Goal: Task Accomplishment & Management: Use online tool/utility

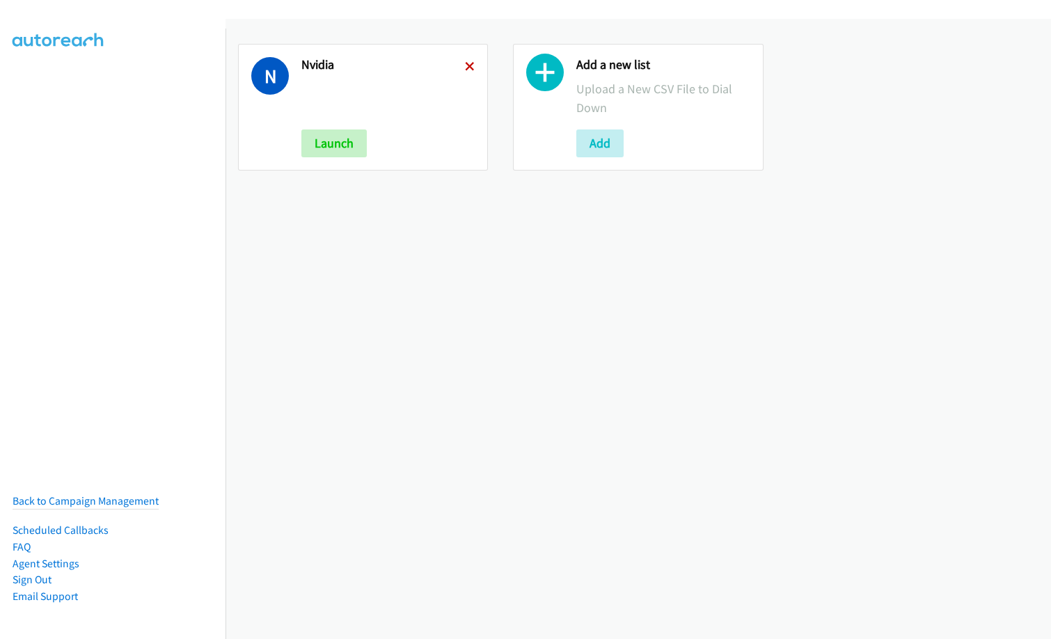
click at [467, 63] on icon at bounding box center [470, 68] width 10 height 10
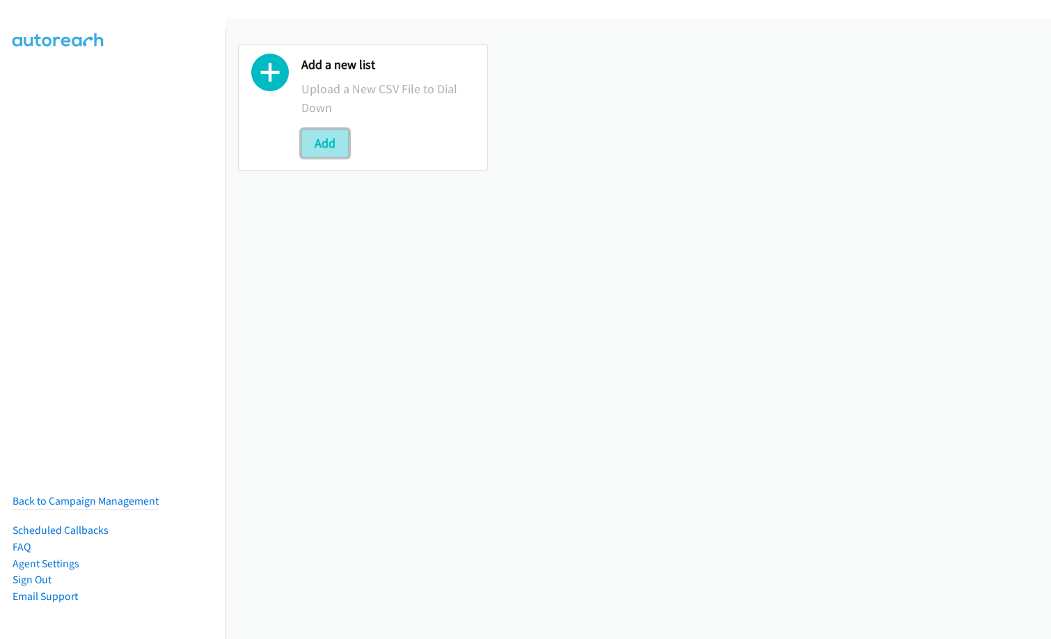
click at [338, 142] on button "Add" at bounding box center [324, 143] width 47 height 28
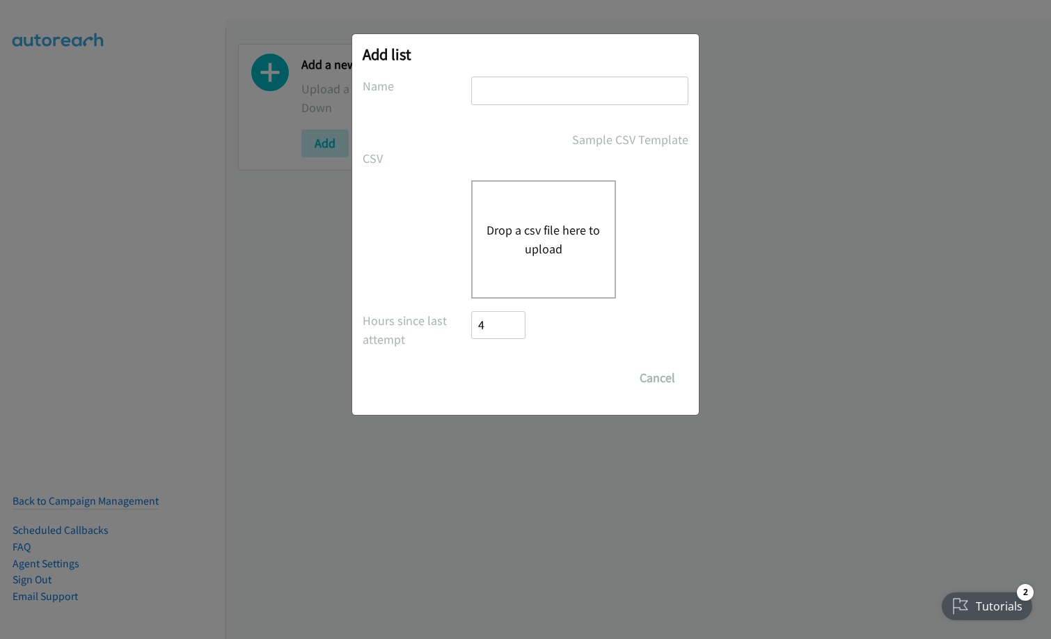
click at [502, 88] on input "text" at bounding box center [579, 91] width 217 height 29
type input "ID"
click at [503, 260] on div "Drop a csv file here to upload" at bounding box center [543, 239] width 145 height 118
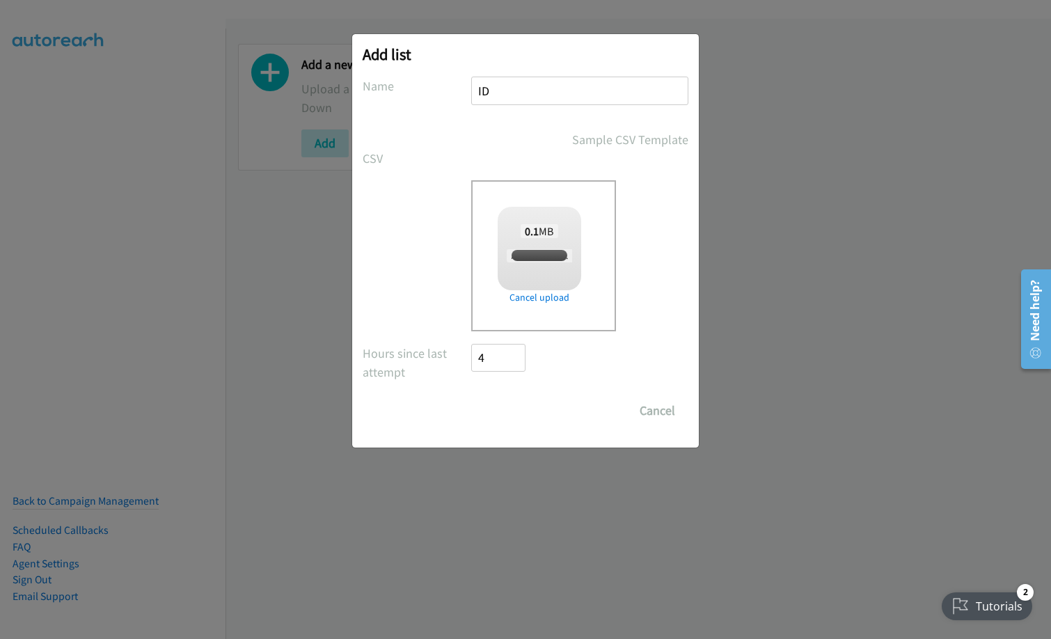
checkbox input "true"
click at [523, 409] on input "Save List" at bounding box center [507, 411] width 73 height 28
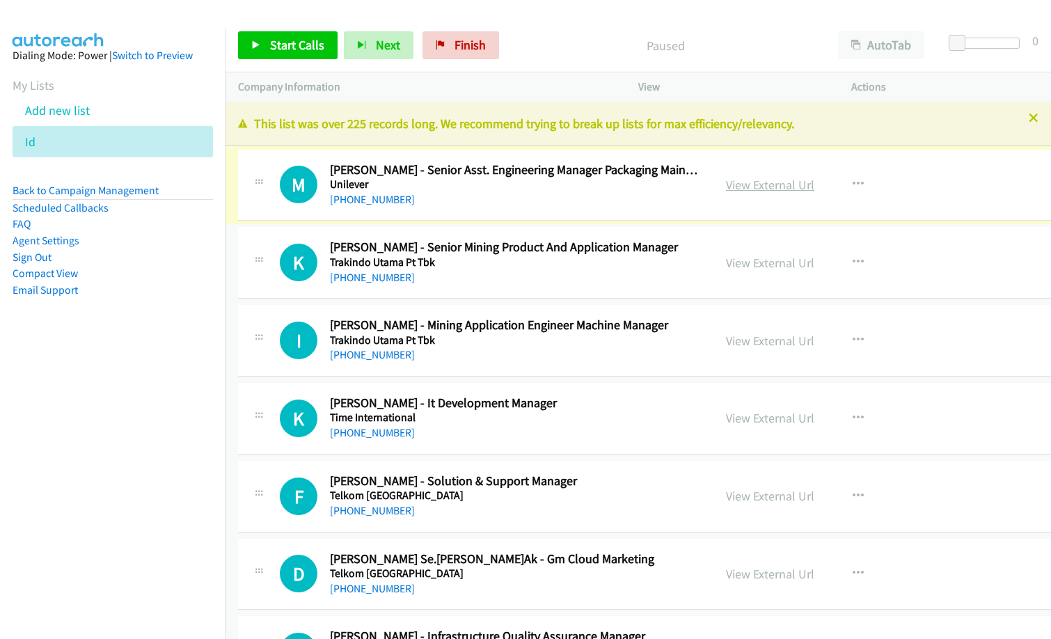
click at [726, 186] on link "View External Url" at bounding box center [770, 185] width 88 height 16
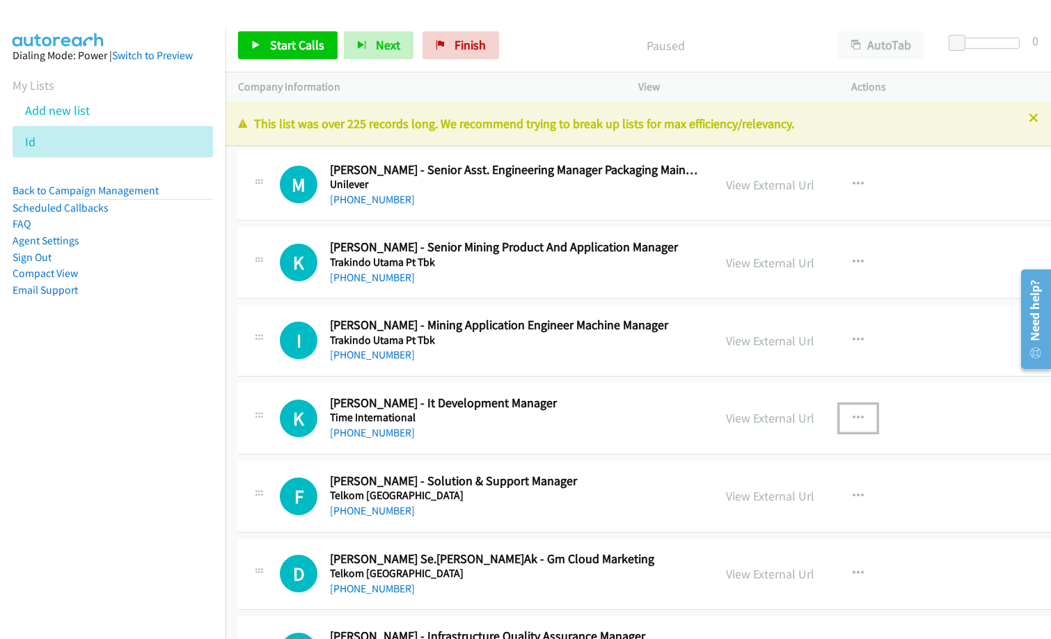
click at [852, 417] on icon "button" at bounding box center [857, 418] width 11 height 11
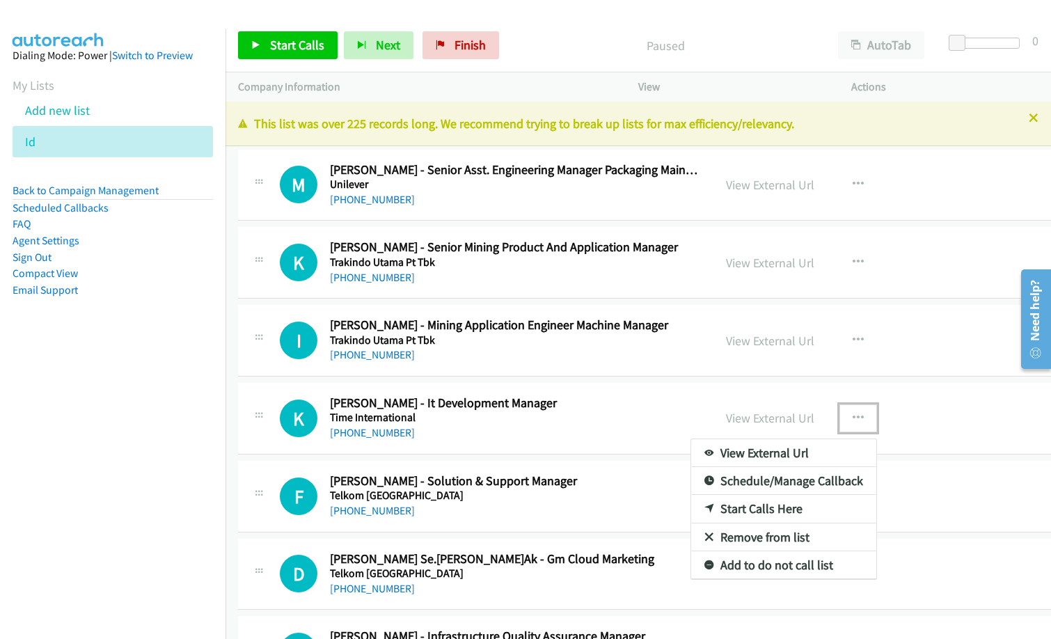
click at [769, 511] on link "Start Calls Here" at bounding box center [783, 509] width 185 height 28
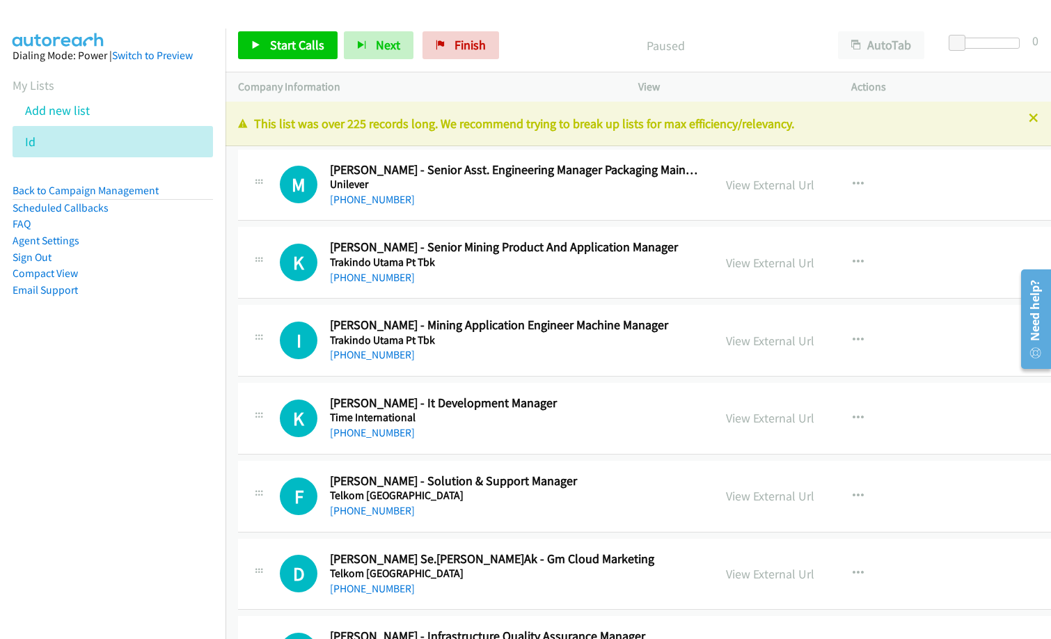
click at [251, 31] on div "Start Calls Pause Next Finish Paused AutoTab AutoTab 0" at bounding box center [637, 46] width 825 height 54
click at [294, 51] on span "Start Calls" at bounding box center [297, 45] width 54 height 16
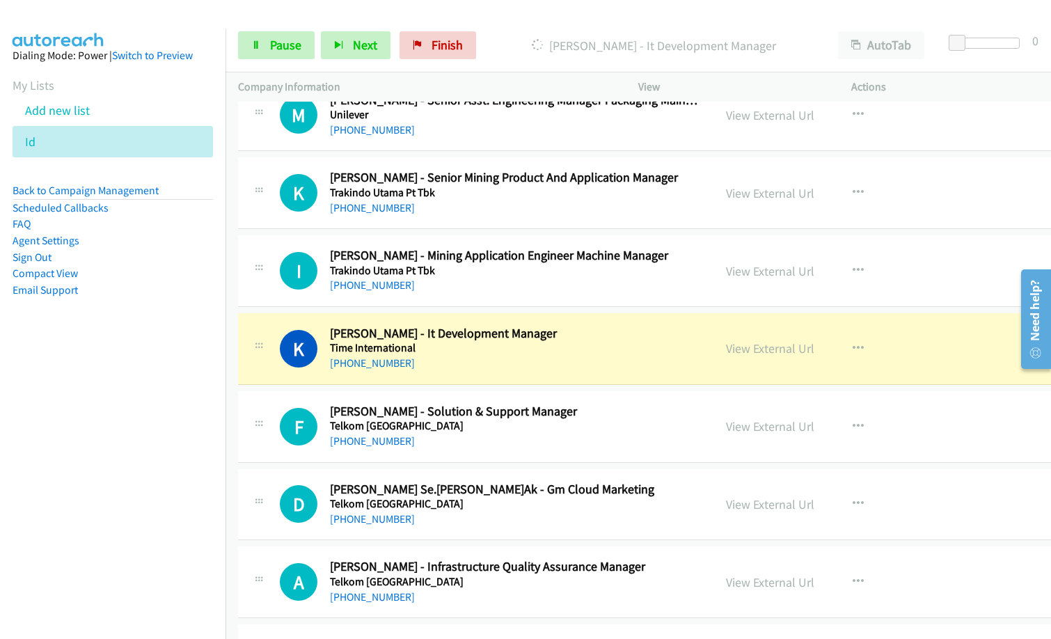
click at [505, 436] on div "[PHONE_NUMBER]" at bounding box center [515, 441] width 371 height 17
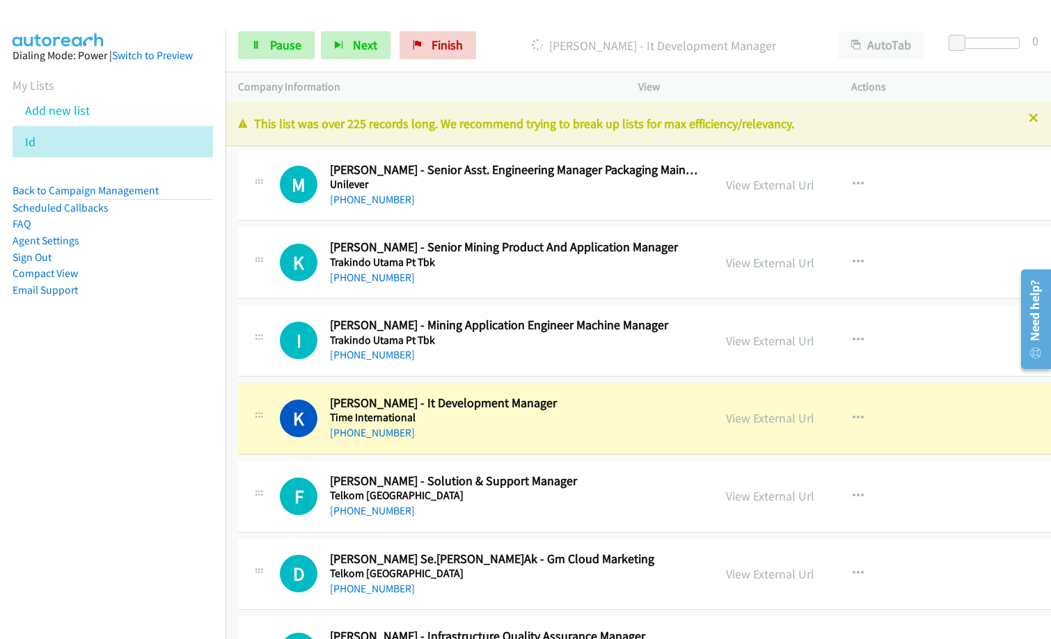
scroll to position [139, 0]
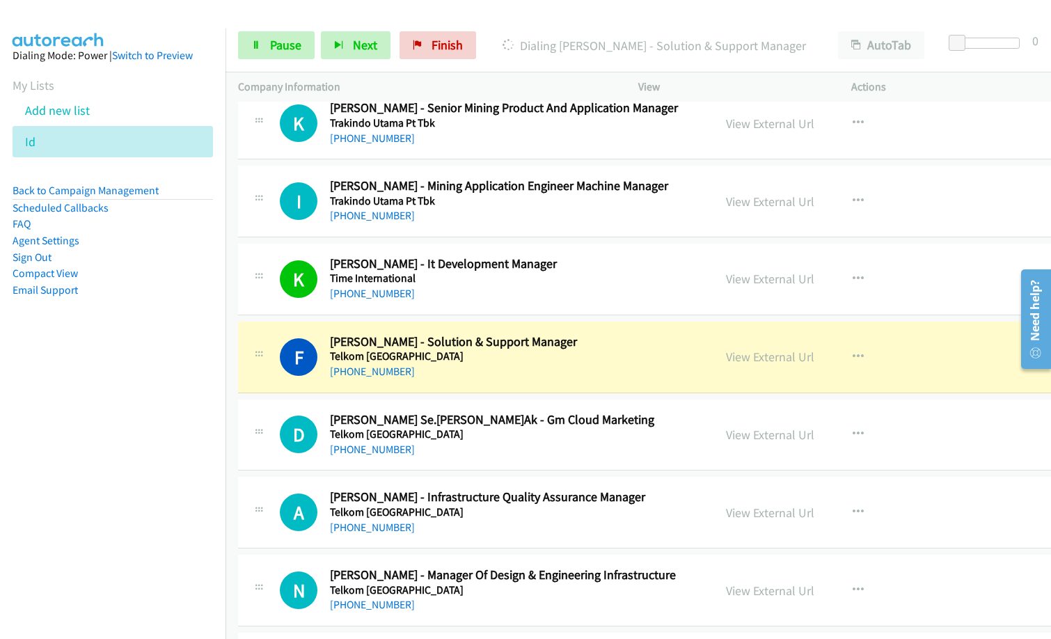
click at [503, 298] on div "[PHONE_NUMBER]" at bounding box center [515, 293] width 371 height 17
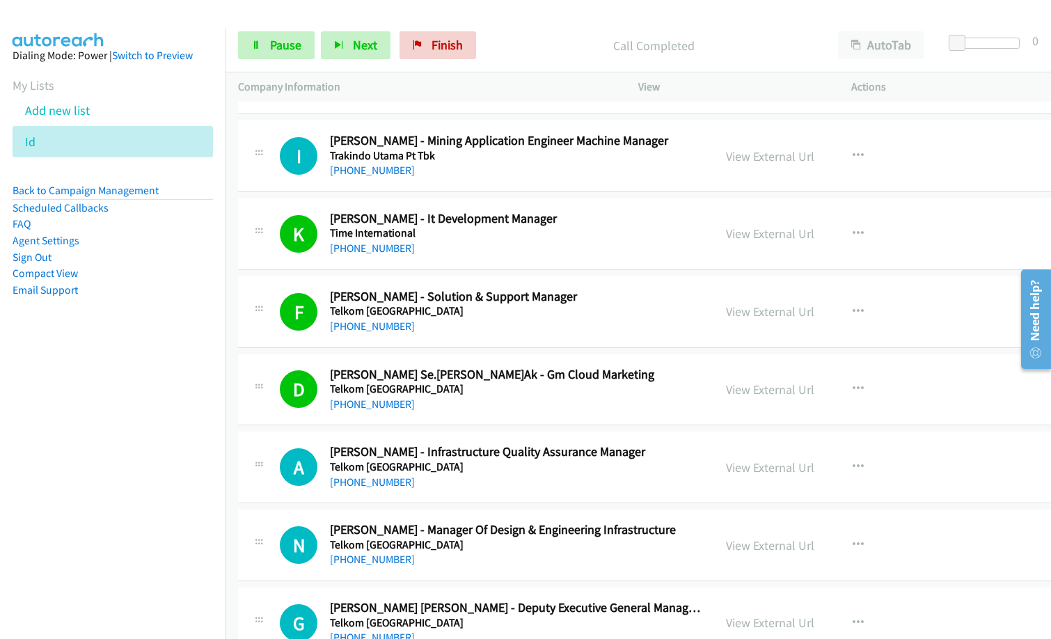
scroll to position [209, 0]
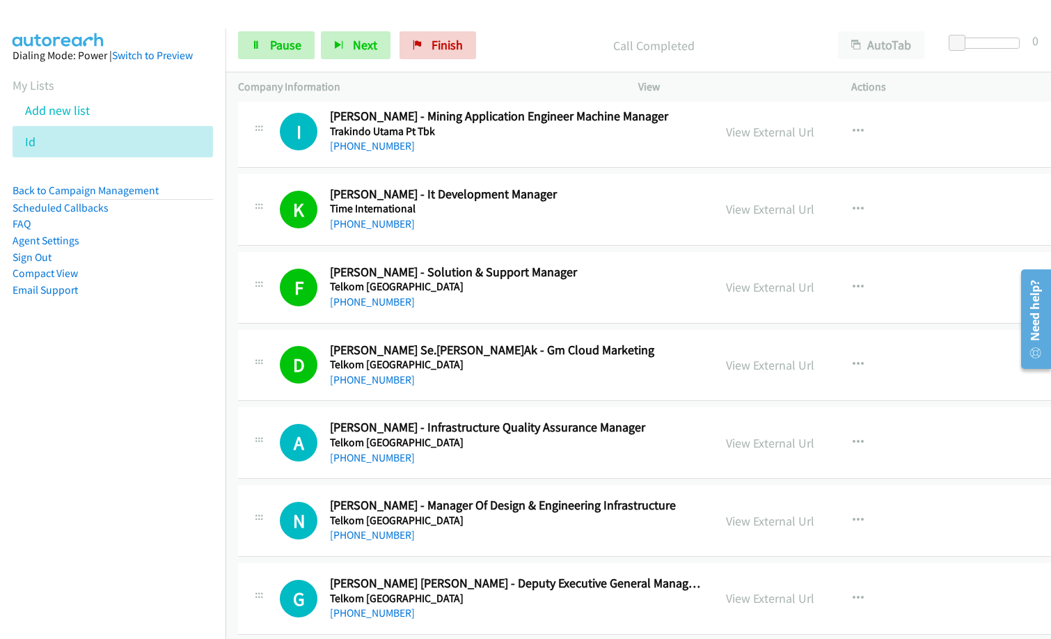
click at [195, 485] on nav "Dialing Mode: Power | Switch to Preview My Lists Add new list Id Back to Campai…" at bounding box center [113, 348] width 226 height 639
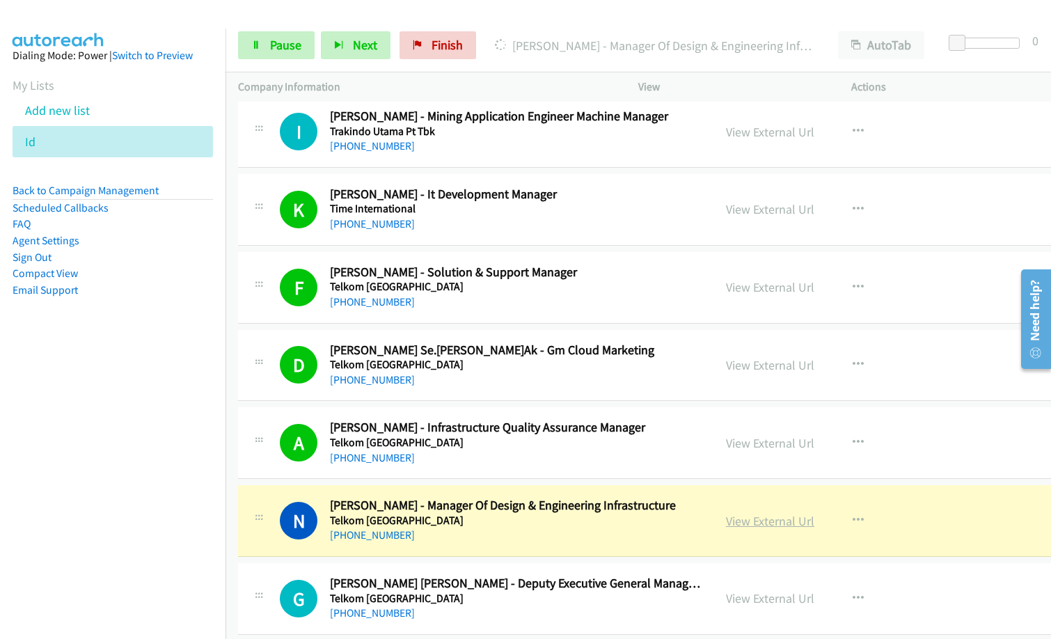
click at [740, 526] on link "View External Url" at bounding box center [770, 521] width 88 height 16
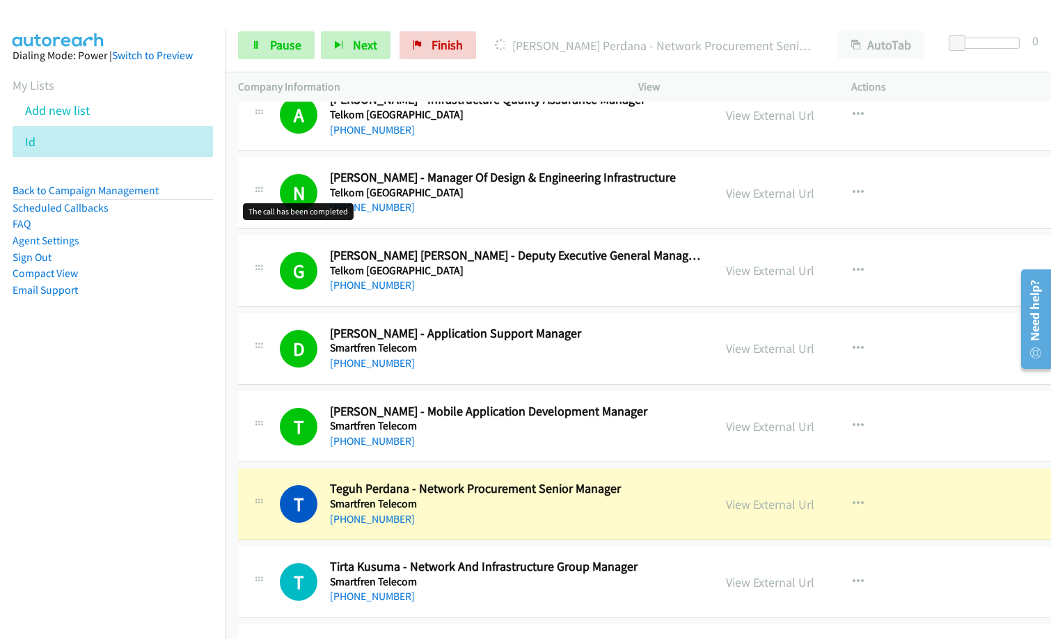
scroll to position [626, 0]
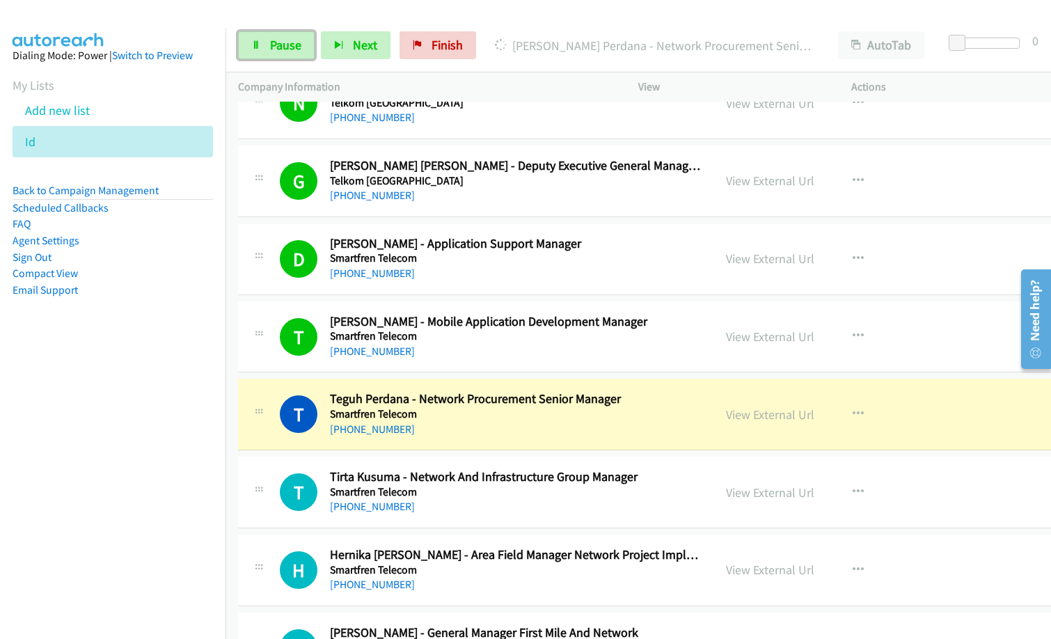
drag, startPoint x: 282, startPoint y: 55, endPoint x: 876, endPoint y: 239, distance: 622.1
click at [282, 55] on link "Pause" at bounding box center [276, 45] width 77 height 28
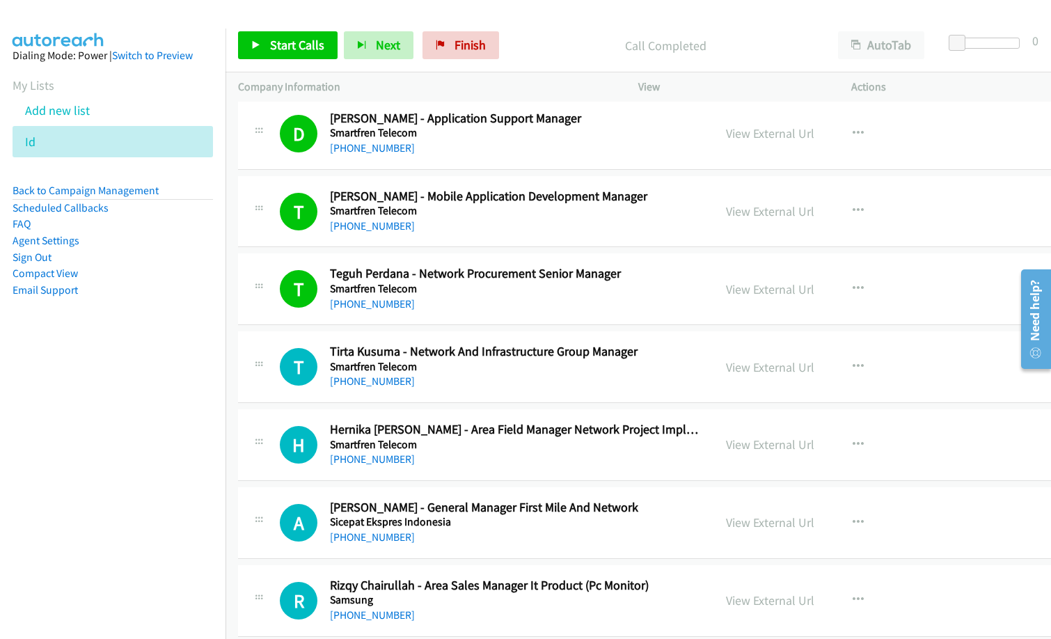
scroll to position [765, 0]
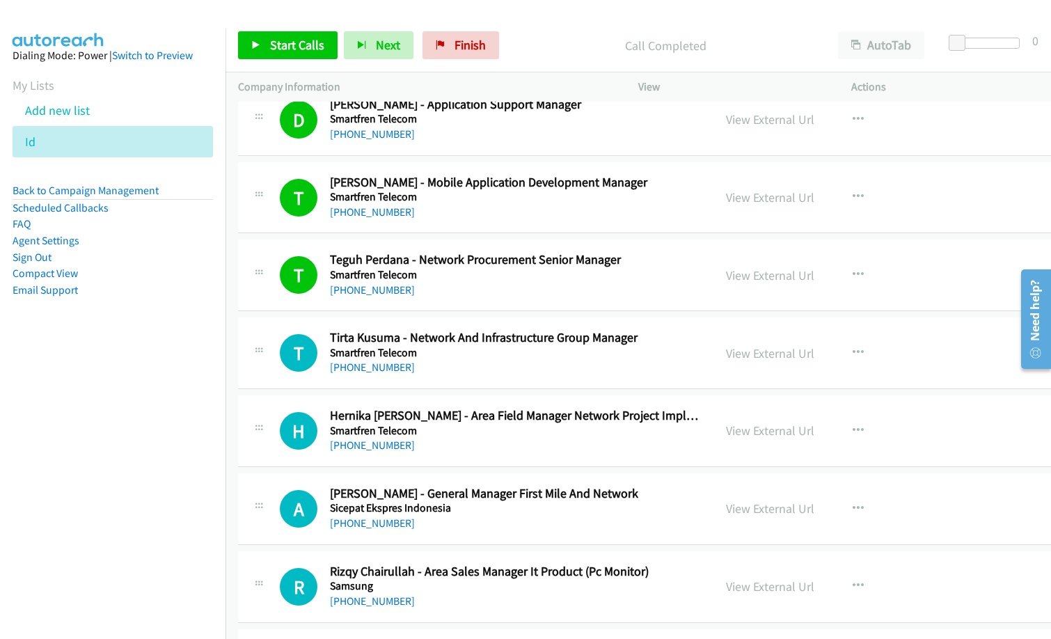
click at [146, 443] on nav "Dialing Mode: Power | Switch to Preview My Lists Add new list Id Back to Campai…" at bounding box center [113, 348] width 226 height 639
click at [299, 48] on span "Start Calls" at bounding box center [297, 45] width 54 height 16
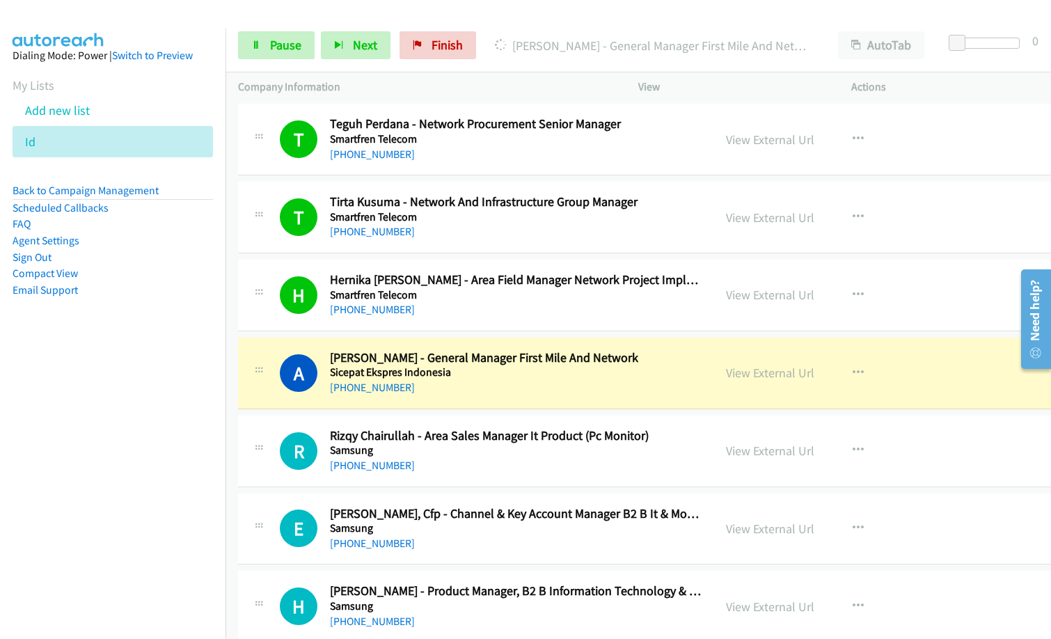
scroll to position [904, 0]
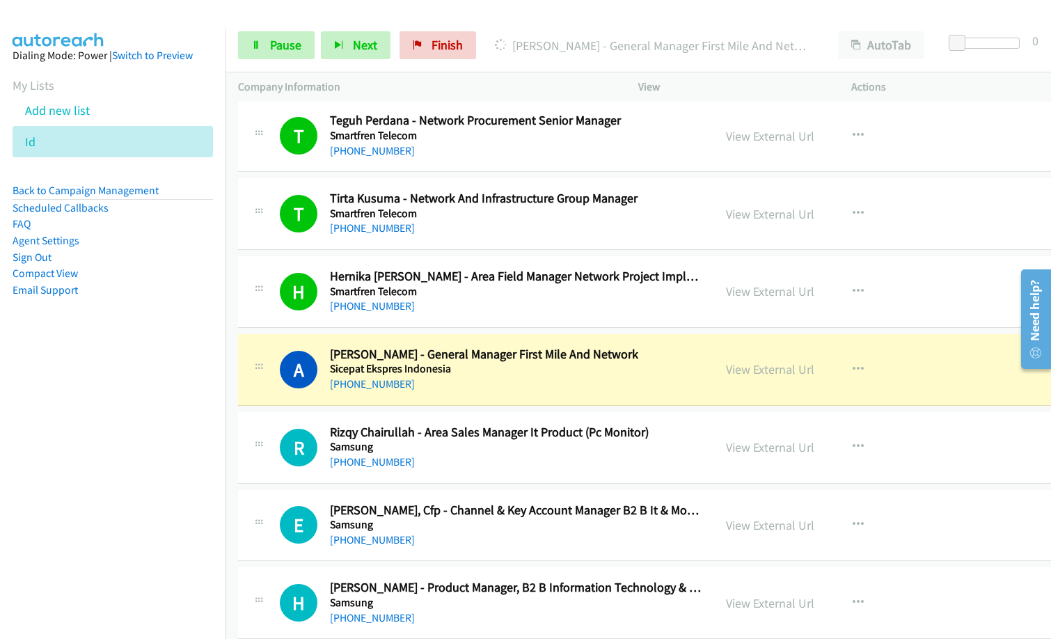
click at [456, 392] on div "A Callback Scheduled Aristheo Pratama Sutjiadi - General Manager First Mile And…" at bounding box center [688, 370] width 900 height 72
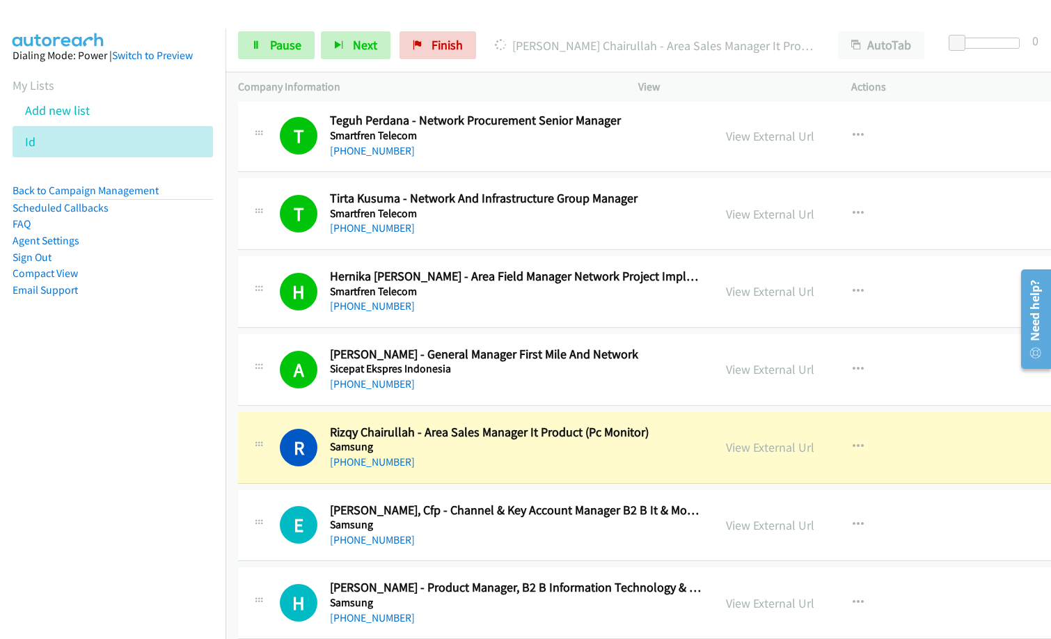
click at [583, 475] on div "R Callback Scheduled Rizqy Chairullah - Area Sales Manager It Product (Pc Monit…" at bounding box center [688, 448] width 900 height 72
click at [502, 145] on div "[PHONE_NUMBER]" at bounding box center [515, 151] width 371 height 17
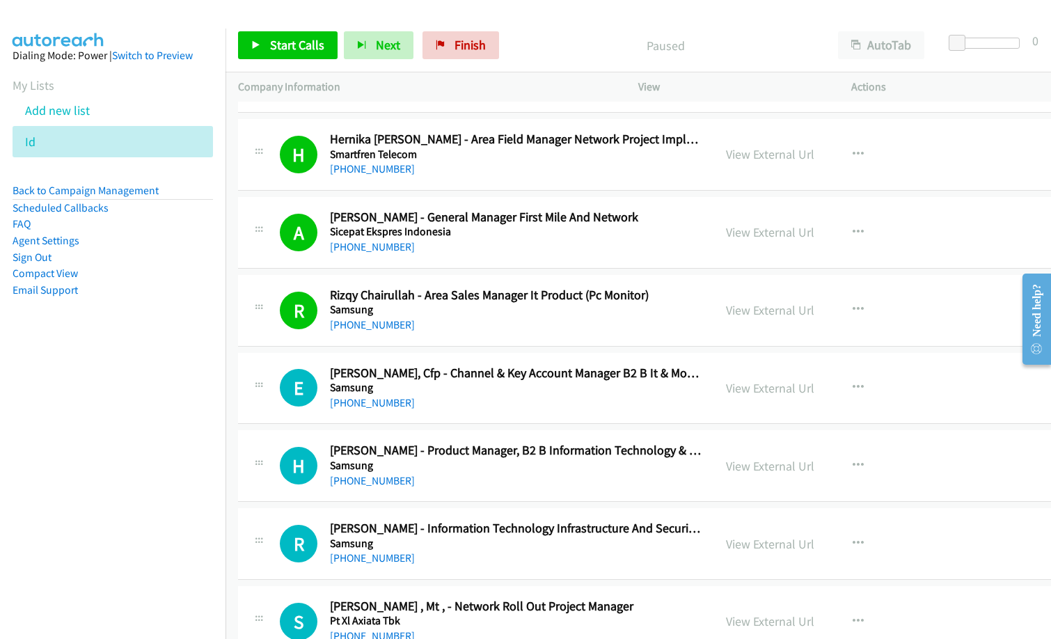
scroll to position [1113, 0]
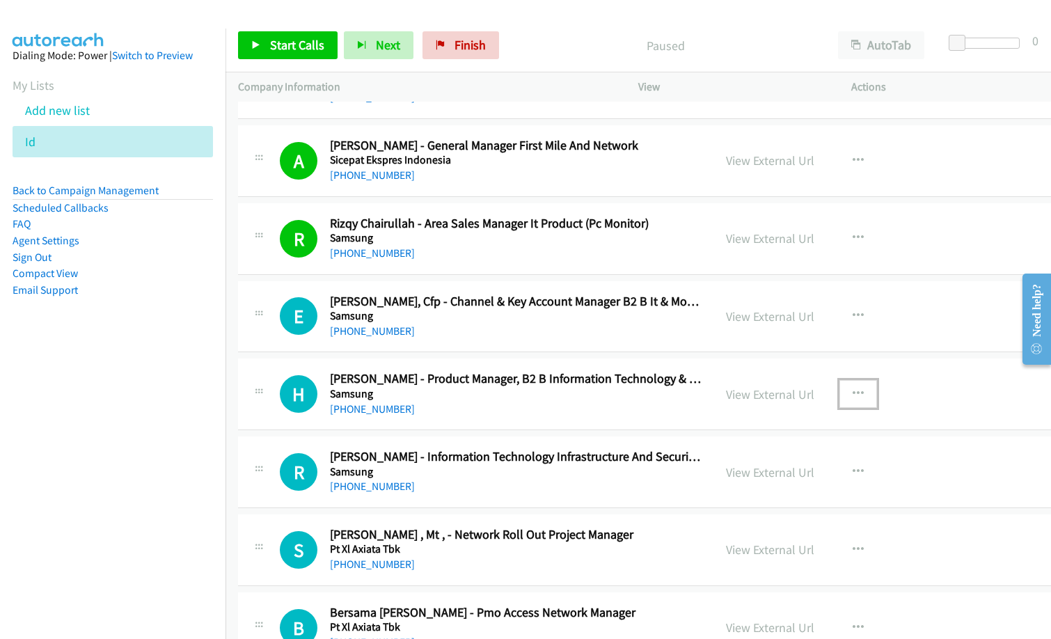
click at [852, 395] on icon "button" at bounding box center [857, 393] width 11 height 11
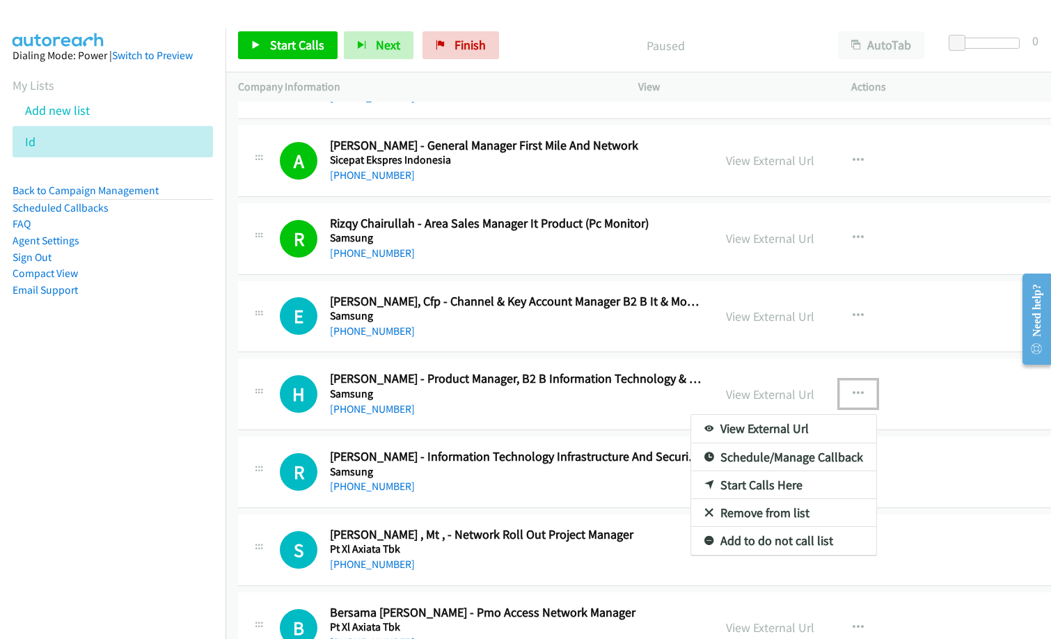
click at [781, 491] on link "Start Calls Here" at bounding box center [783, 485] width 185 height 28
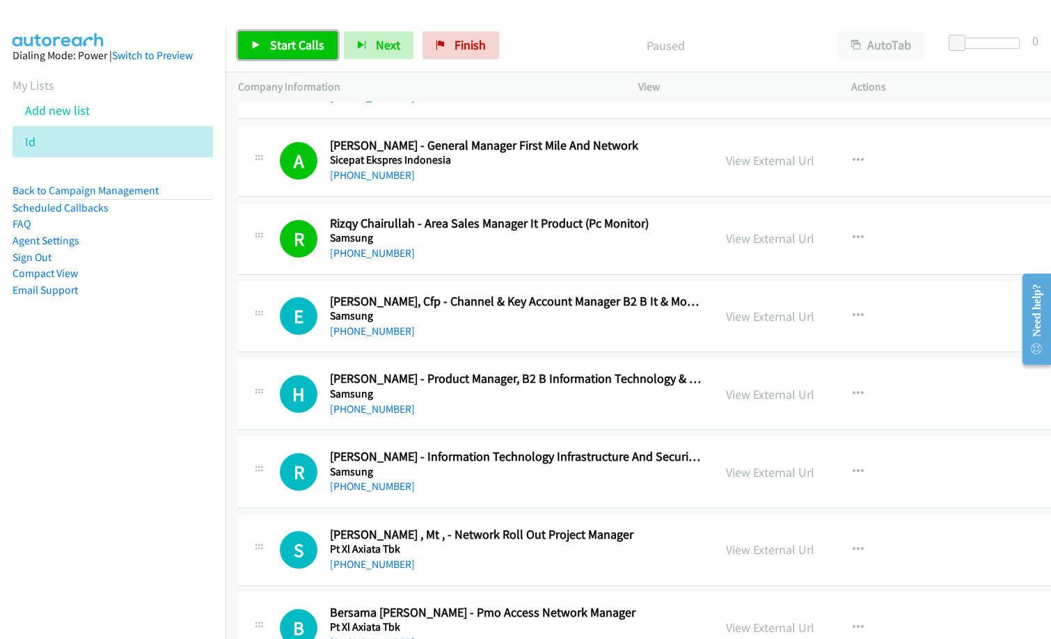
click at [284, 56] on link "Start Calls" at bounding box center [287, 45] width 99 height 28
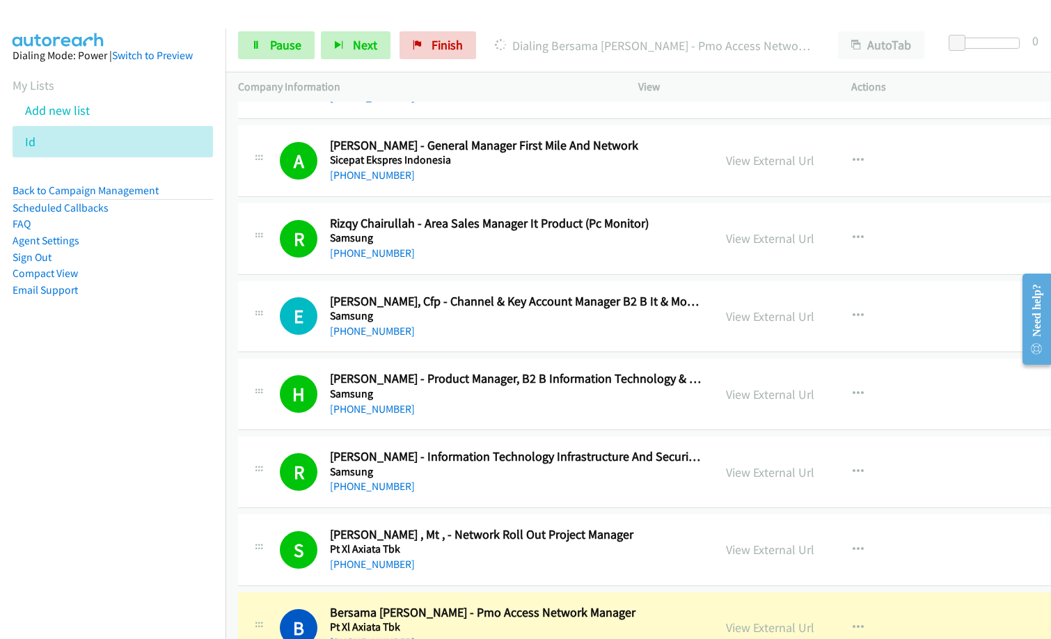
scroll to position [1322, 0]
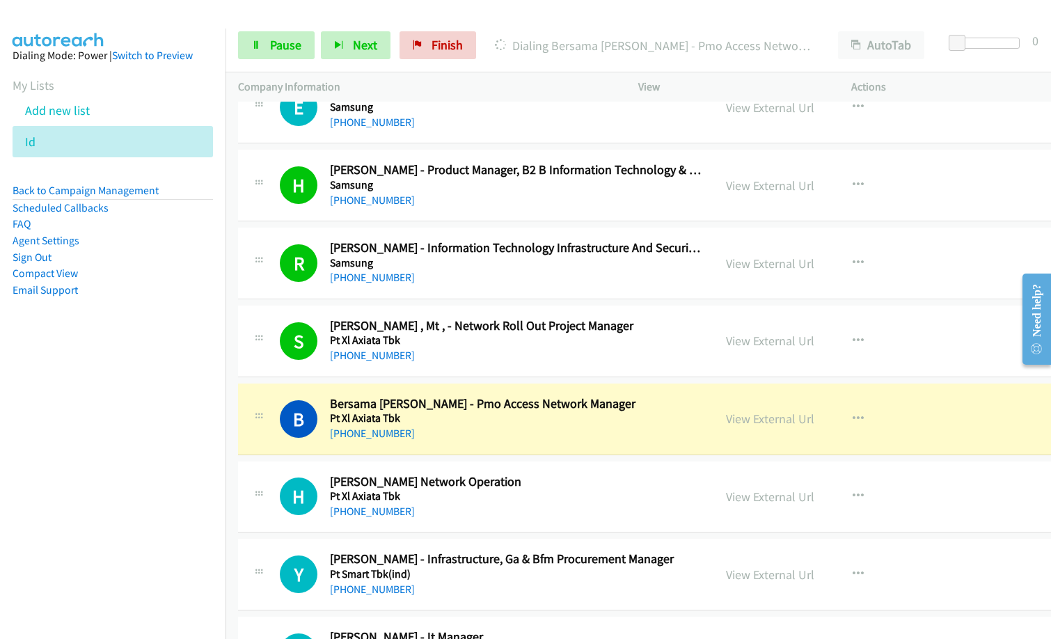
drag, startPoint x: 29, startPoint y: 473, endPoint x: 34, endPoint y: 468, distance: 7.4
click at [29, 473] on nav "Dialing Mode: Power | Switch to Preview My Lists Add new list Id Back to Campai…" at bounding box center [113, 348] width 226 height 639
click at [775, 415] on link "View External Url" at bounding box center [770, 418] width 88 height 16
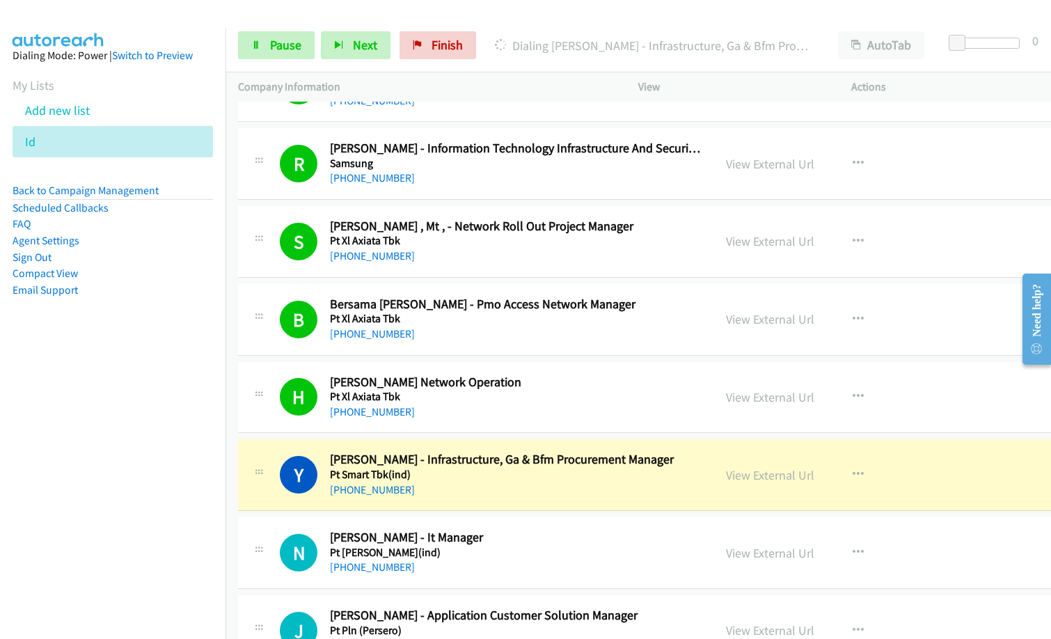
scroll to position [1531, 0]
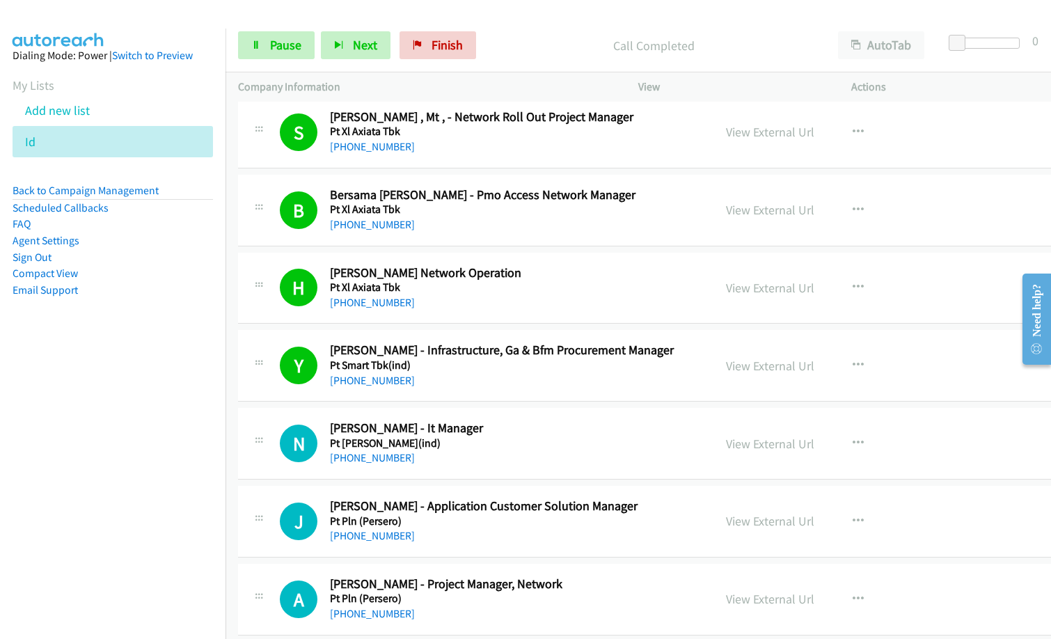
click at [526, 457] on div "[PHONE_NUMBER]" at bounding box center [515, 457] width 371 height 17
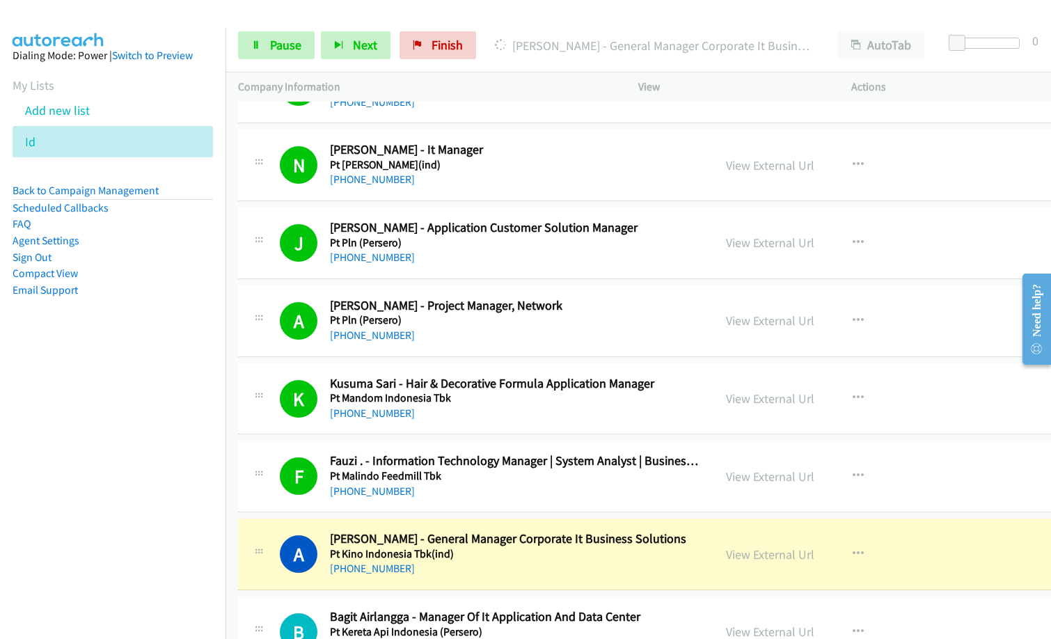
scroll to position [1879, 0]
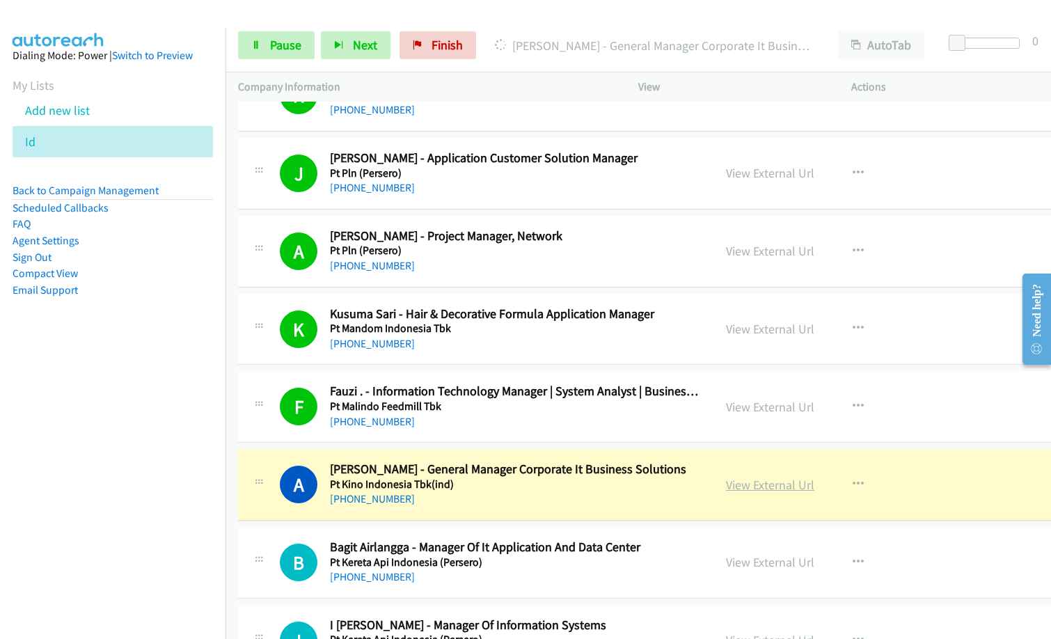
click at [745, 487] on link "View External Url" at bounding box center [770, 485] width 88 height 16
click at [282, 40] on span "Pause" at bounding box center [285, 45] width 31 height 16
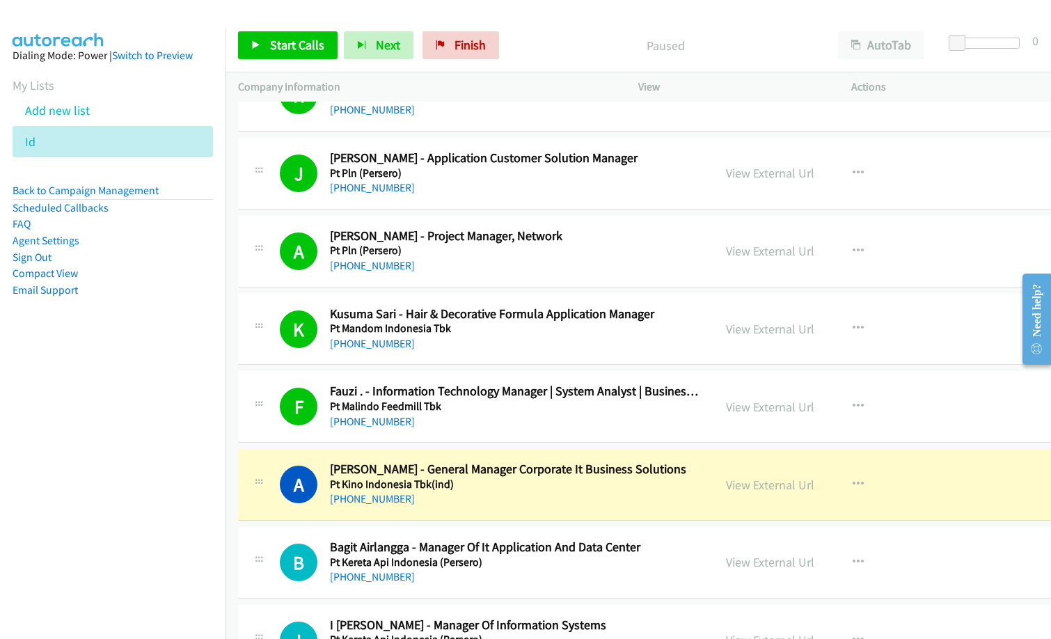
click at [523, 40] on p "Paused" at bounding box center [665, 45] width 295 height 19
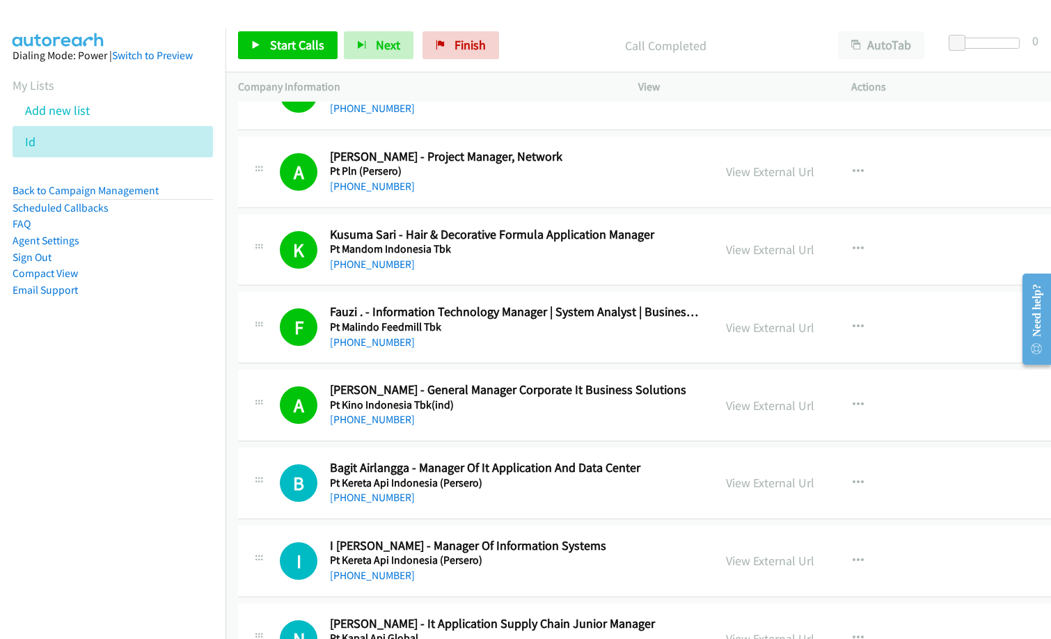
scroll to position [2018, 0]
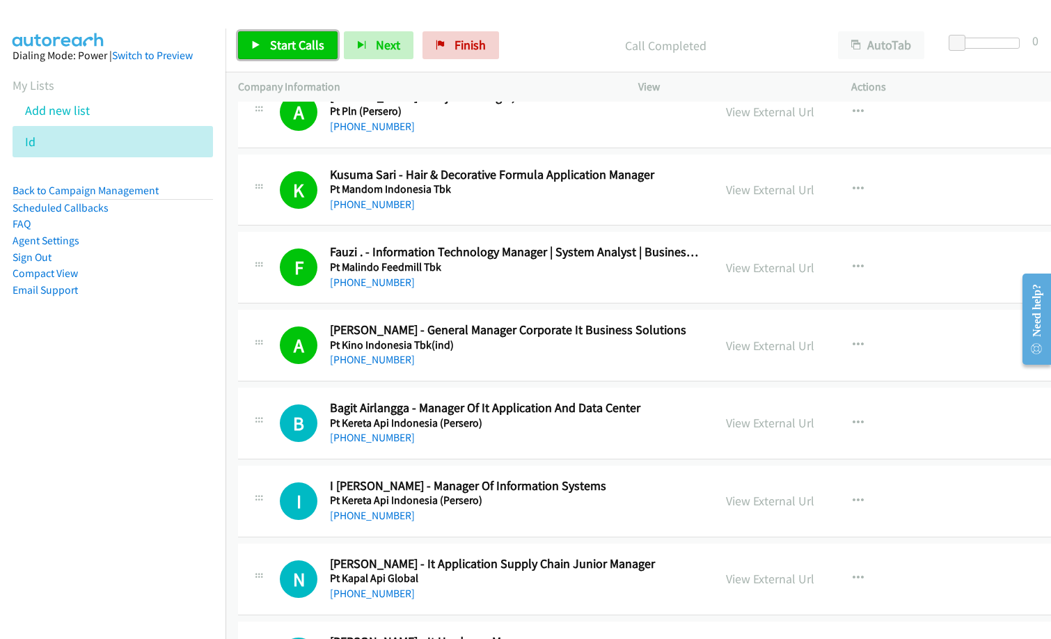
click at [297, 44] on span "Start Calls" at bounding box center [297, 45] width 54 height 16
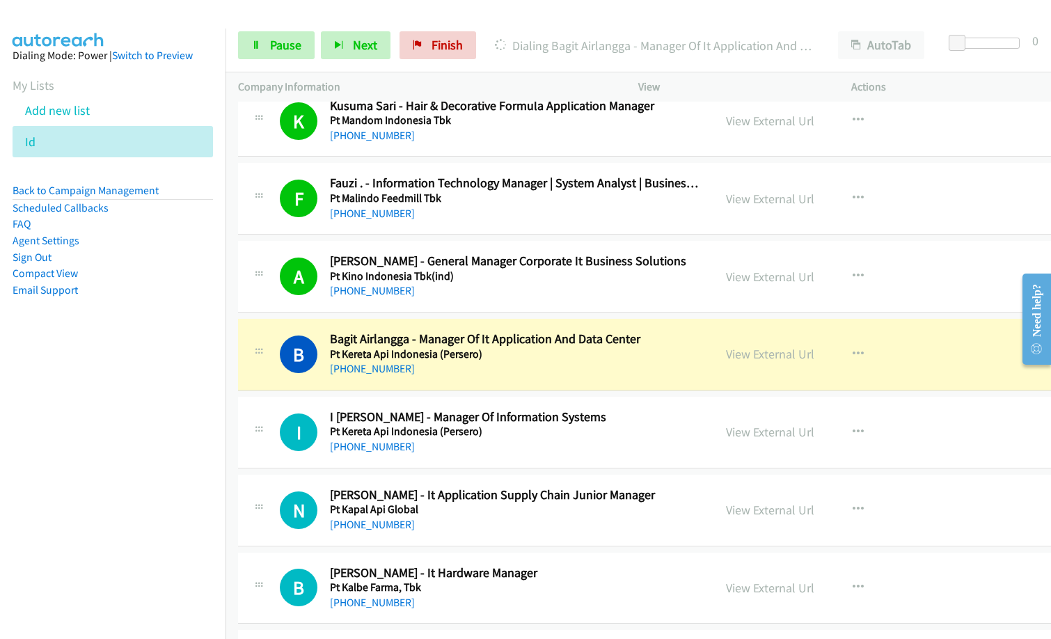
scroll to position [2087, 0]
drag, startPoint x: 35, startPoint y: 464, endPoint x: 303, endPoint y: 429, distance: 270.2
click at [44, 462] on nav "Dialing Mode: Power | Switch to Preview My Lists Add new list Id Back to Campai…" at bounding box center [113, 348] width 226 height 639
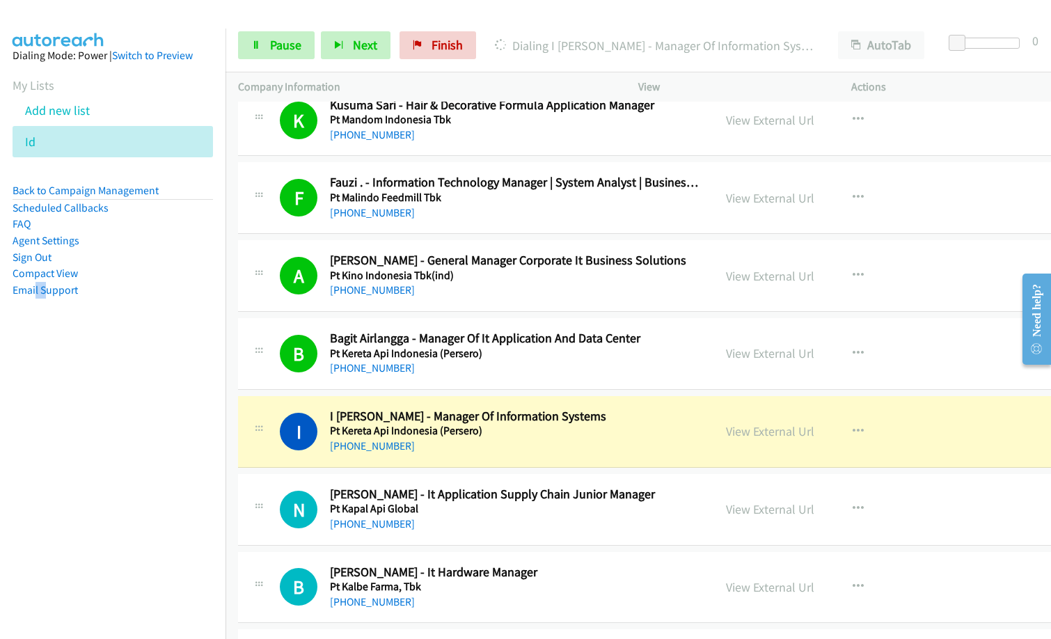
drag, startPoint x: 518, startPoint y: 463, endPoint x: 300, endPoint y: 113, distance: 412.6
click at [294, 44] on span "Pause" at bounding box center [285, 45] width 31 height 16
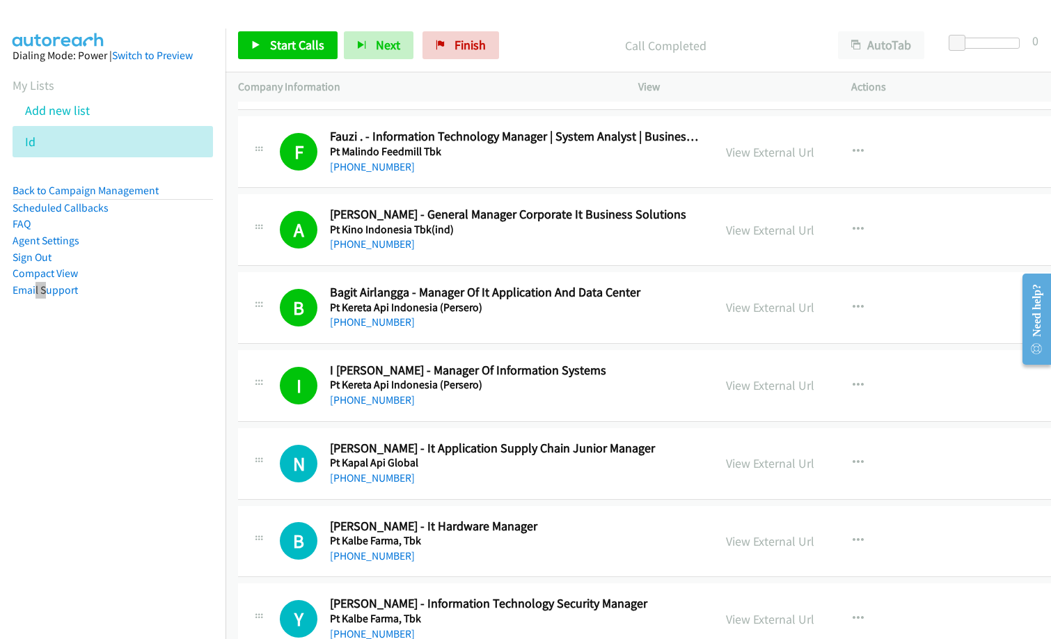
scroll to position [2157, 0]
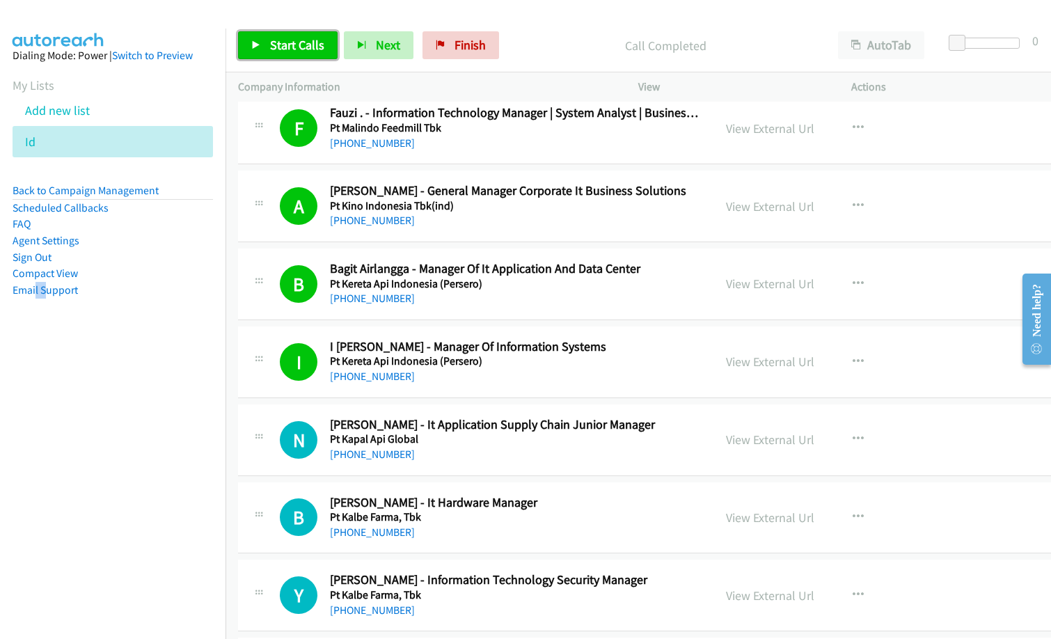
click at [296, 40] on span "Start Calls" at bounding box center [297, 45] width 54 height 16
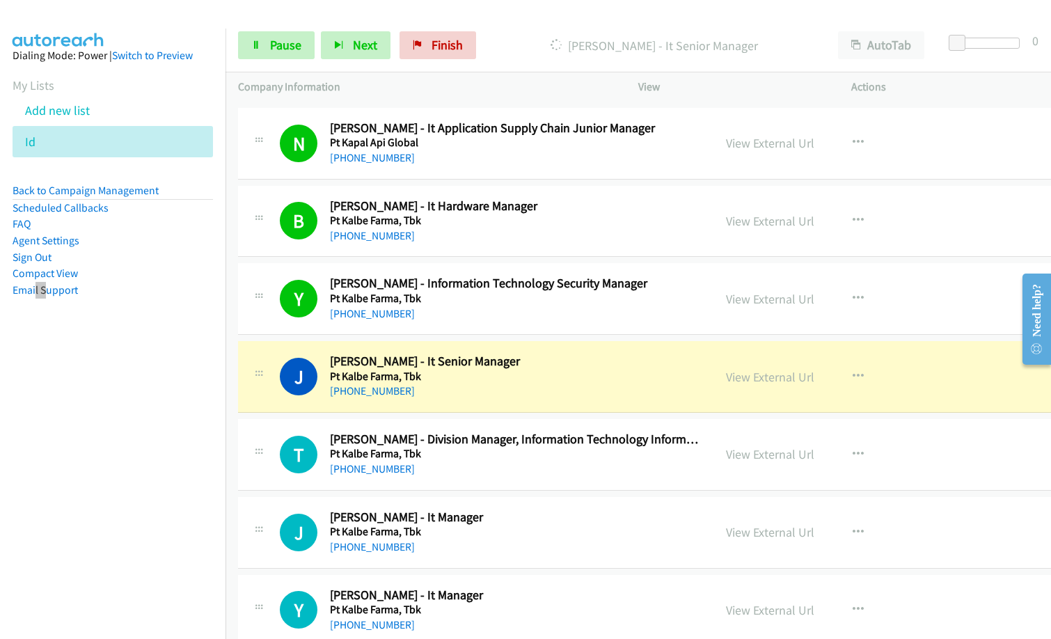
scroll to position [2505, 0]
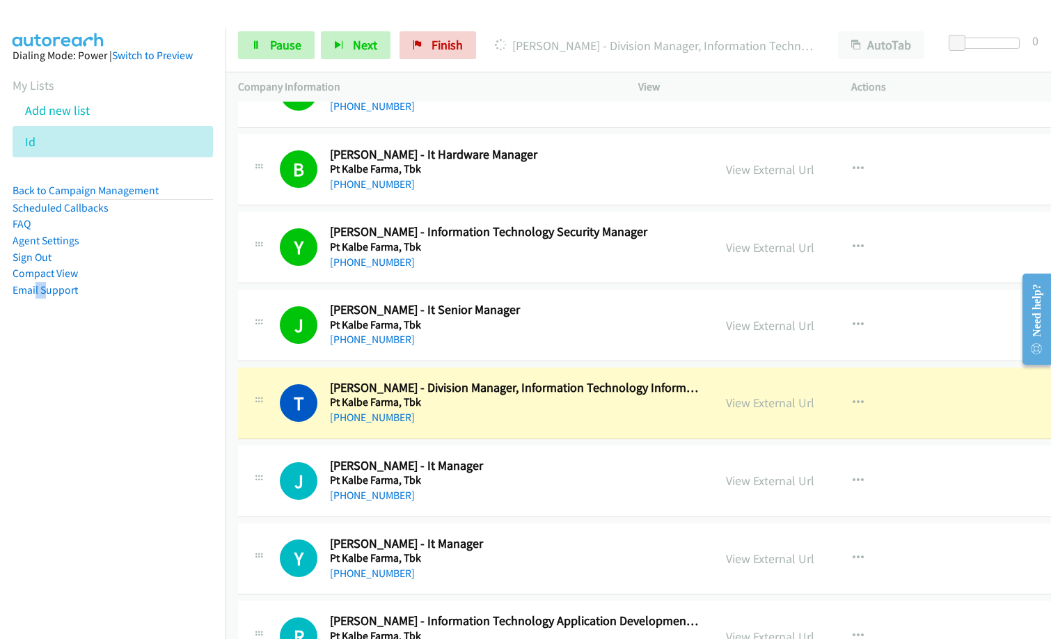
drag, startPoint x: 482, startPoint y: 410, endPoint x: 616, endPoint y: 400, distance: 133.9
click at [482, 410] on div "[PHONE_NUMBER]" at bounding box center [515, 417] width 371 height 17
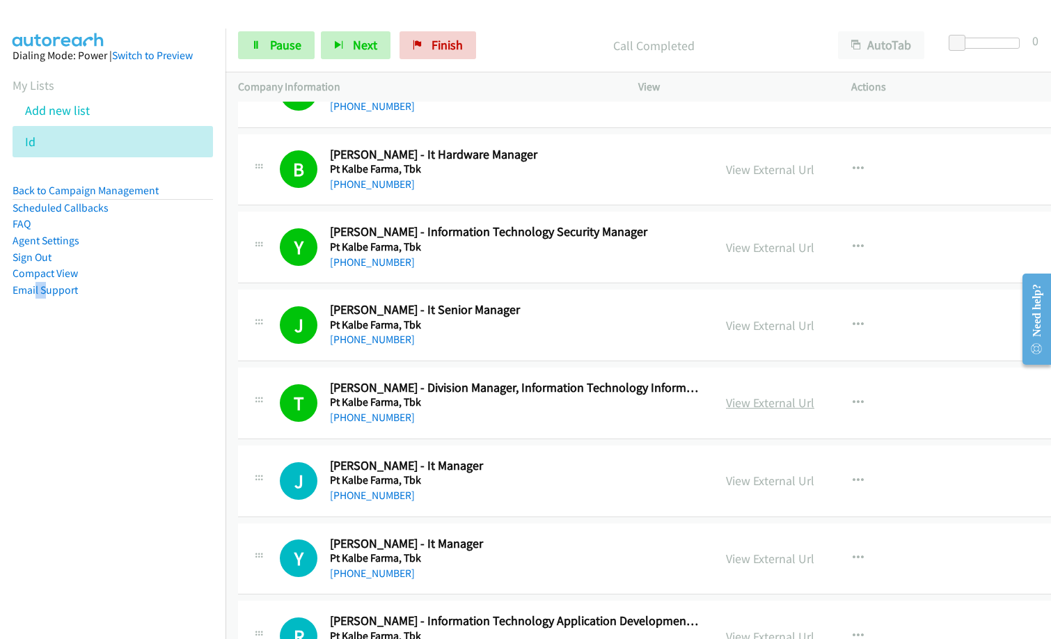
click at [748, 397] on link "View External Url" at bounding box center [770, 402] width 88 height 16
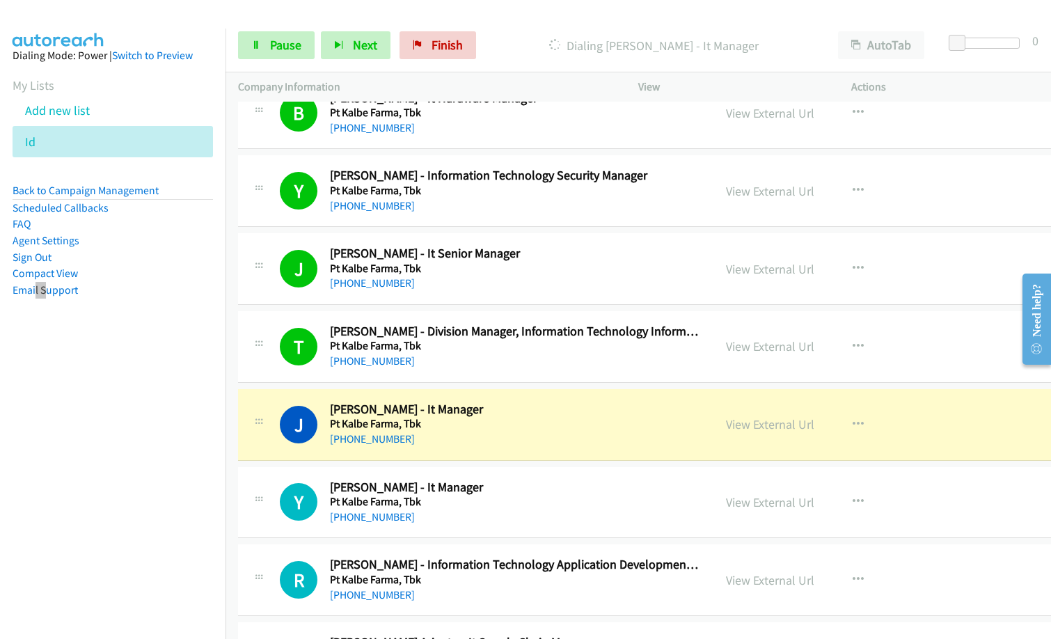
scroll to position [2644, 0]
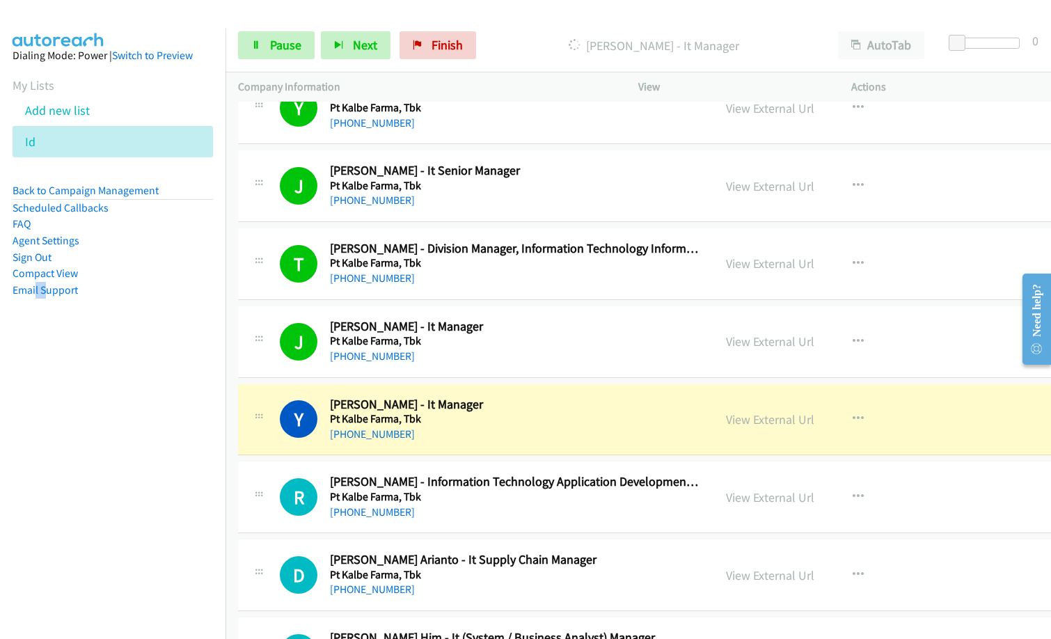
click at [509, 413] on h5 "Pt Kalbe Farma, Tbk" at bounding box center [515, 419] width 371 height 14
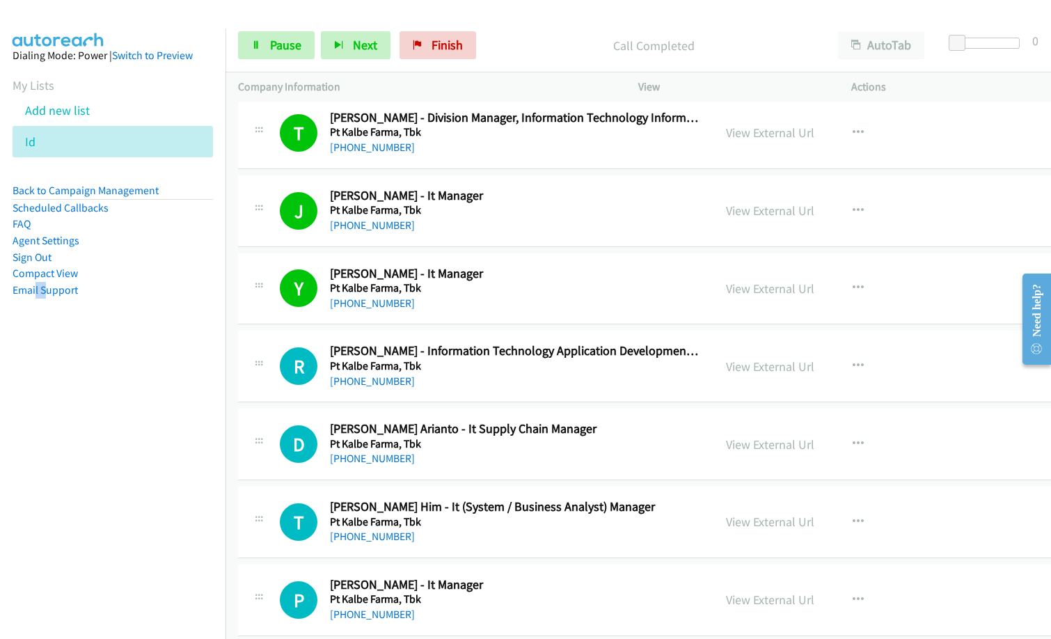
scroll to position [2783, 0]
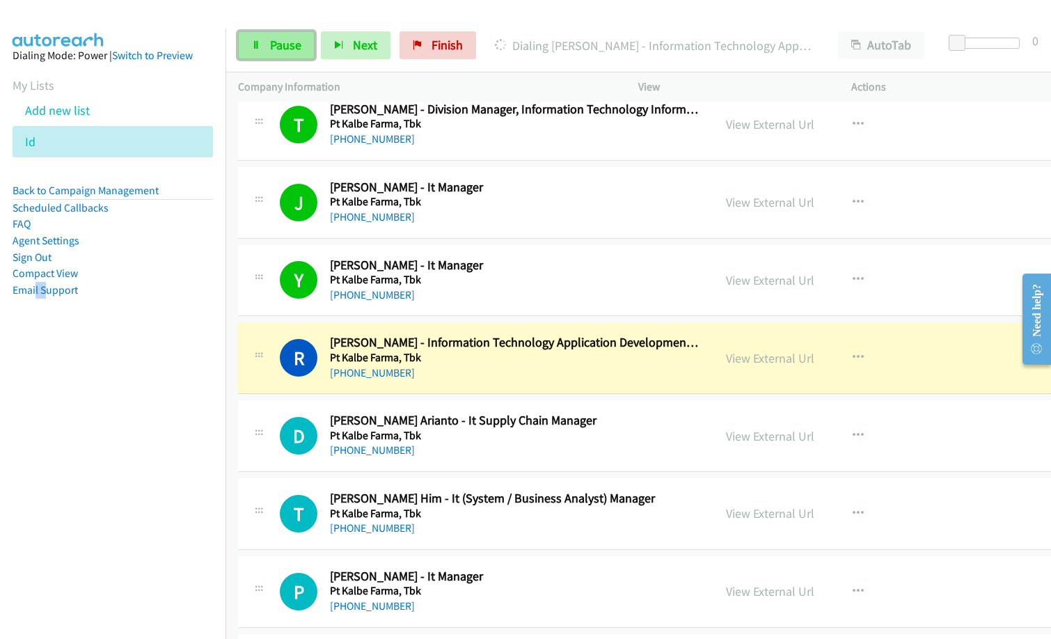
click at [258, 47] on icon at bounding box center [256, 46] width 10 height 10
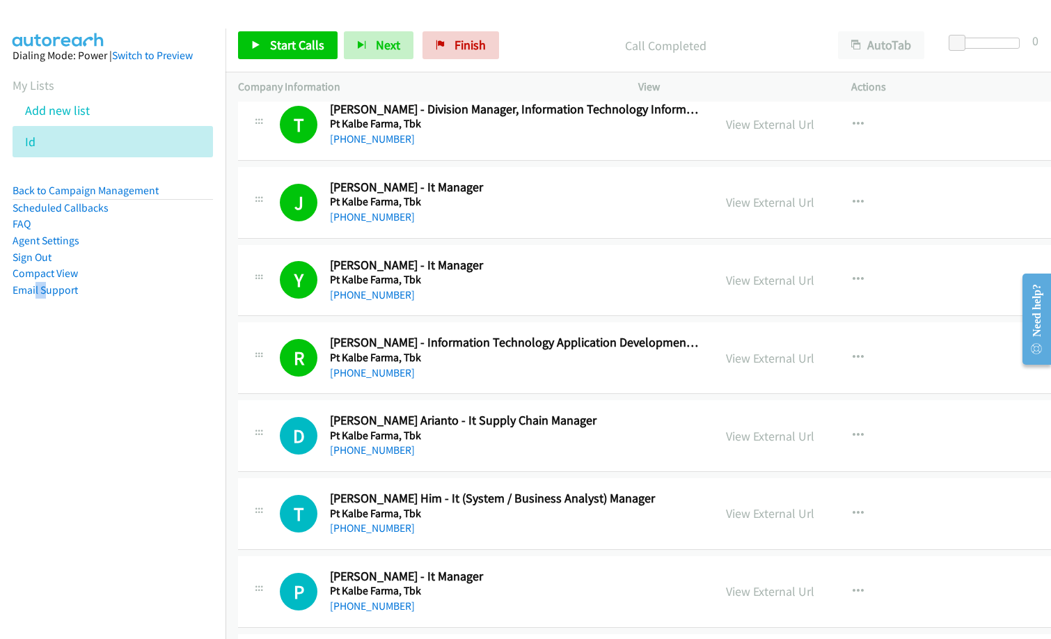
click at [436, 350] on h2 "[PERSON_NAME] - Information Technology Application Development Manager" at bounding box center [515, 343] width 371 height 16
click at [290, 49] on span "Start Calls" at bounding box center [297, 45] width 54 height 16
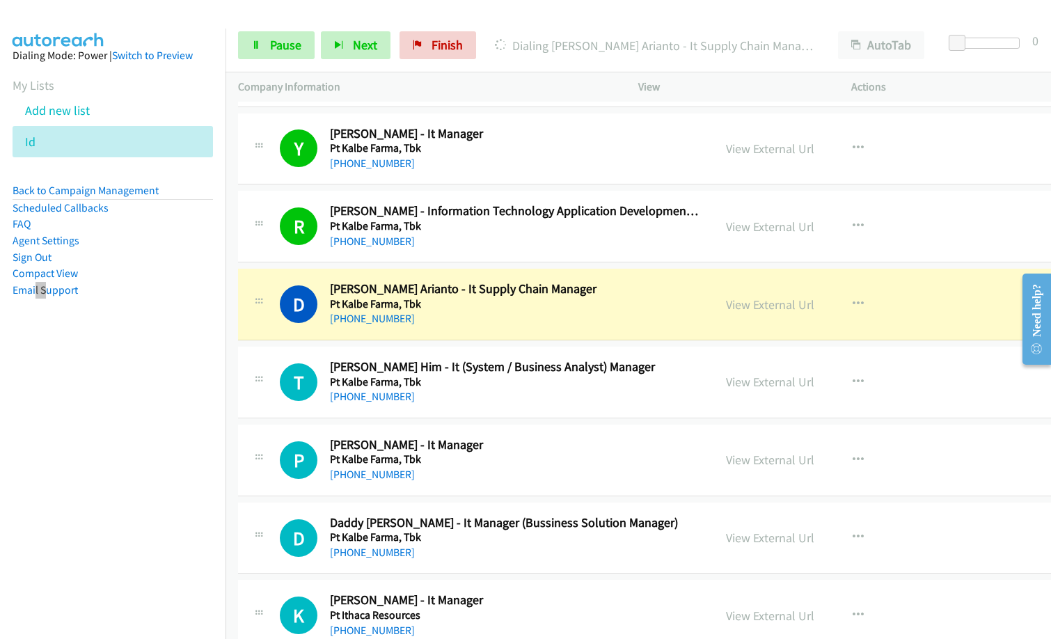
scroll to position [2922, 0]
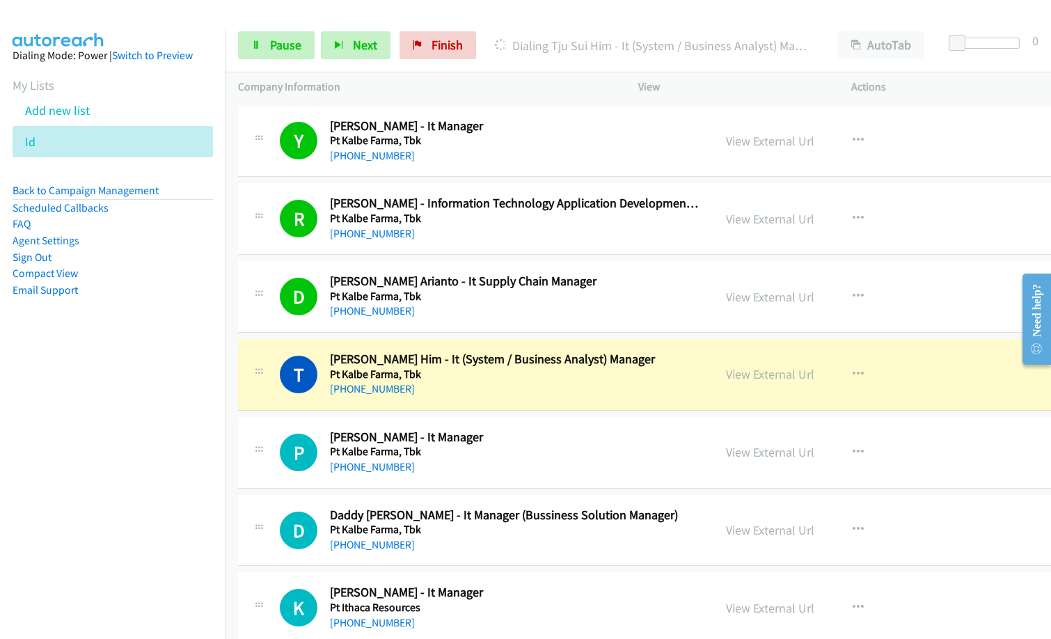
click at [15, 477] on nav "Dialing Mode: Power | Switch to Preview My Lists Add new list Id Back to Campai…" at bounding box center [113, 348] width 226 height 639
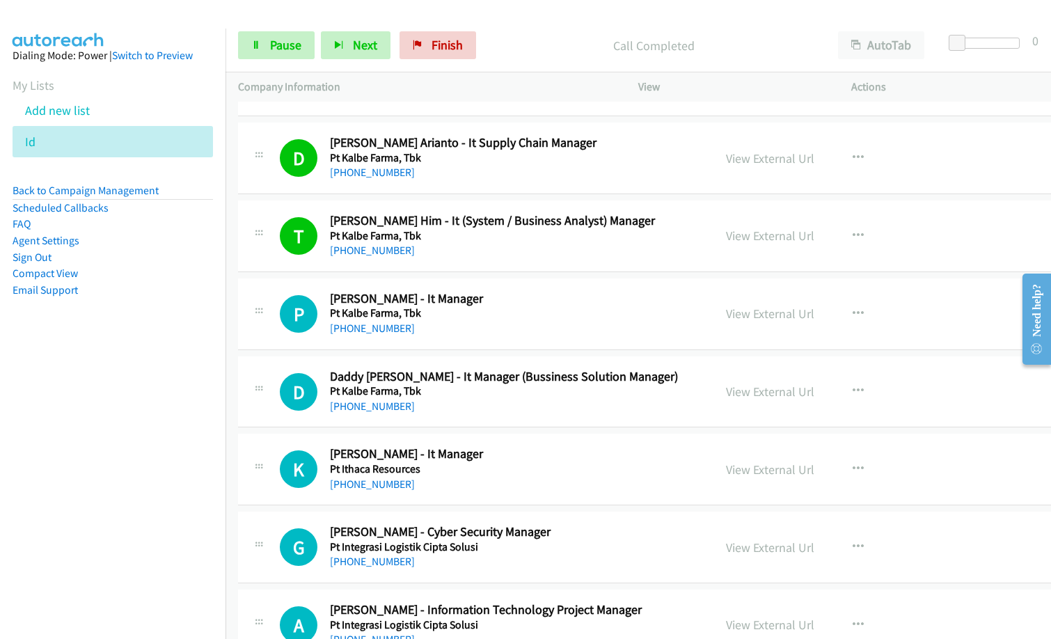
scroll to position [3061, 0]
drag, startPoint x: 285, startPoint y: 48, endPoint x: 212, endPoint y: 372, distance: 331.7
click at [285, 48] on span "Pause" at bounding box center [285, 45] width 31 height 16
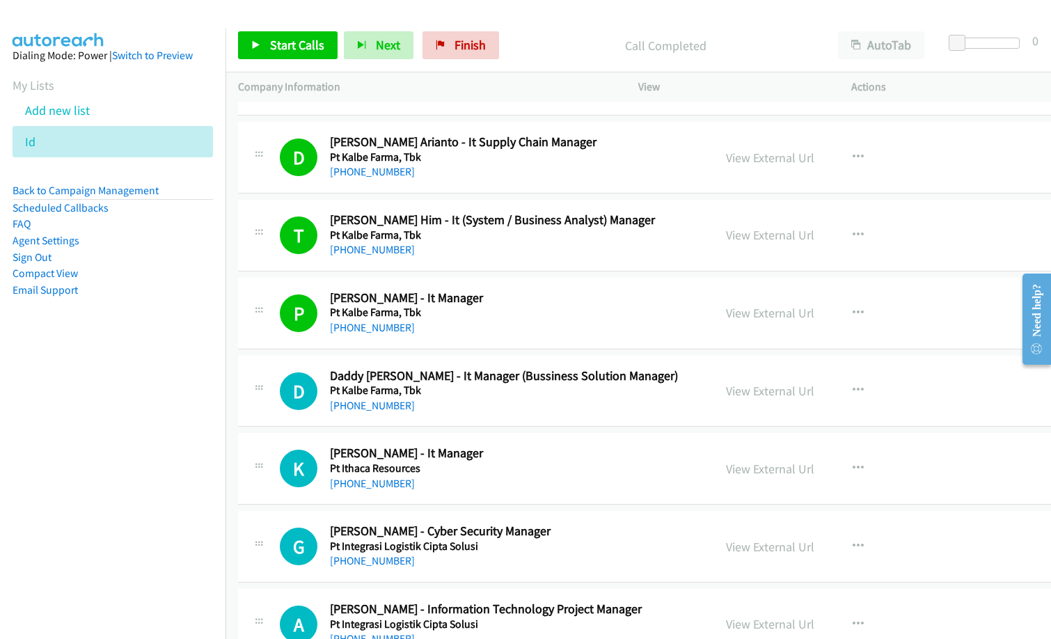
scroll to position [3131, 0]
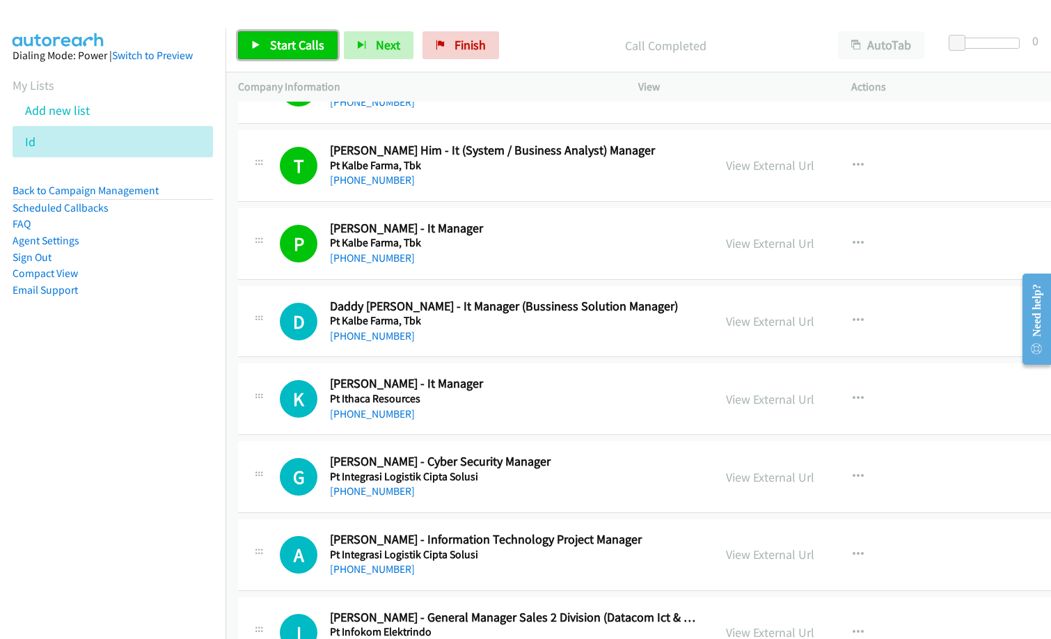
click at [266, 46] on link "Start Calls" at bounding box center [287, 45] width 99 height 28
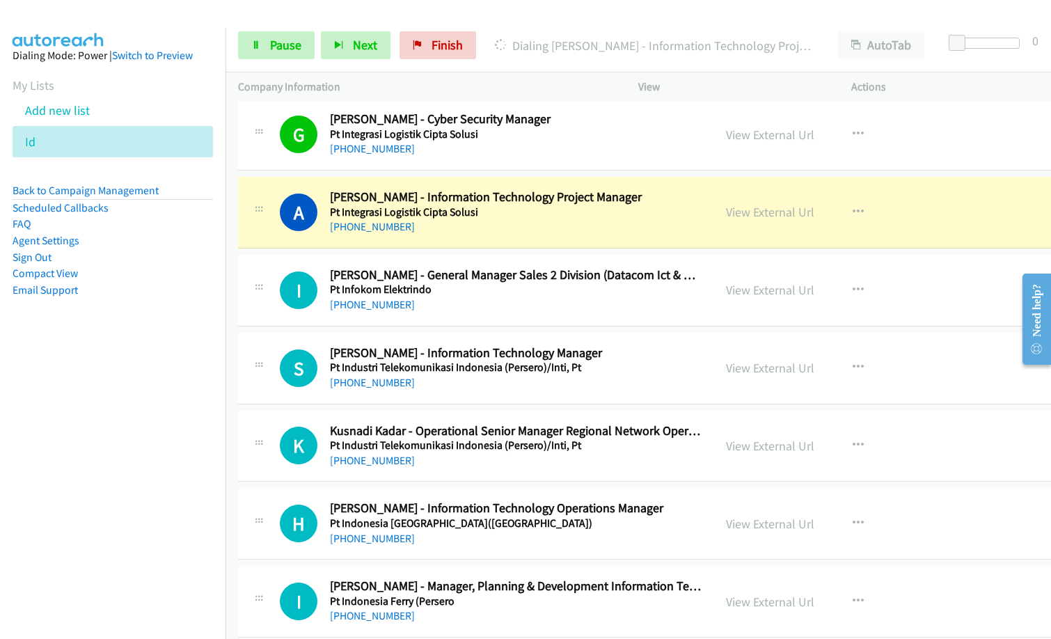
scroll to position [3479, 0]
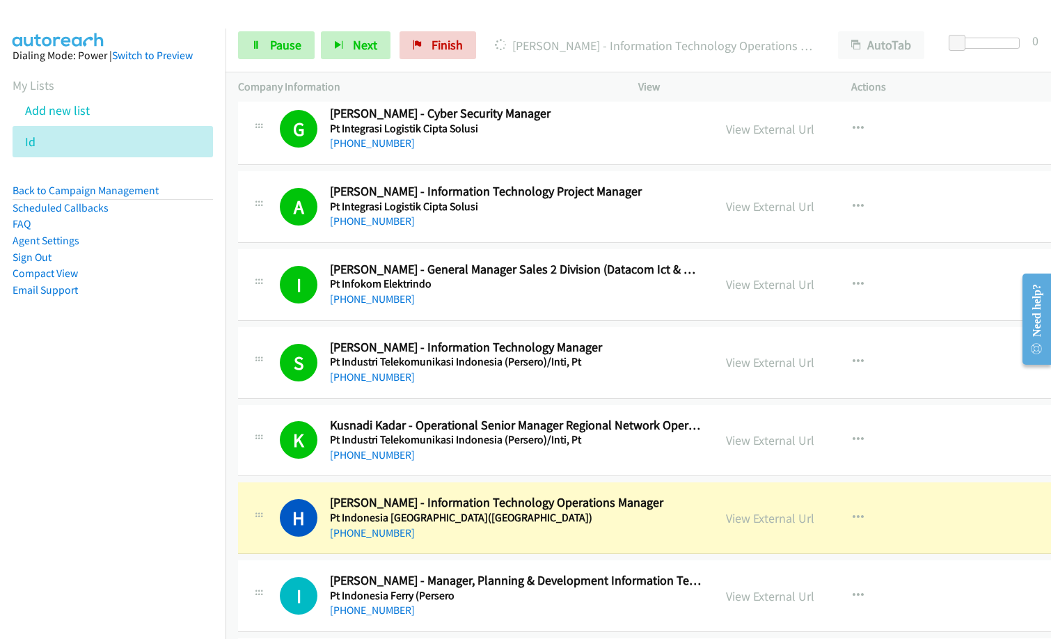
click at [125, 462] on nav "Dialing Mode: Power | Switch to Preview My Lists Add new list Id Back to Campai…" at bounding box center [113, 348] width 226 height 639
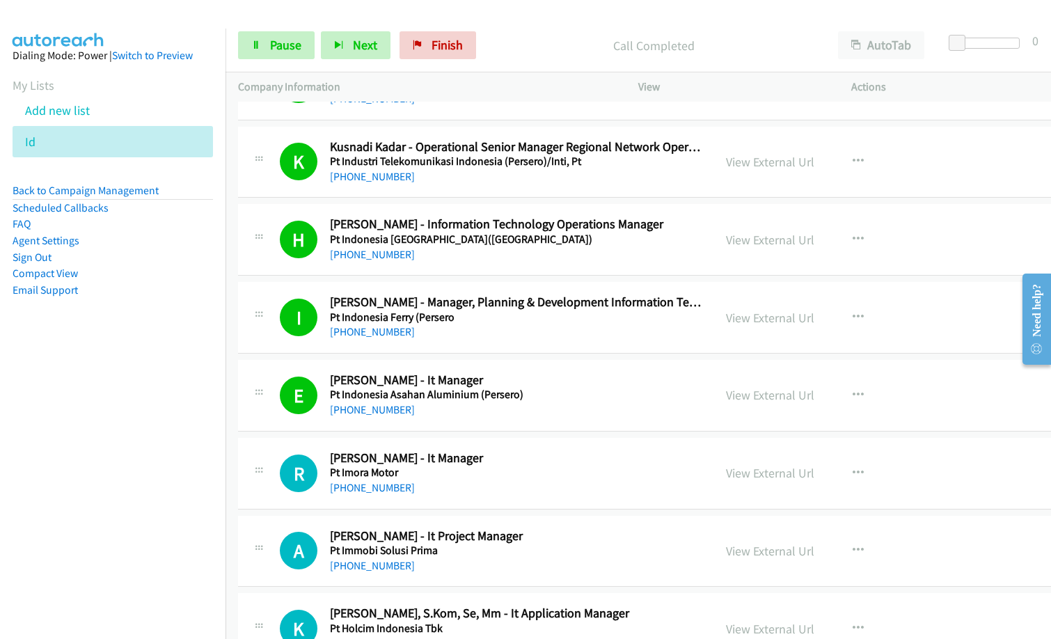
scroll to position [3966, 0]
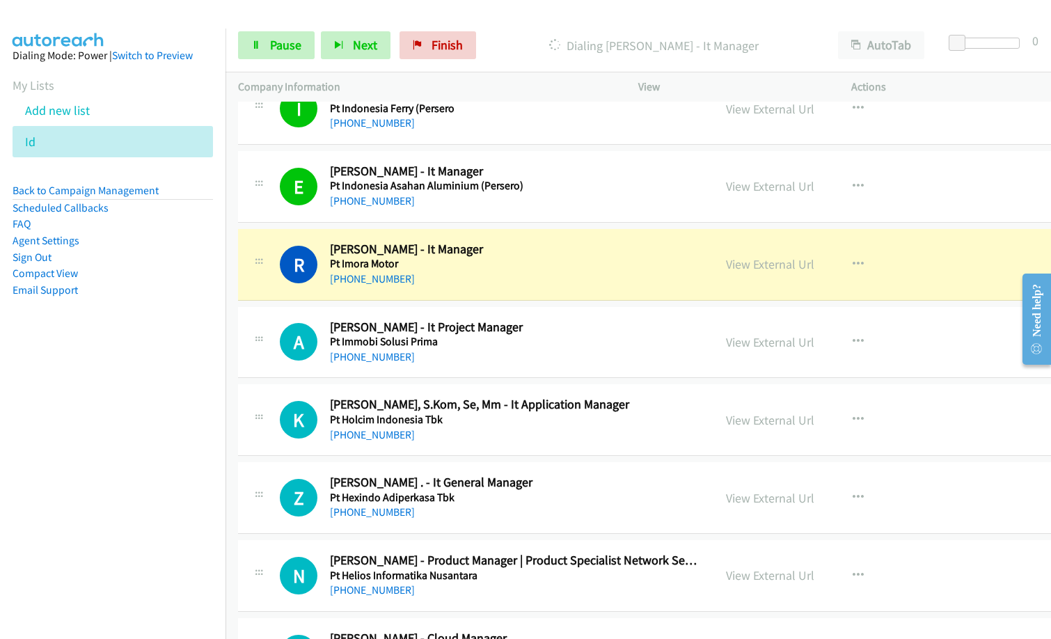
click at [495, 277] on div "[PHONE_NUMBER]" at bounding box center [515, 279] width 371 height 17
click at [733, 266] on link "View External Url" at bounding box center [770, 264] width 88 height 16
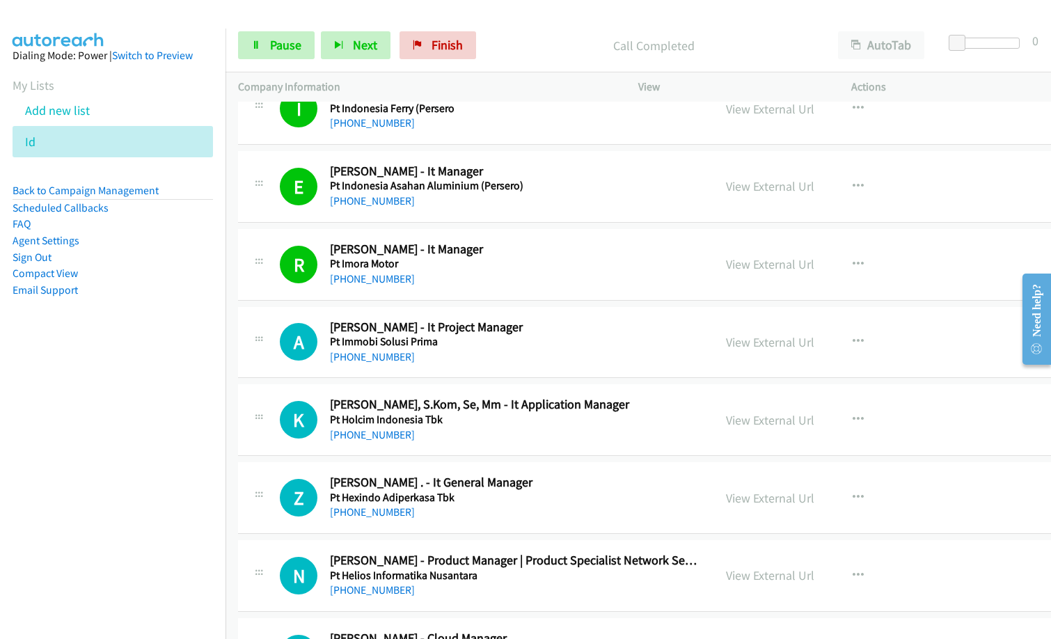
click at [521, 258] on h5 "Pt Imora Motor" at bounding box center [515, 264] width 371 height 14
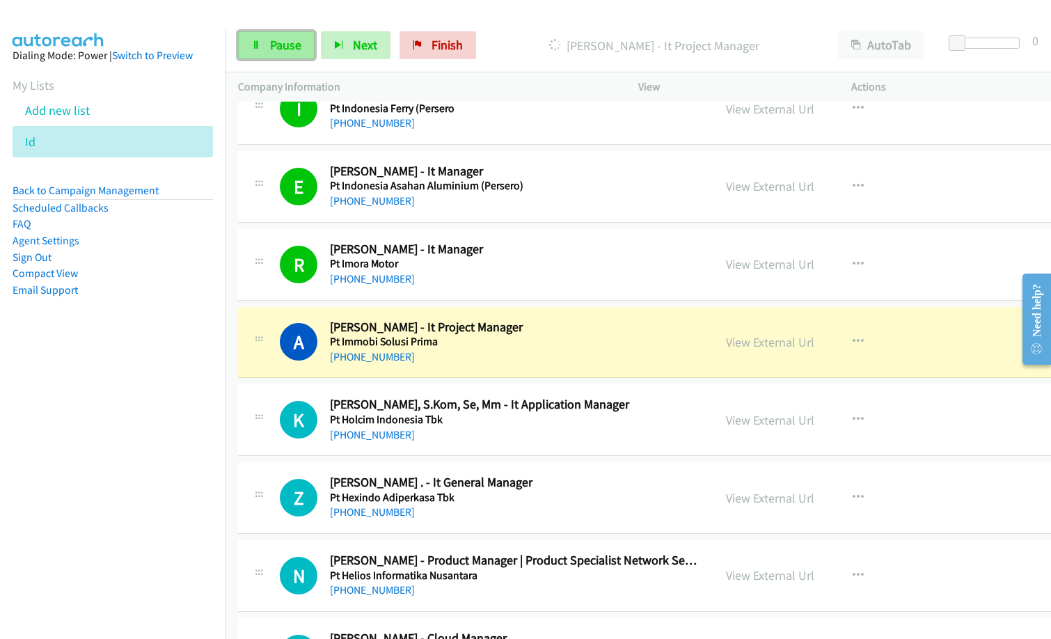
click at [278, 46] on span "Pause" at bounding box center [285, 45] width 31 height 16
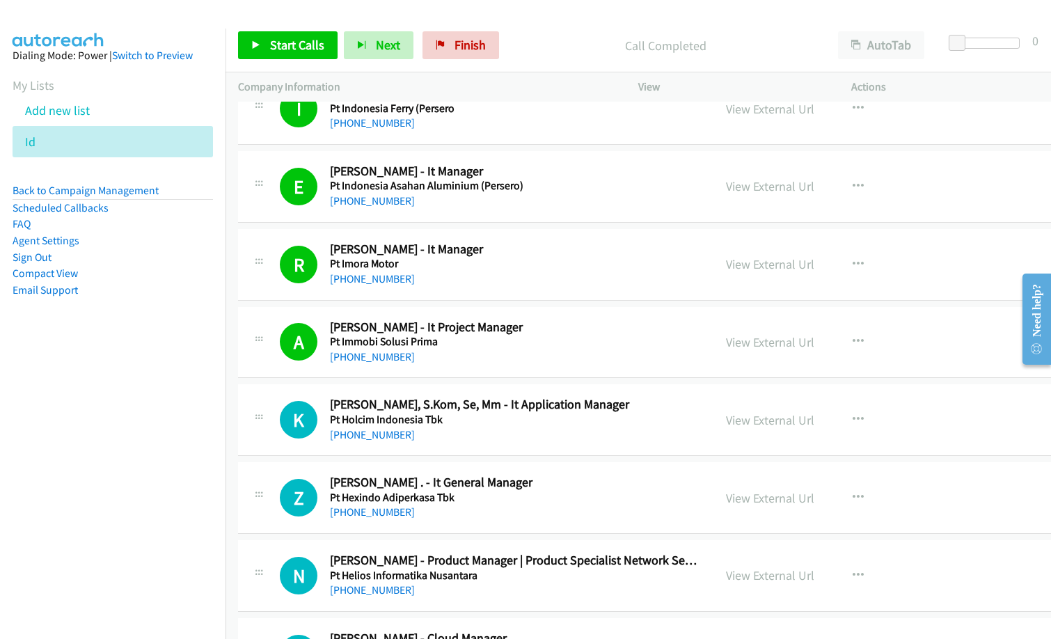
click at [93, 422] on nav "Dialing Mode: Power | Switch to Preview My Lists Add new list Id Back to Campai…" at bounding box center [113, 348] width 226 height 639
click at [524, 32] on div "Call Completed" at bounding box center [665, 45] width 320 height 28
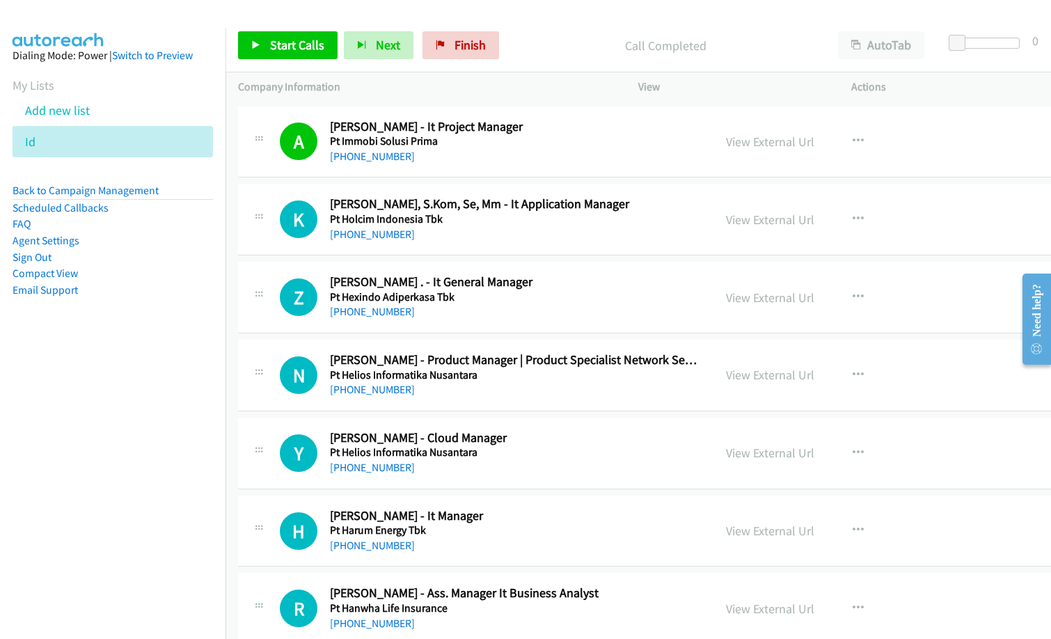
scroll to position [4175, 0]
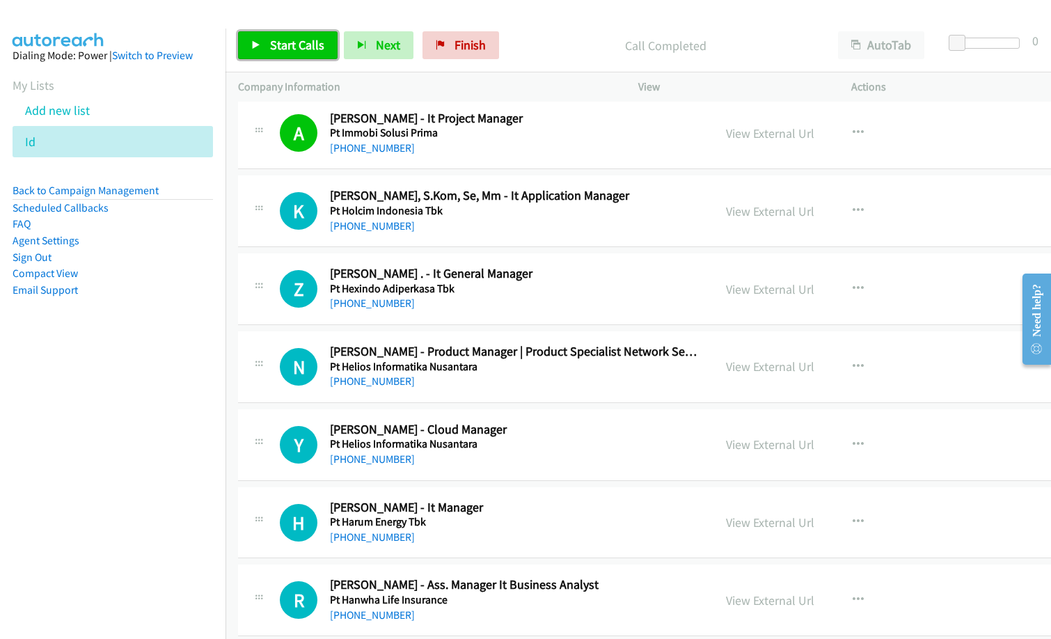
click at [253, 41] on icon at bounding box center [256, 46] width 10 height 10
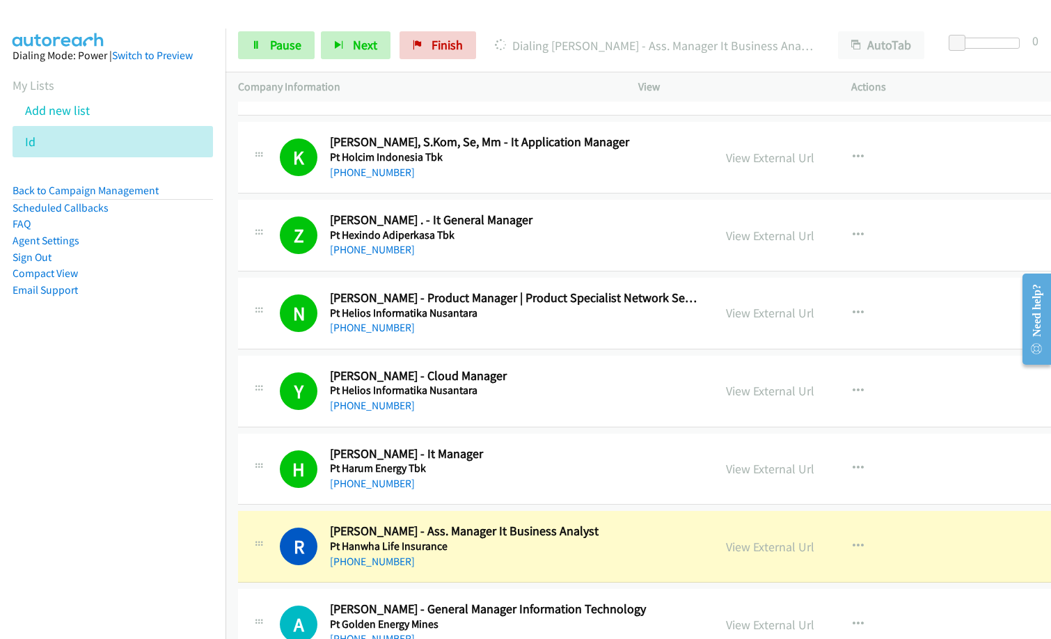
scroll to position [4244, 0]
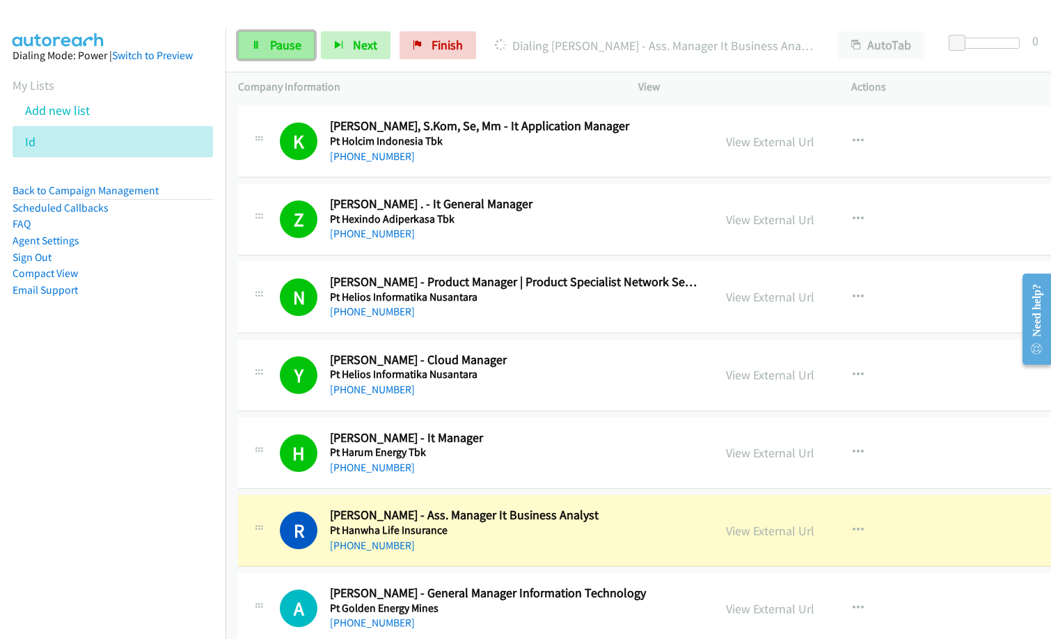
click at [284, 39] on span "Pause" at bounding box center [285, 45] width 31 height 16
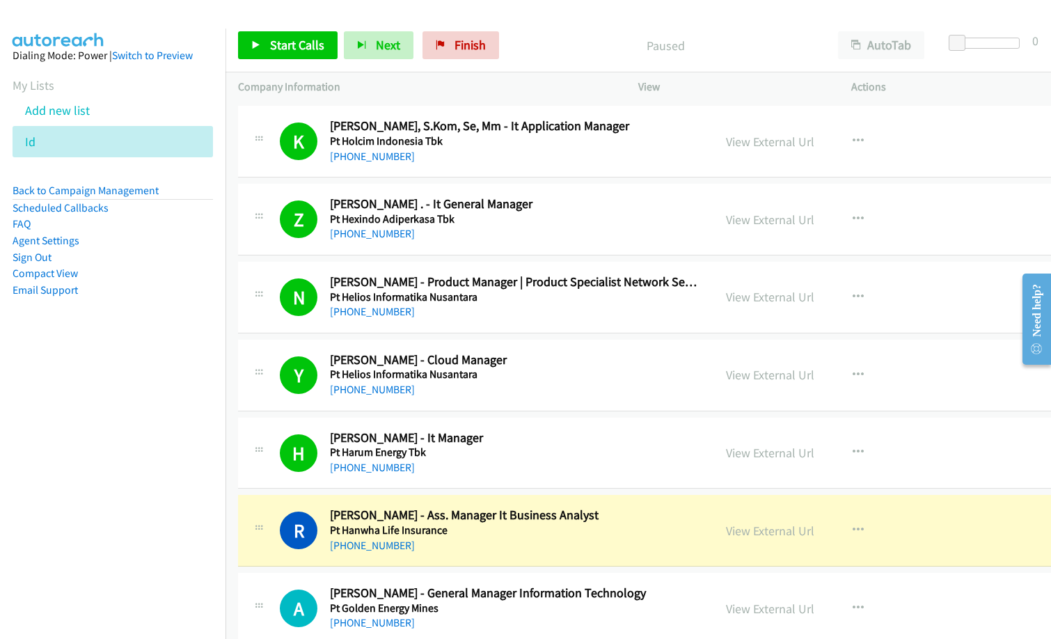
click at [520, 454] on h5 "Pt Harum Energy Tbk" at bounding box center [515, 452] width 371 height 14
click at [763, 456] on link "View External Url" at bounding box center [770, 453] width 88 height 16
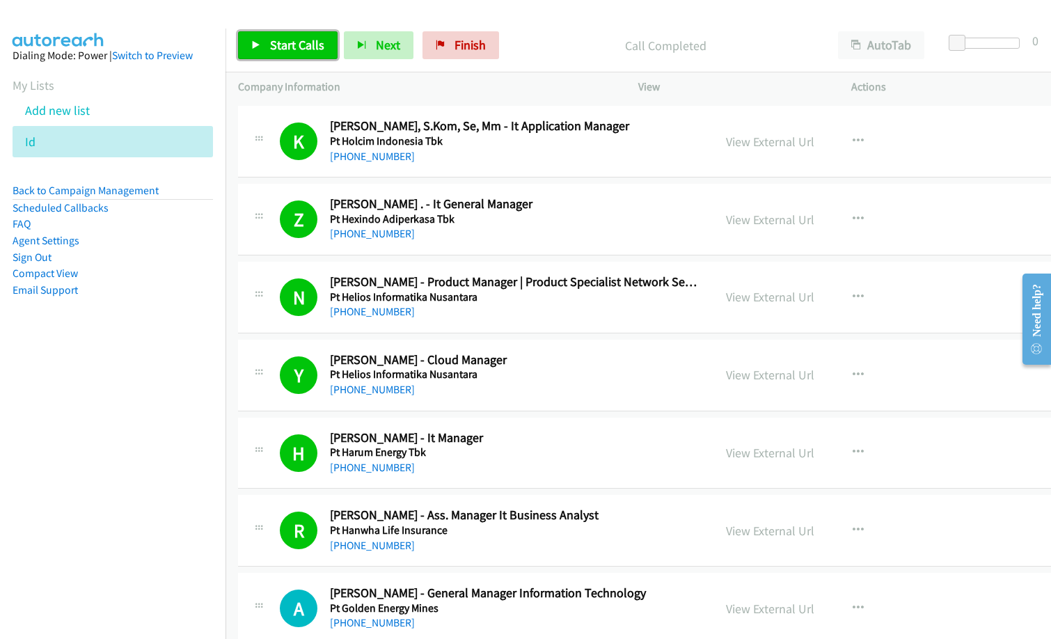
click at [294, 46] on span "Start Calls" at bounding box center [297, 45] width 54 height 16
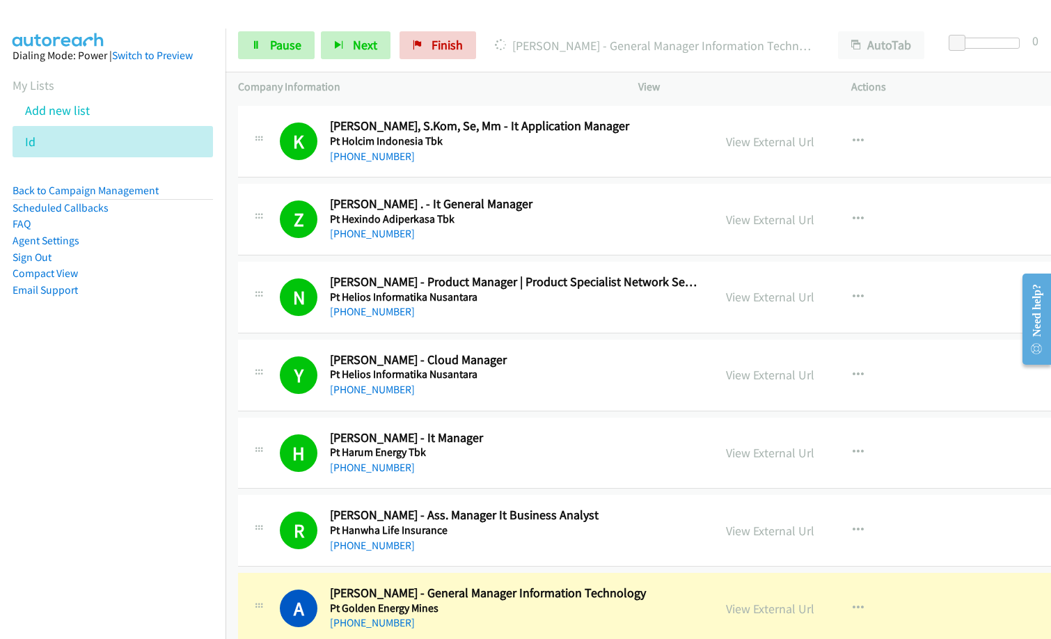
drag, startPoint x: 161, startPoint y: 442, endPoint x: 170, endPoint y: 441, distance: 9.8
click at [161, 442] on nav "Dialing Mode: Power | Switch to Preview My Lists Add new list Id Back to Campai…" at bounding box center [113, 348] width 226 height 639
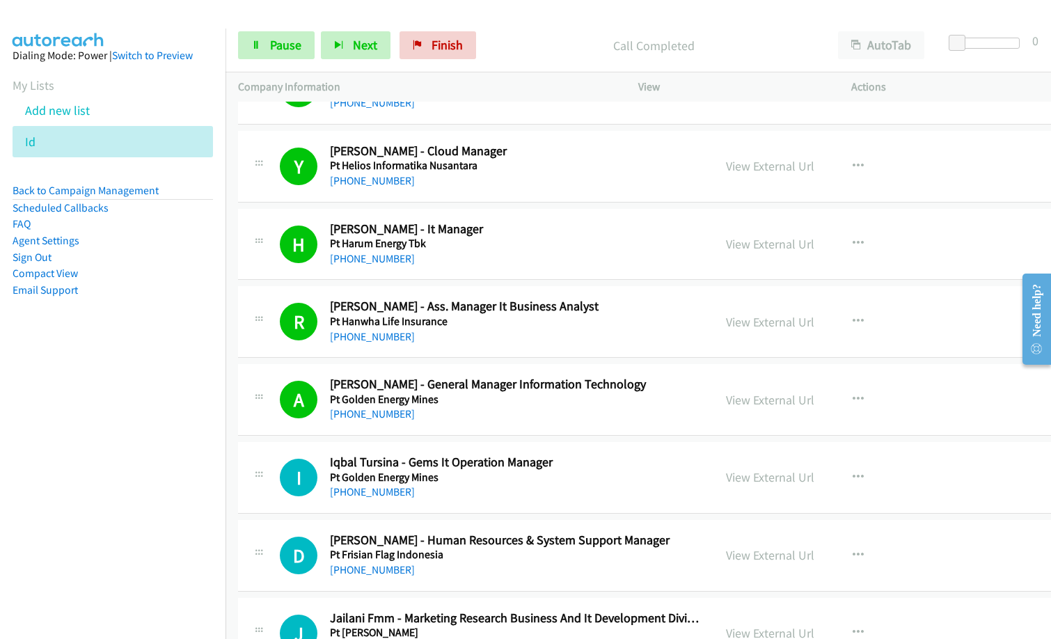
scroll to position [4592, 0]
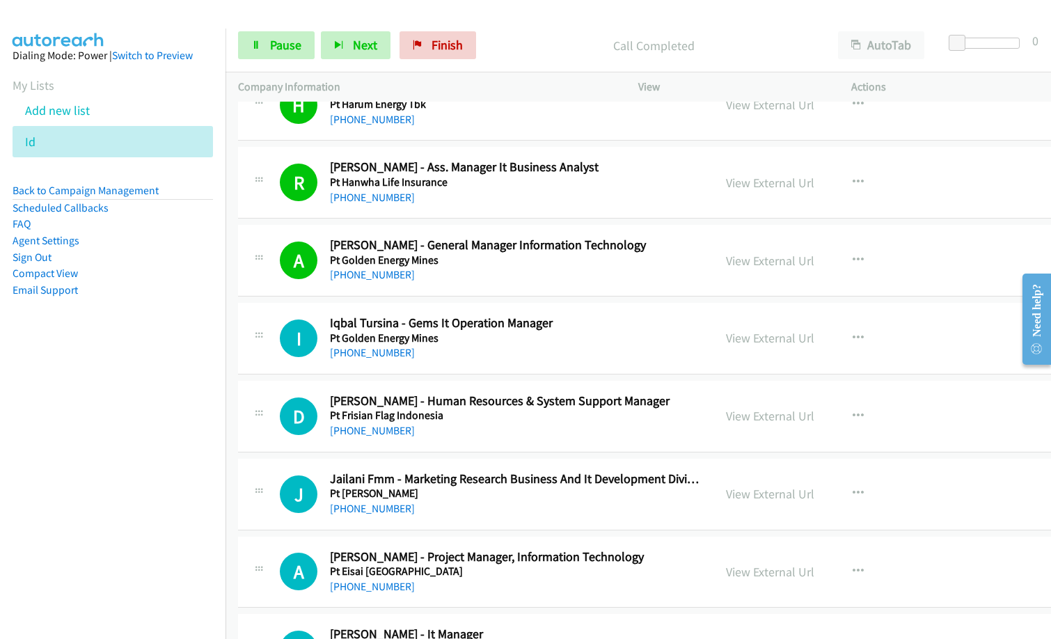
click at [524, 47] on p "Call Completed" at bounding box center [654, 45] width 318 height 19
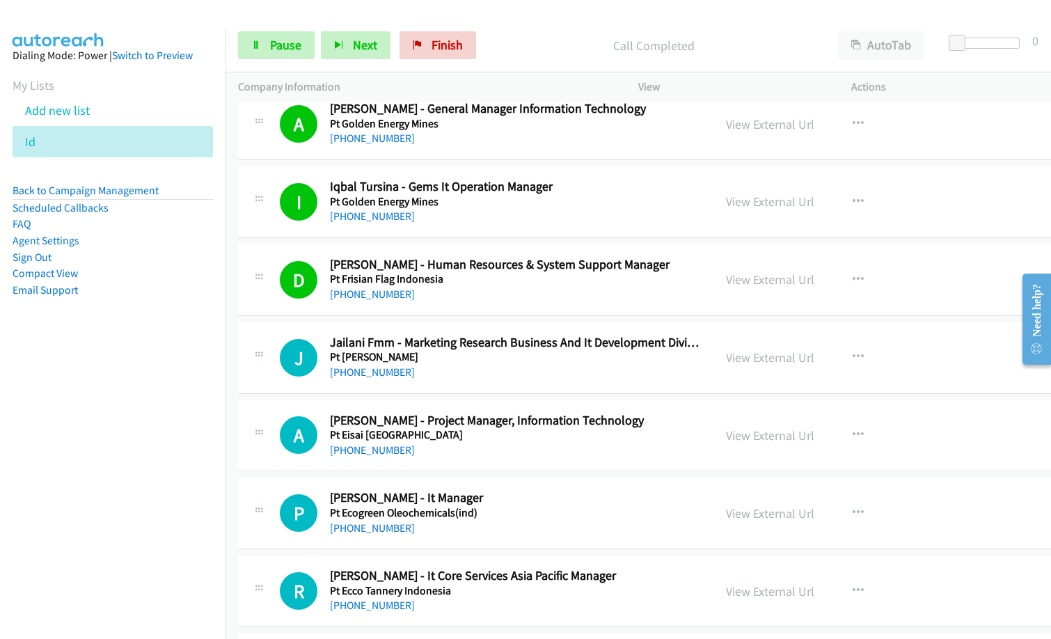
scroll to position [4731, 0]
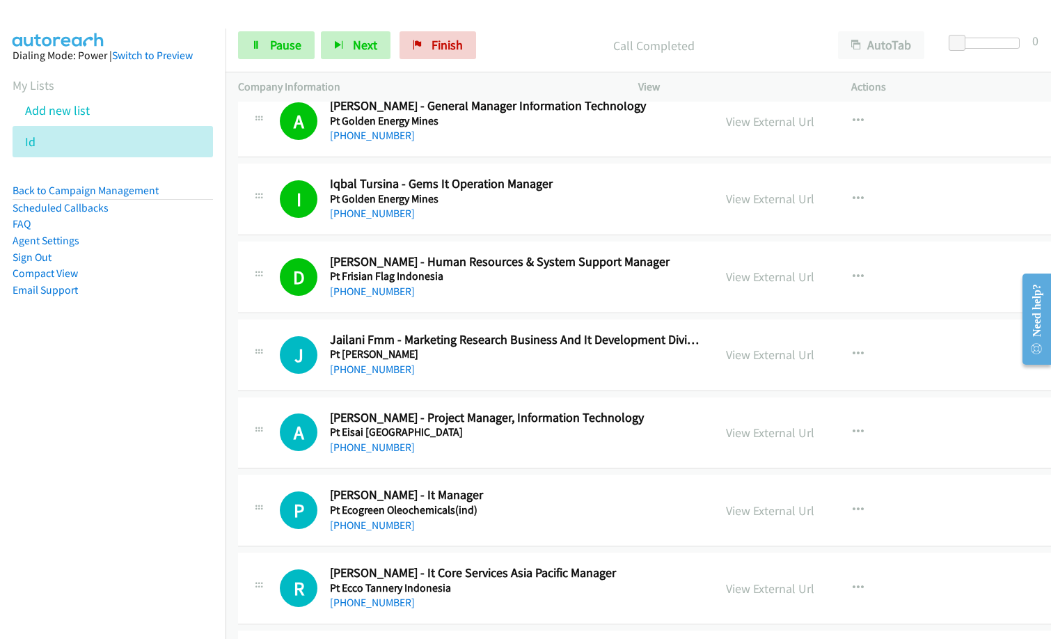
click at [51, 341] on aside "Dialing Mode: Power | Switch to Preview My Lists Add new list Id Back to Campai…" at bounding box center [112, 195] width 225 height 333
click at [499, 386] on div "J Callback Scheduled Jailani Fmm - Marketing Research Business And It Developme…" at bounding box center [688, 355] width 900 height 72
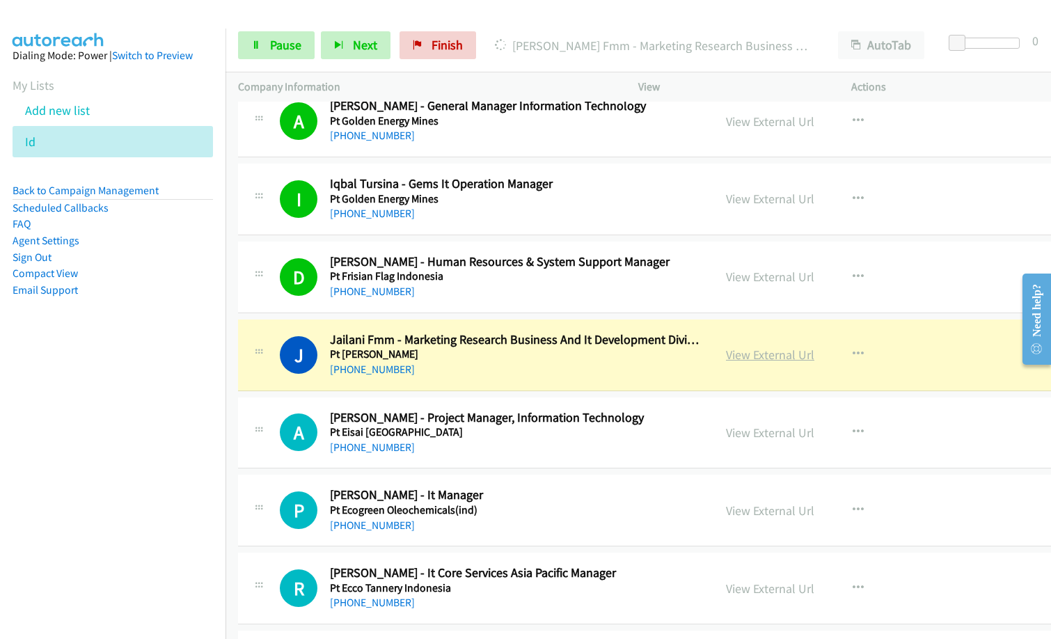
click at [740, 357] on link "View External Url" at bounding box center [770, 354] width 88 height 16
click at [763, 200] on link "View External Url" at bounding box center [770, 199] width 88 height 16
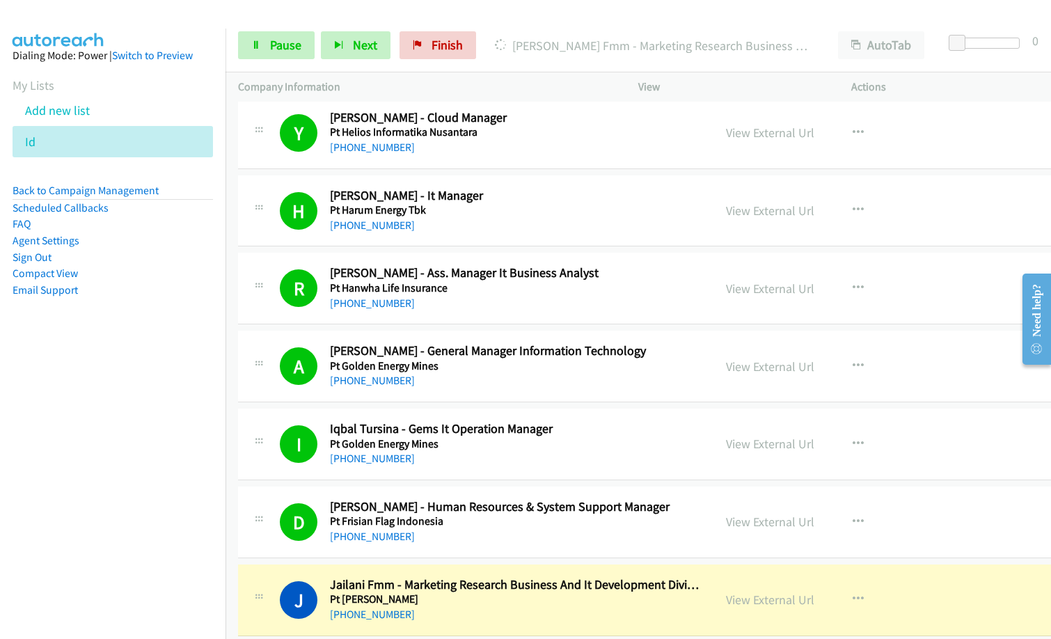
scroll to position [4592, 0]
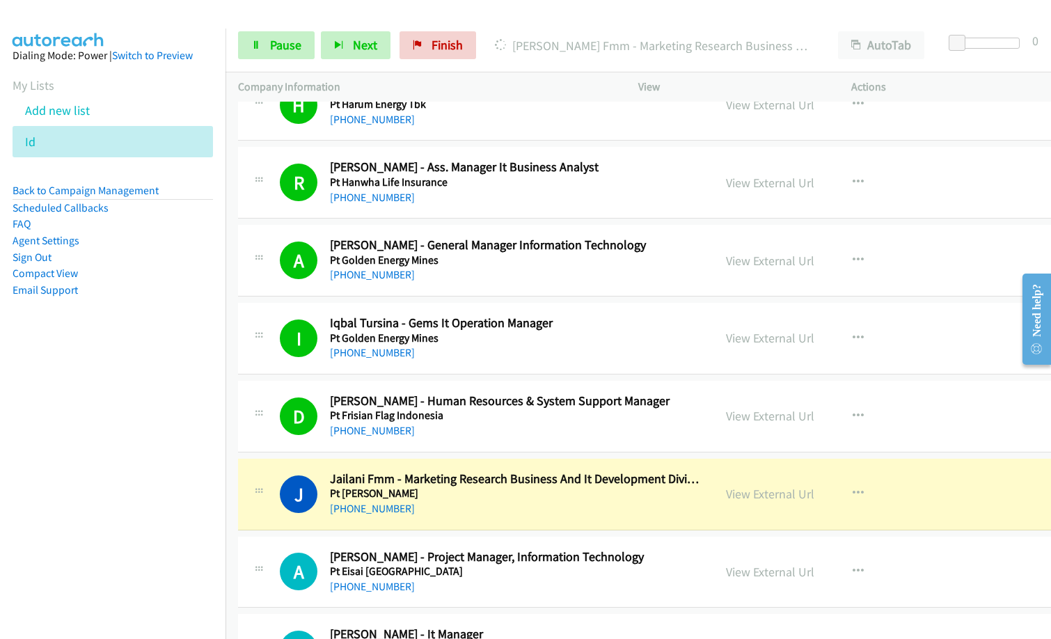
click at [520, 248] on h2 "[PERSON_NAME] - General Manager Information Technology" at bounding box center [515, 245] width 371 height 16
click at [741, 262] on link "View External Url" at bounding box center [770, 261] width 88 height 16
click at [737, 182] on link "View External Url" at bounding box center [770, 183] width 88 height 16
click at [292, 51] on span "Pause" at bounding box center [285, 45] width 31 height 16
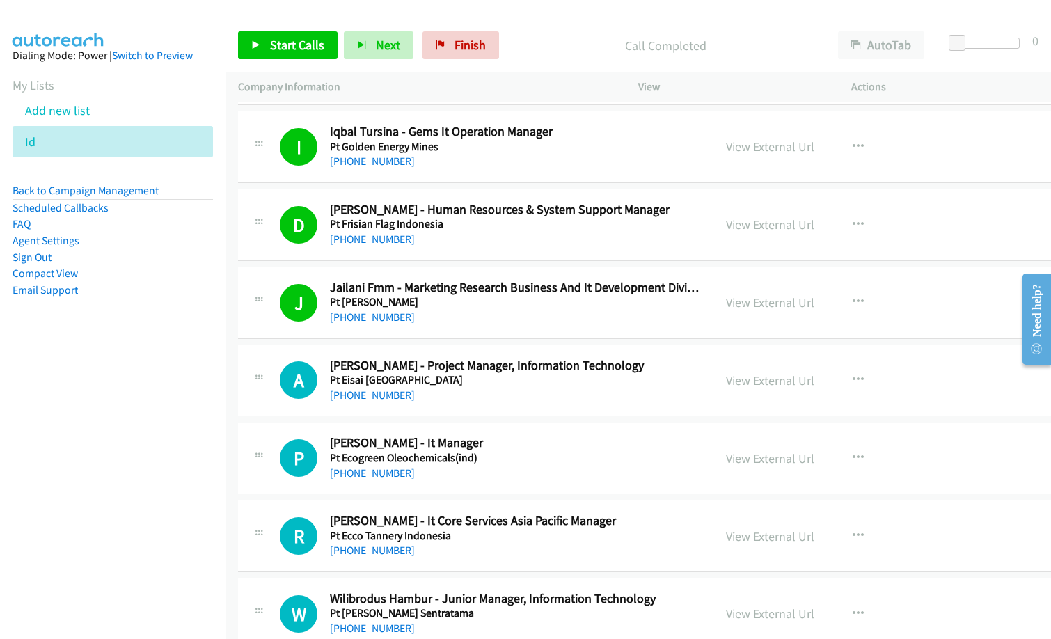
scroll to position [4801, 0]
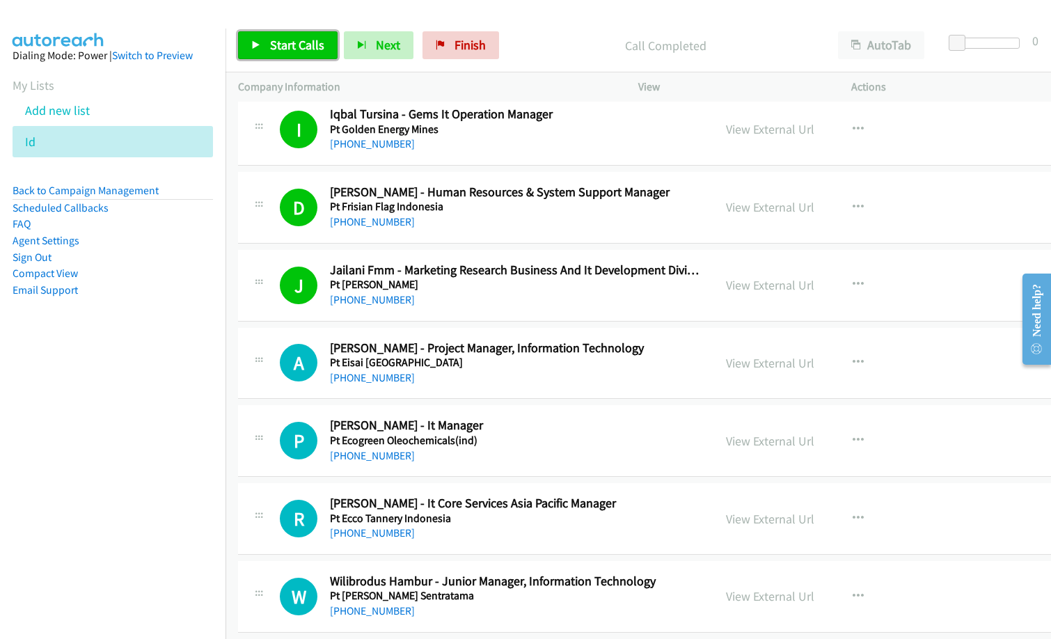
click at [305, 51] on span "Start Calls" at bounding box center [297, 45] width 54 height 16
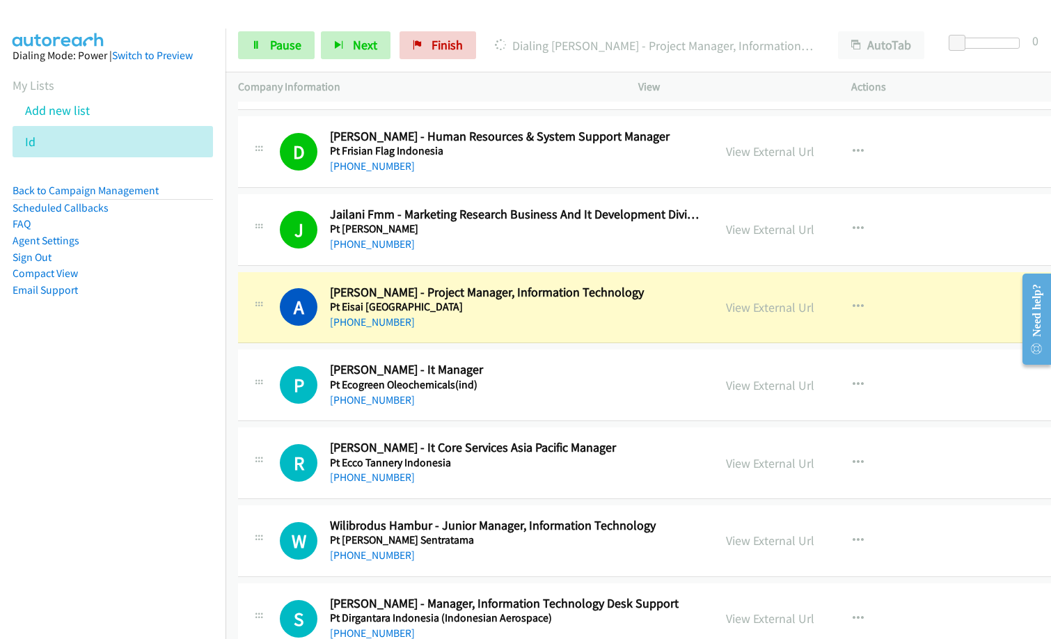
scroll to position [4870, 0]
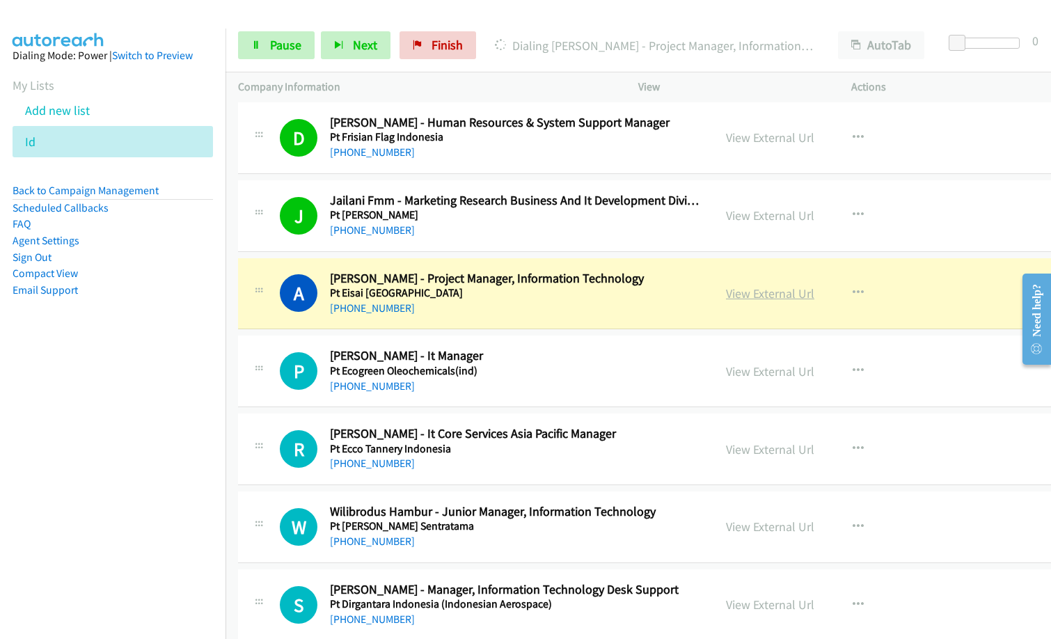
click at [736, 298] on link "View External Url" at bounding box center [770, 293] width 88 height 16
click at [292, 45] on span "Pause" at bounding box center [285, 45] width 31 height 16
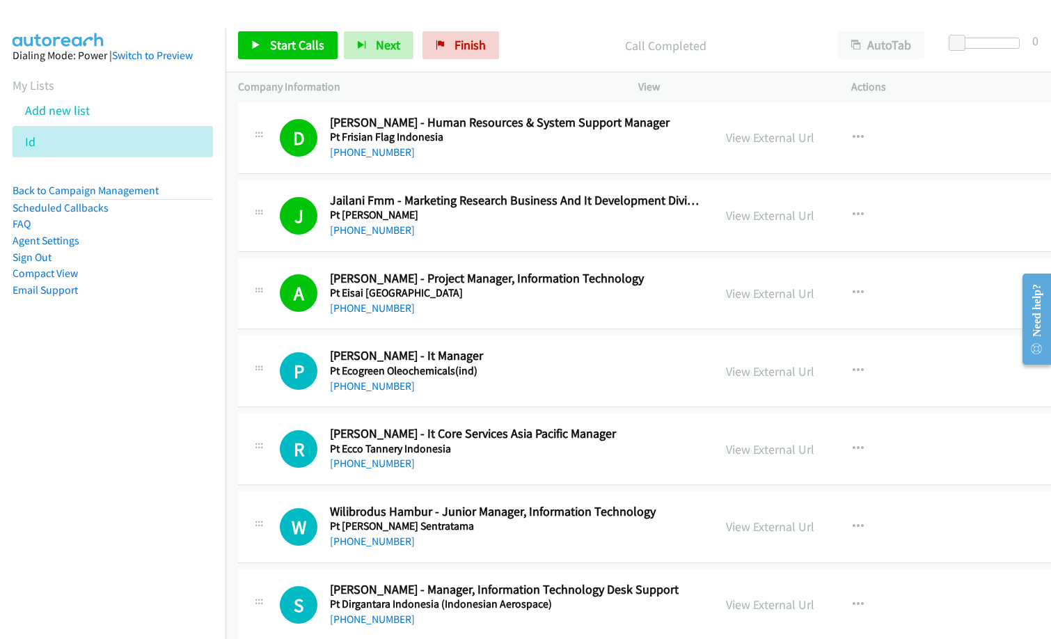
click at [532, 54] on p "Call Completed" at bounding box center [665, 45] width 295 height 19
click at [316, 49] on span "Start Calls" at bounding box center [297, 45] width 54 height 16
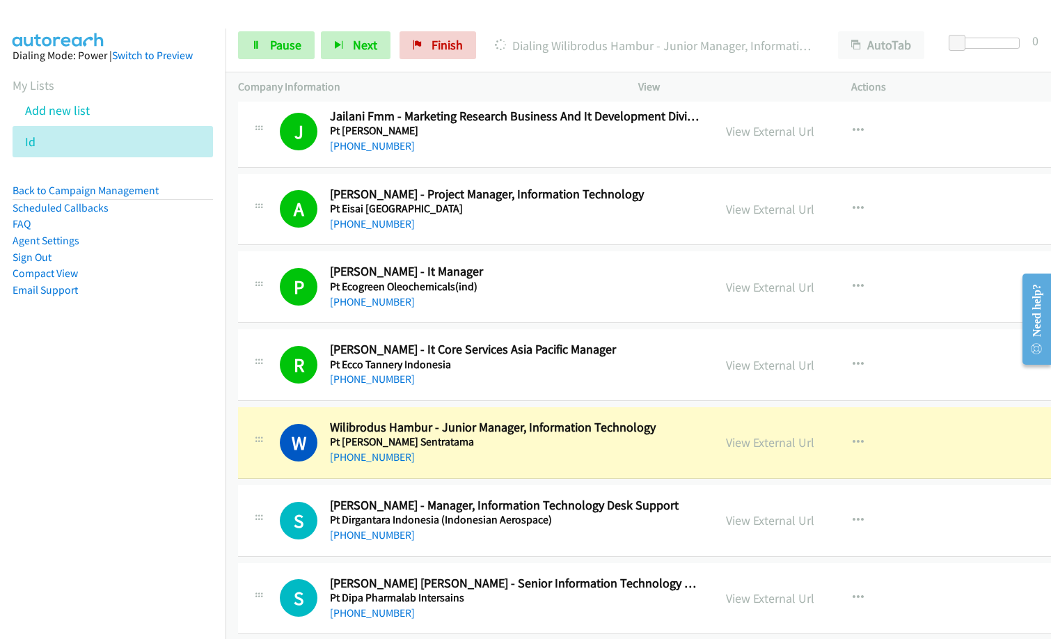
scroll to position [5009, 0]
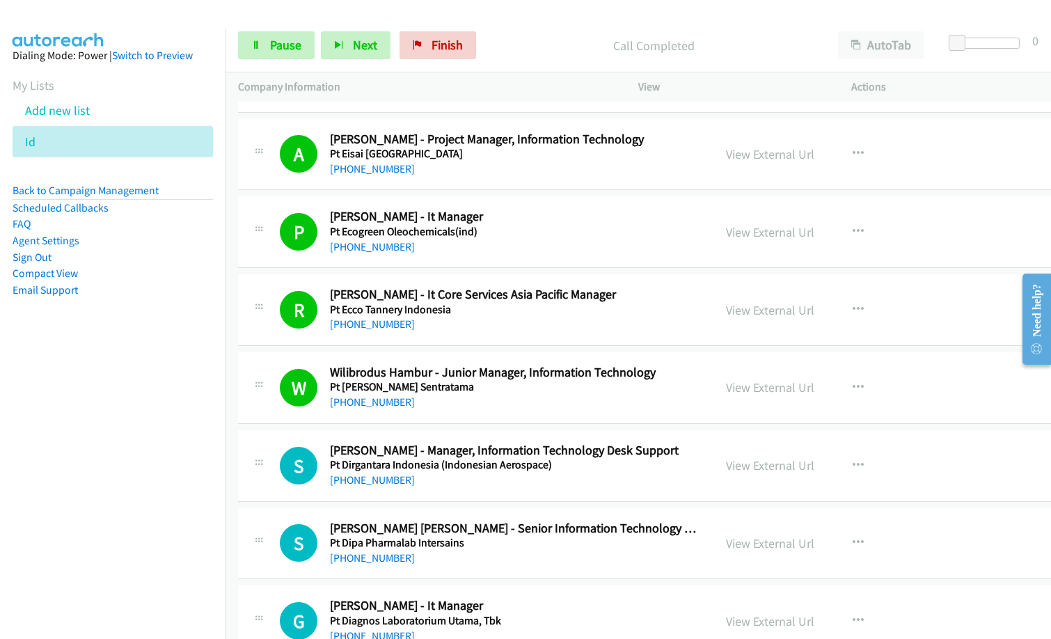
click at [483, 422] on div "W Callback Scheduled Wilibrodus Hambur - Junior Manager, Information Technology…" at bounding box center [688, 388] width 900 height 72
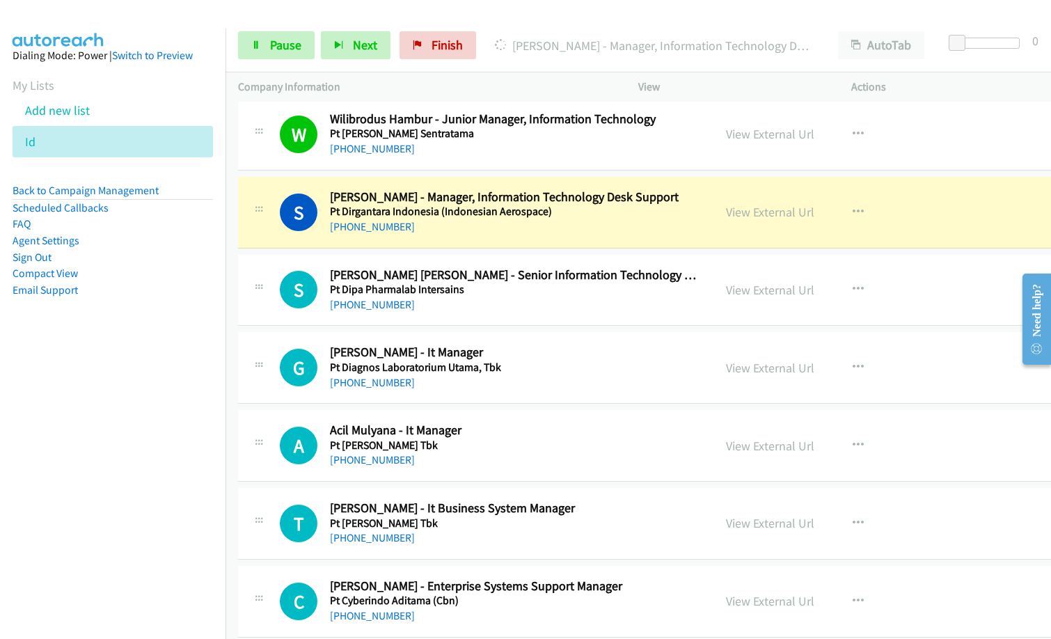
scroll to position [5288, 0]
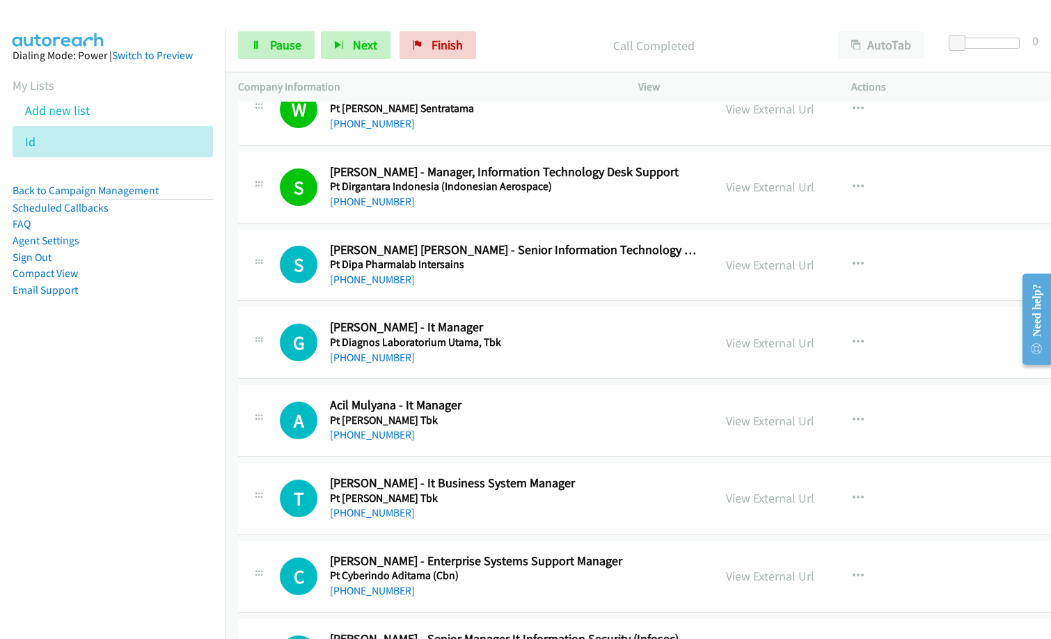
click at [491, 273] on div "[PHONE_NUMBER]" at bounding box center [515, 279] width 371 height 17
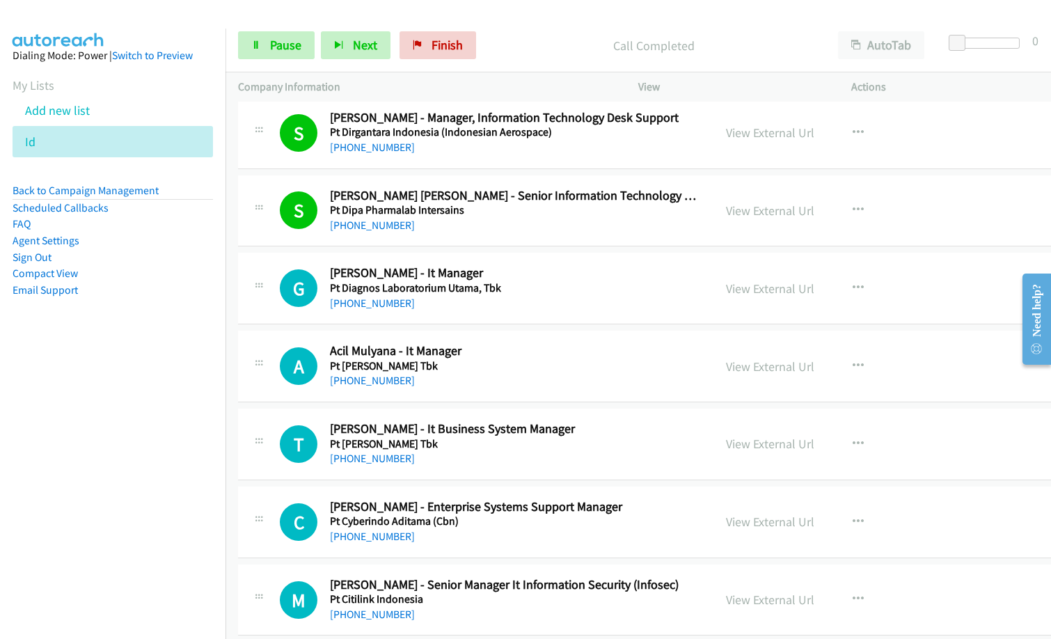
scroll to position [5357, 0]
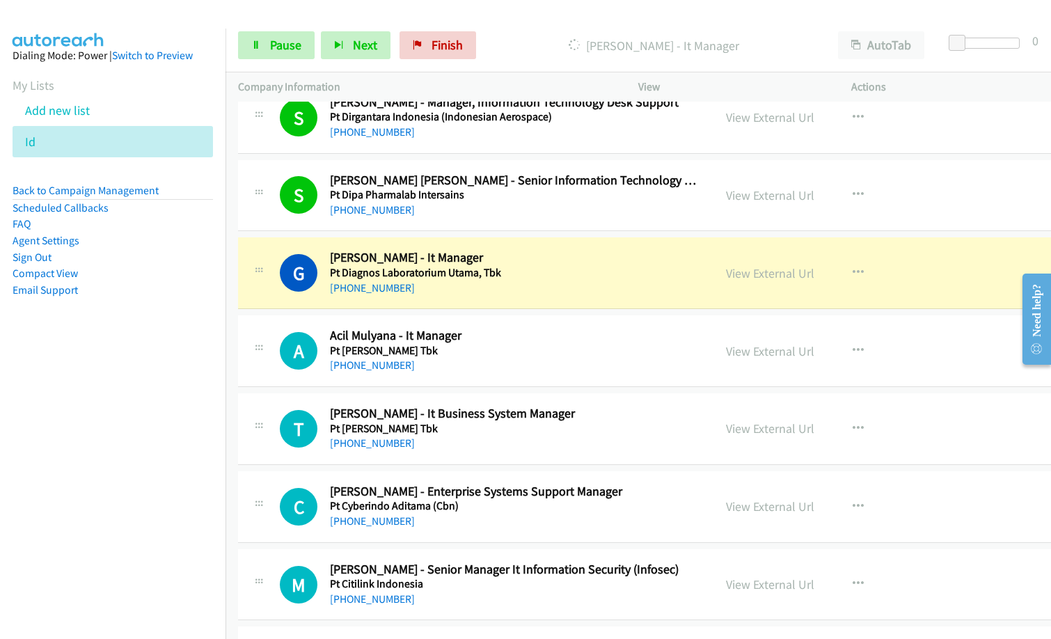
click at [501, 351] on h5 "Pt [PERSON_NAME] Tbk" at bounding box center [515, 351] width 371 height 14
click at [599, 337] on h2 "Acil Mulyana - It Manager" at bounding box center [515, 336] width 371 height 16
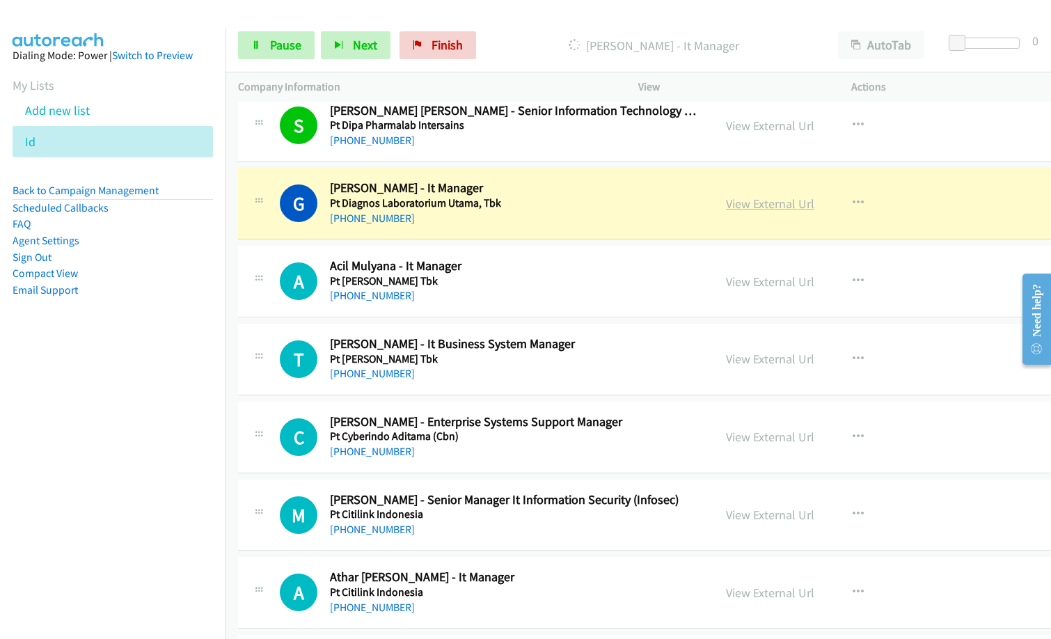
click at [782, 199] on link "View External Url" at bounding box center [770, 204] width 88 height 16
click at [291, 34] on link "Pause" at bounding box center [276, 45] width 77 height 28
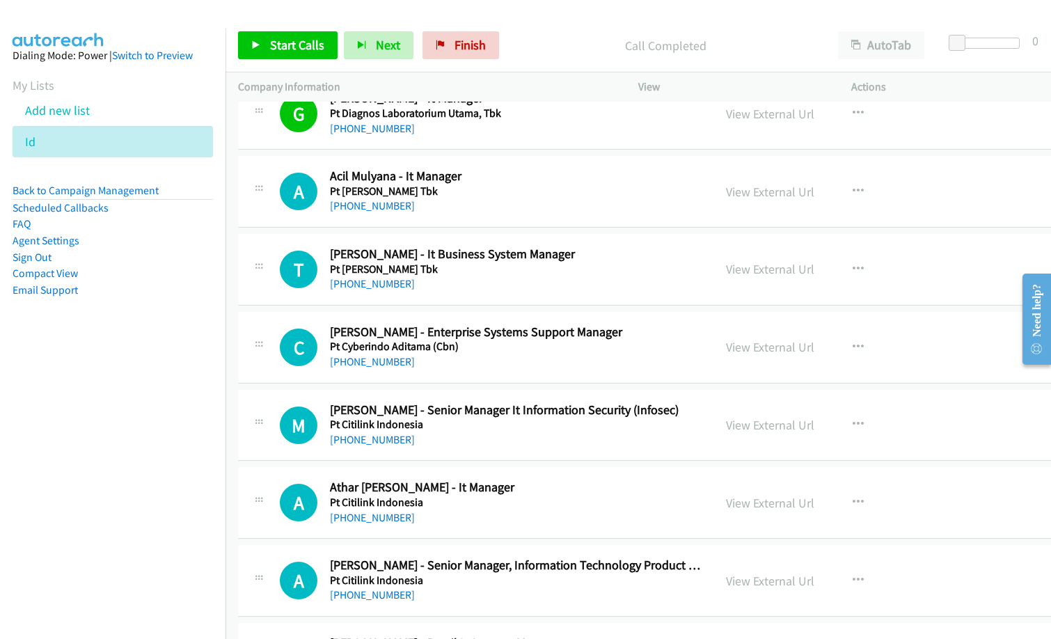
scroll to position [5566, 0]
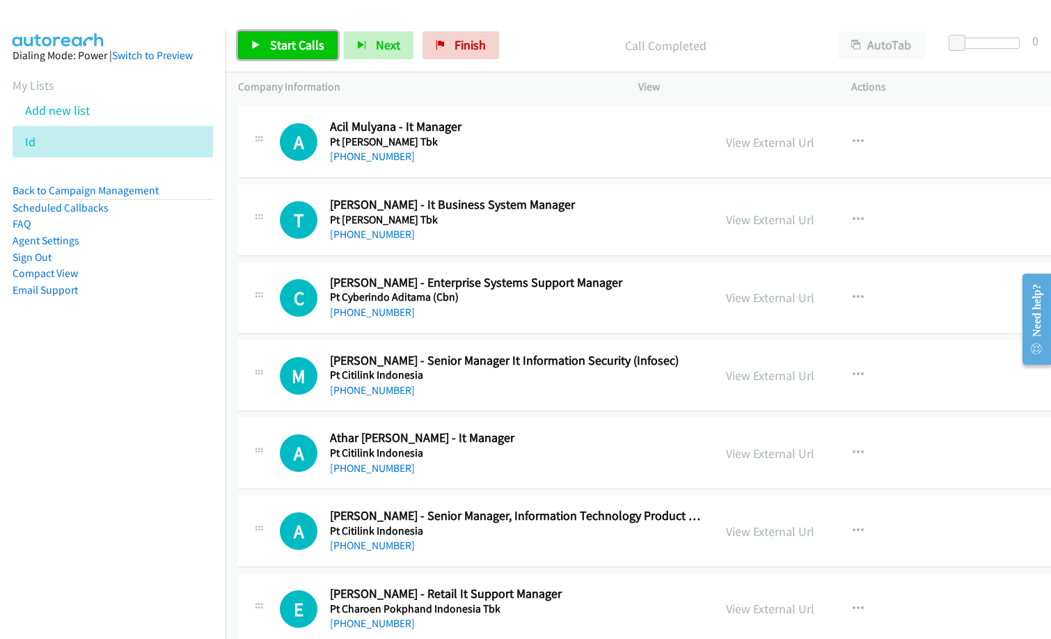
click at [304, 47] on span "Start Calls" at bounding box center [297, 45] width 54 height 16
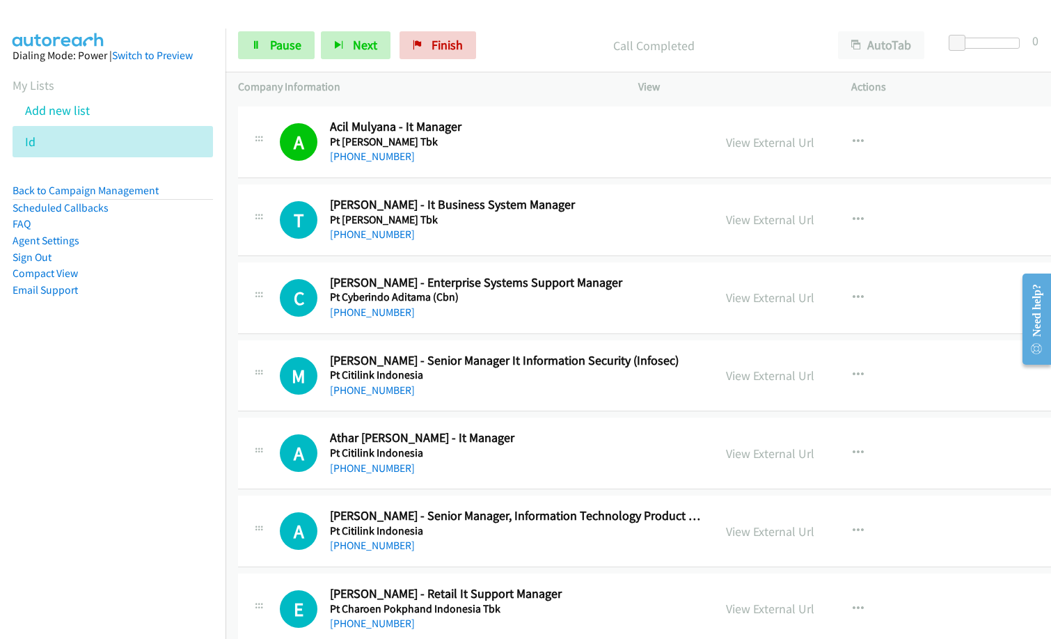
click at [444, 229] on div "[PHONE_NUMBER]" at bounding box center [515, 234] width 371 height 17
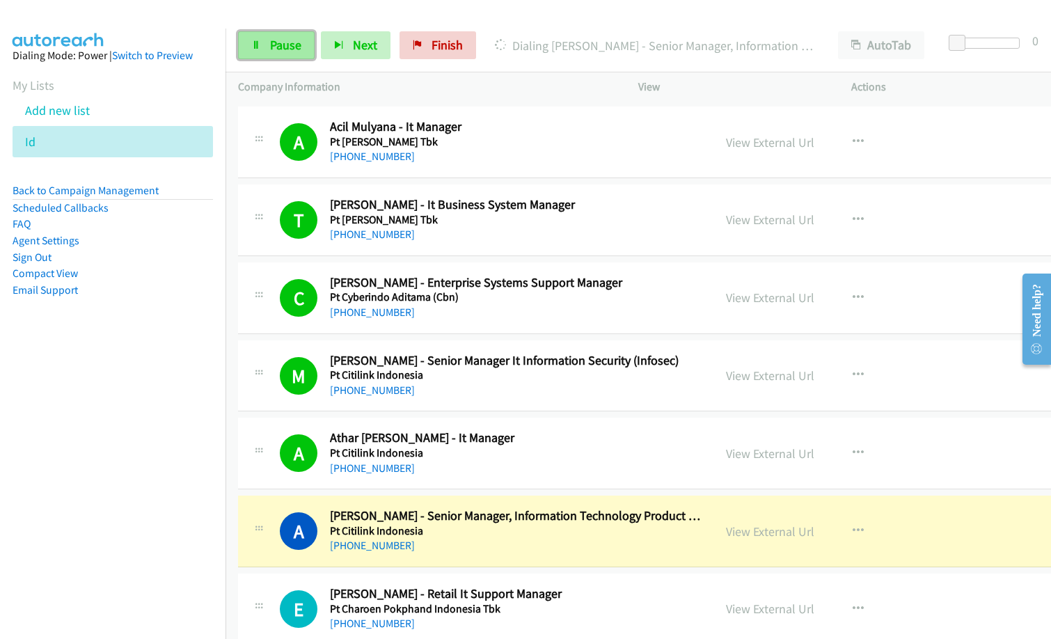
click at [287, 43] on span "Pause" at bounding box center [285, 45] width 31 height 16
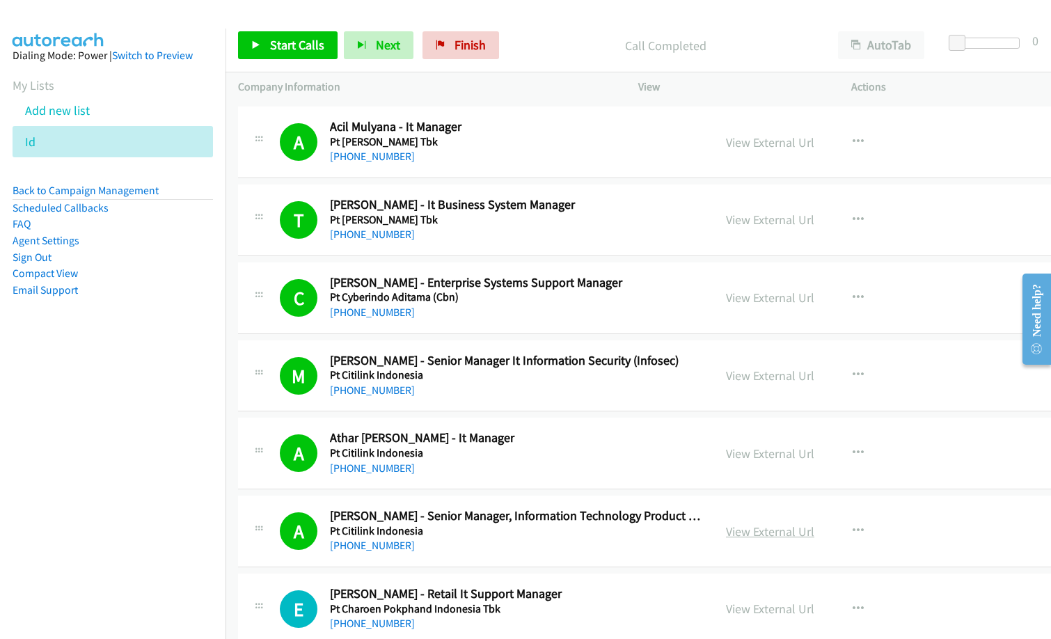
click at [754, 531] on link "View External Url" at bounding box center [770, 531] width 88 height 16
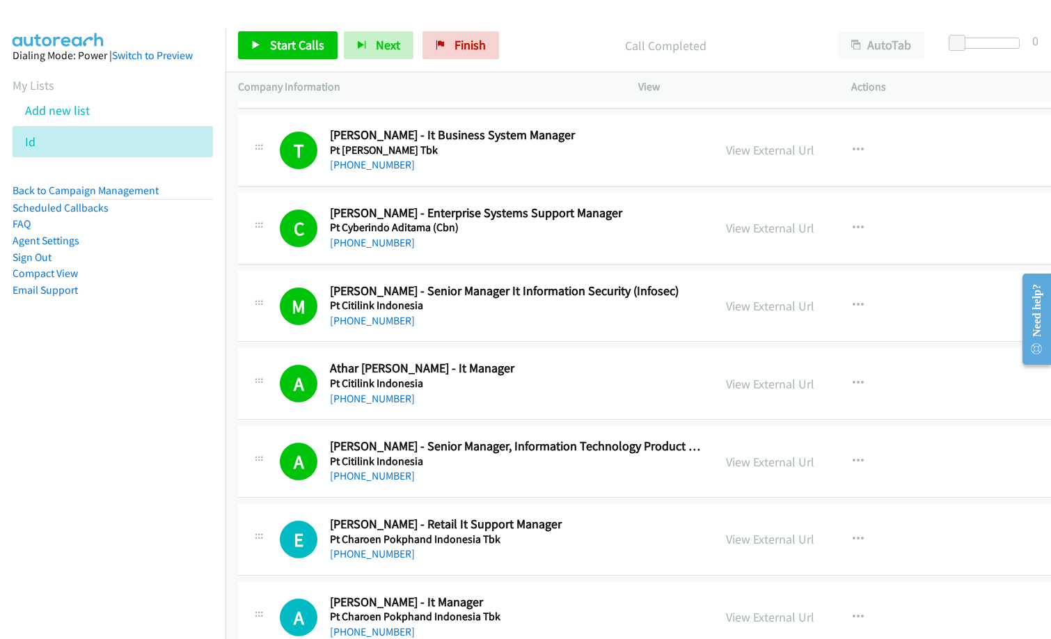
scroll to position [5844, 0]
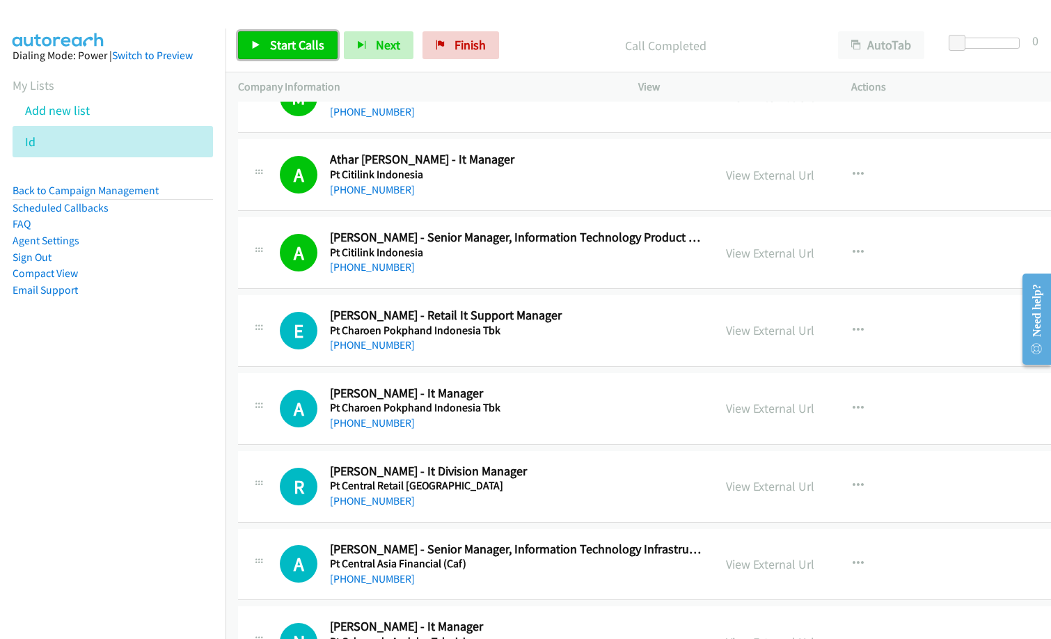
click at [292, 51] on span "Start Calls" at bounding box center [297, 45] width 54 height 16
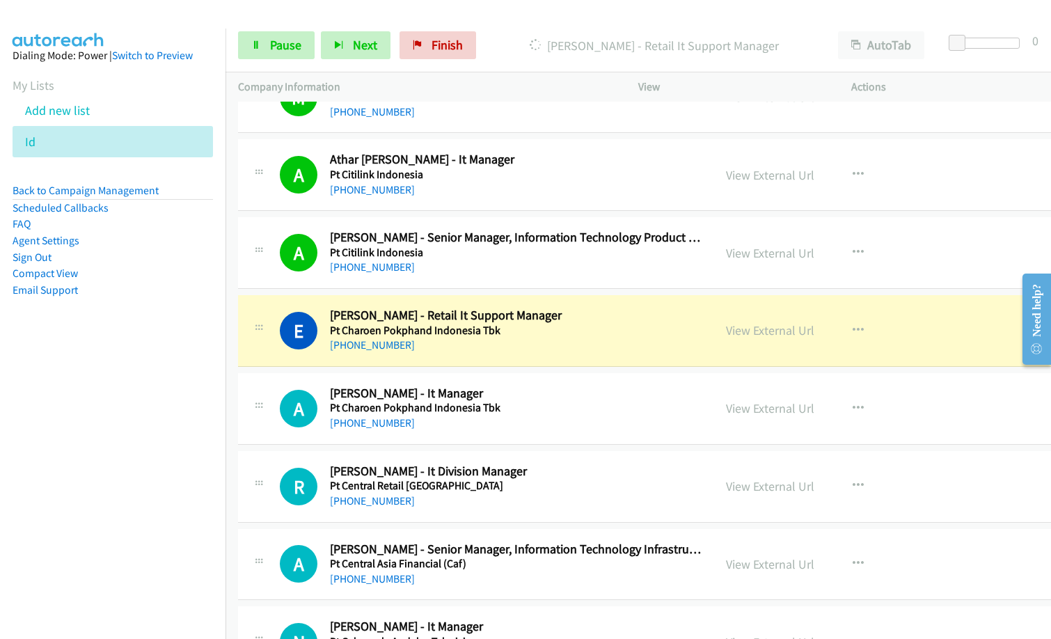
click at [166, 445] on nav "Dialing Mode: Power | Switch to Preview My Lists Add new list Id Back to Campai…" at bounding box center [113, 348] width 226 height 639
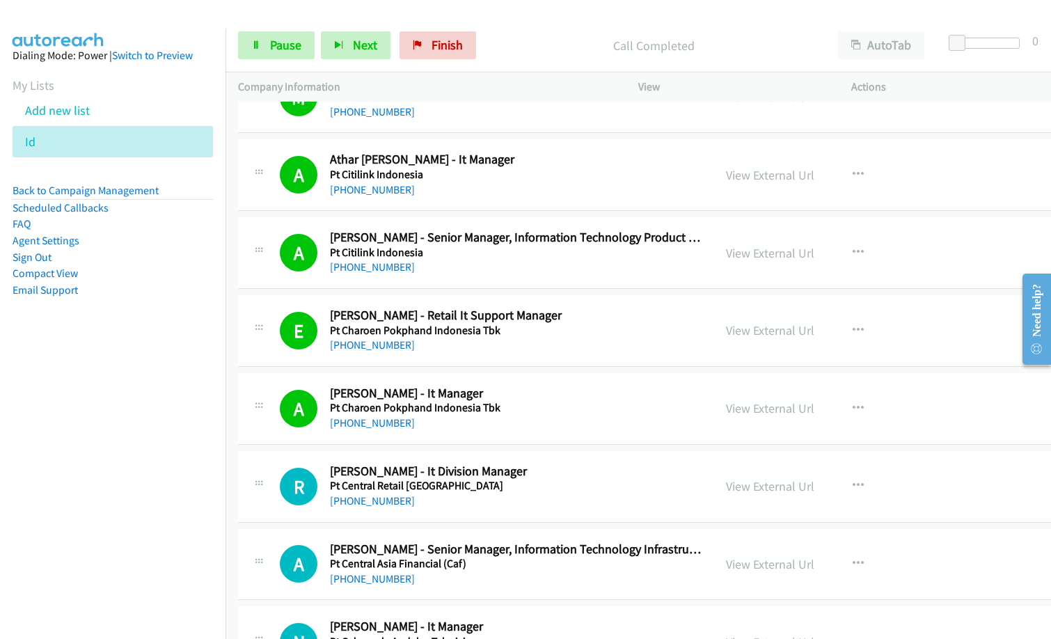
click at [600, 494] on div "[PHONE_NUMBER]" at bounding box center [515, 501] width 371 height 17
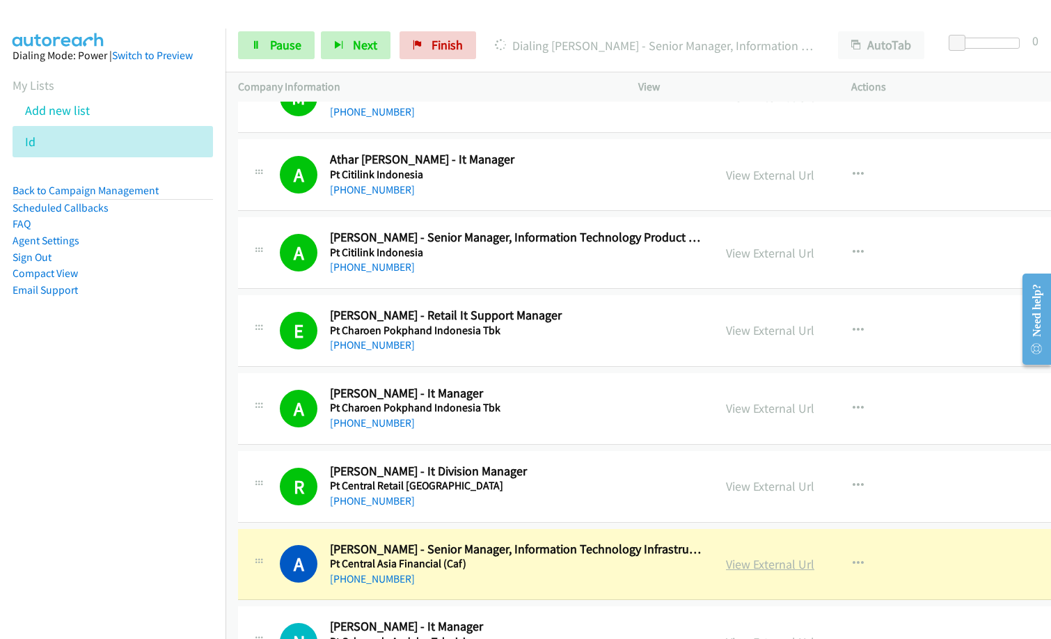
click at [734, 562] on link "View External Url" at bounding box center [770, 564] width 88 height 16
click at [737, 484] on link "View External Url" at bounding box center [770, 486] width 88 height 16
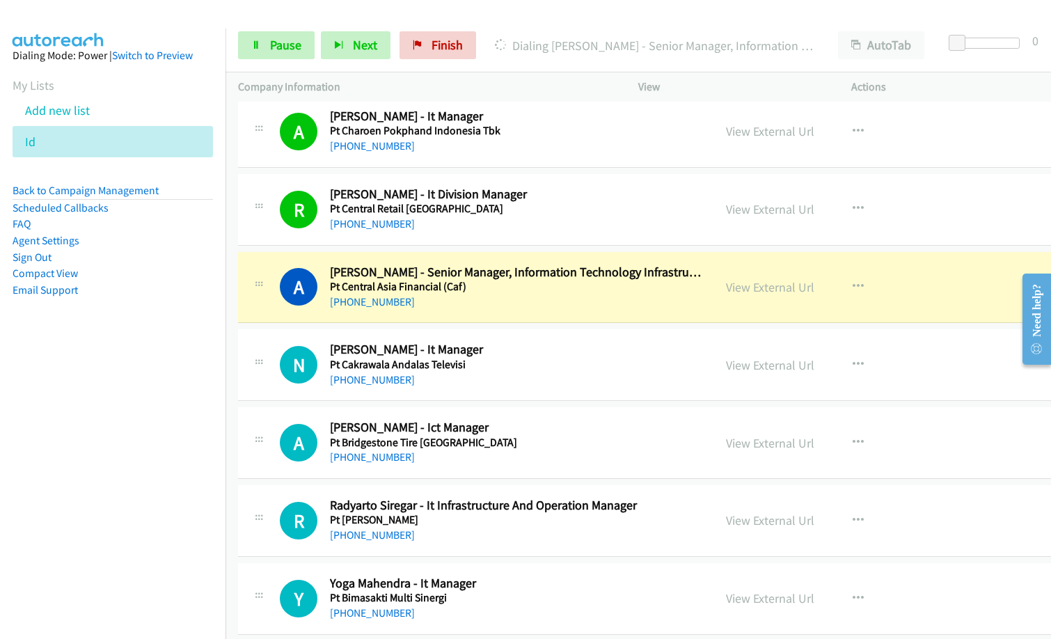
scroll to position [6123, 0]
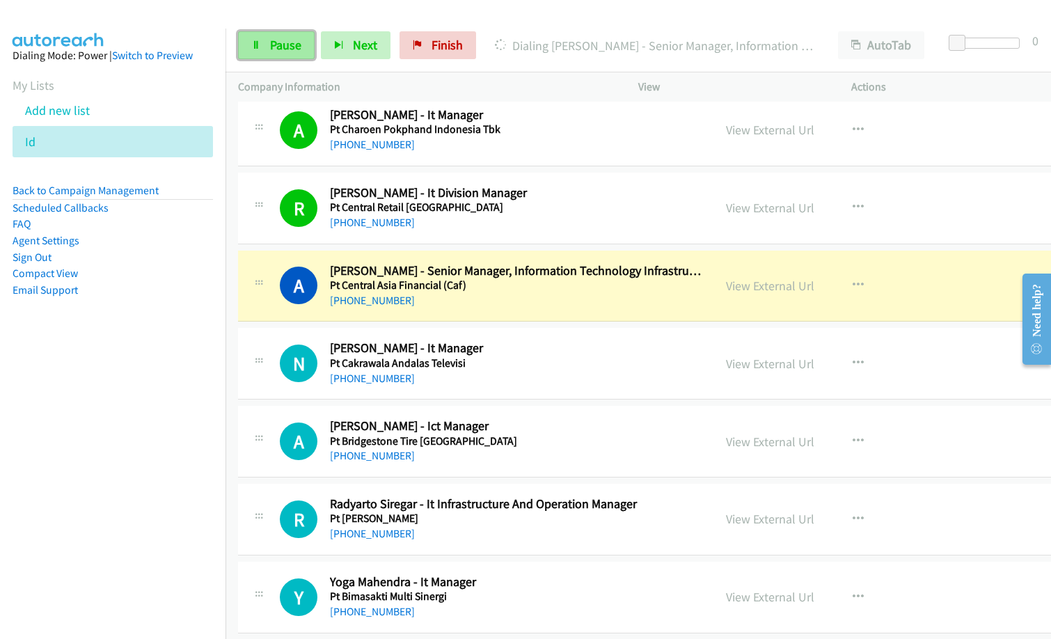
click at [292, 54] on link "Pause" at bounding box center [276, 45] width 77 height 28
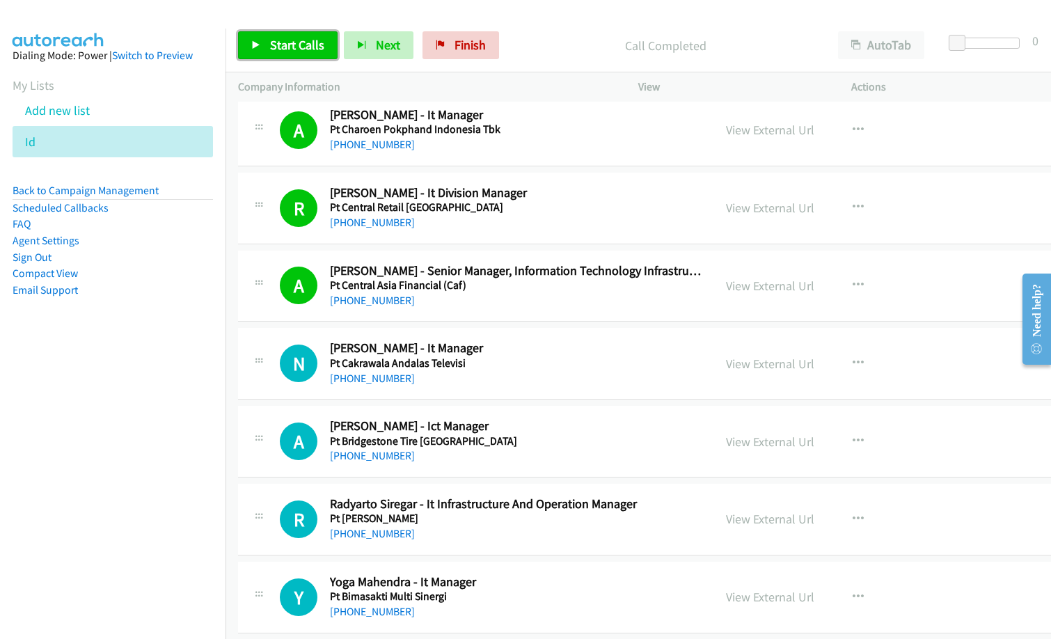
click at [279, 43] on span "Start Calls" at bounding box center [297, 45] width 54 height 16
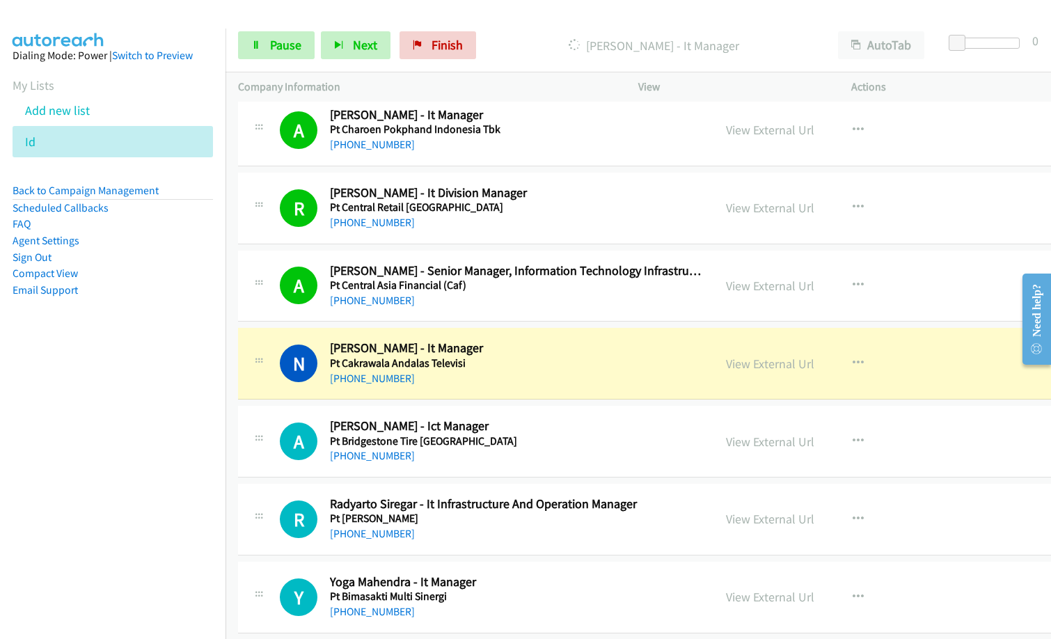
click at [539, 383] on div "[PHONE_NUMBER]" at bounding box center [515, 378] width 371 height 17
click at [776, 365] on link "View External Url" at bounding box center [770, 364] width 88 height 16
click at [292, 50] on span "Pause" at bounding box center [285, 45] width 31 height 16
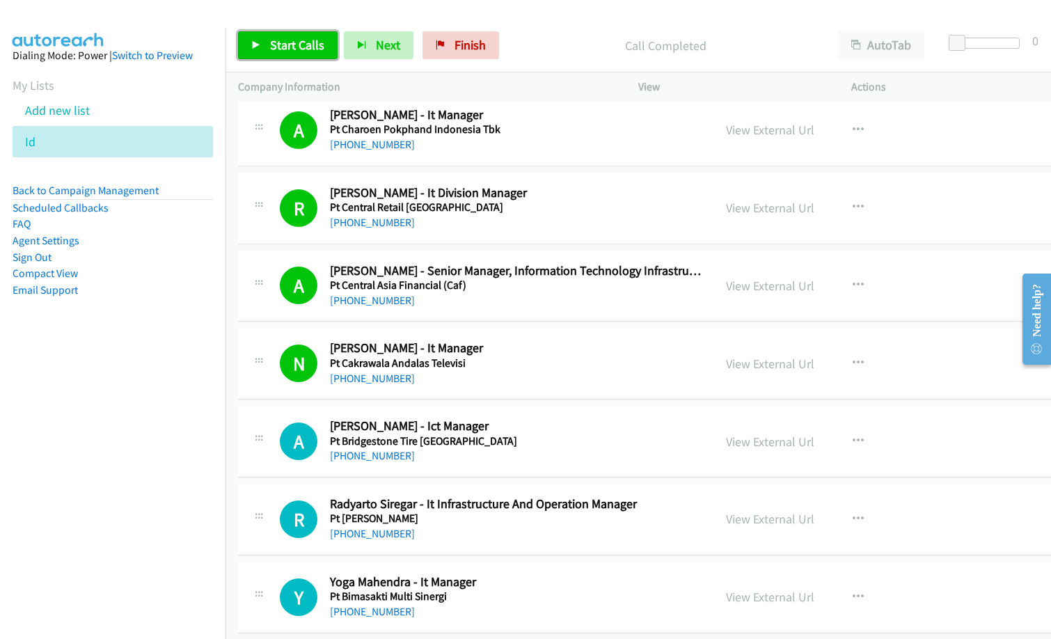
click at [305, 40] on span "Start Calls" at bounding box center [297, 45] width 54 height 16
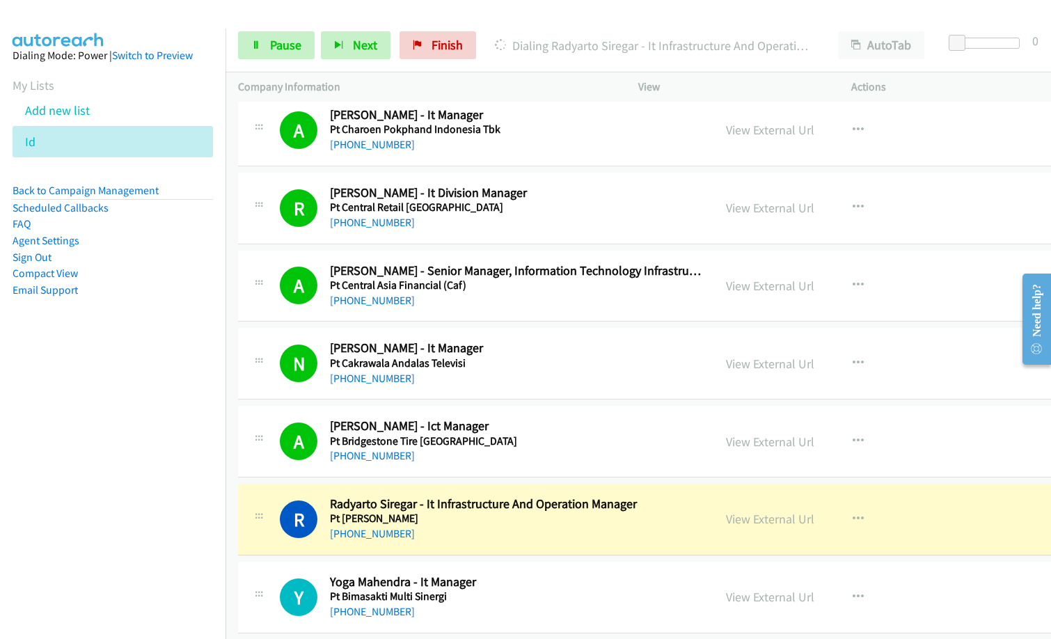
click at [551, 452] on div "[PHONE_NUMBER]" at bounding box center [515, 455] width 371 height 17
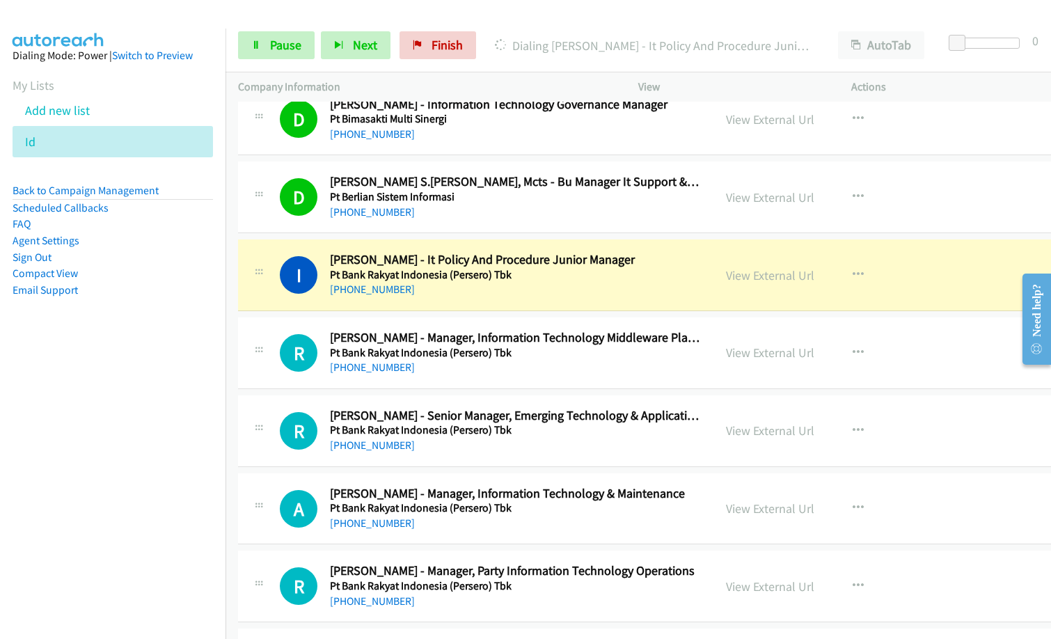
scroll to position [6679, 0]
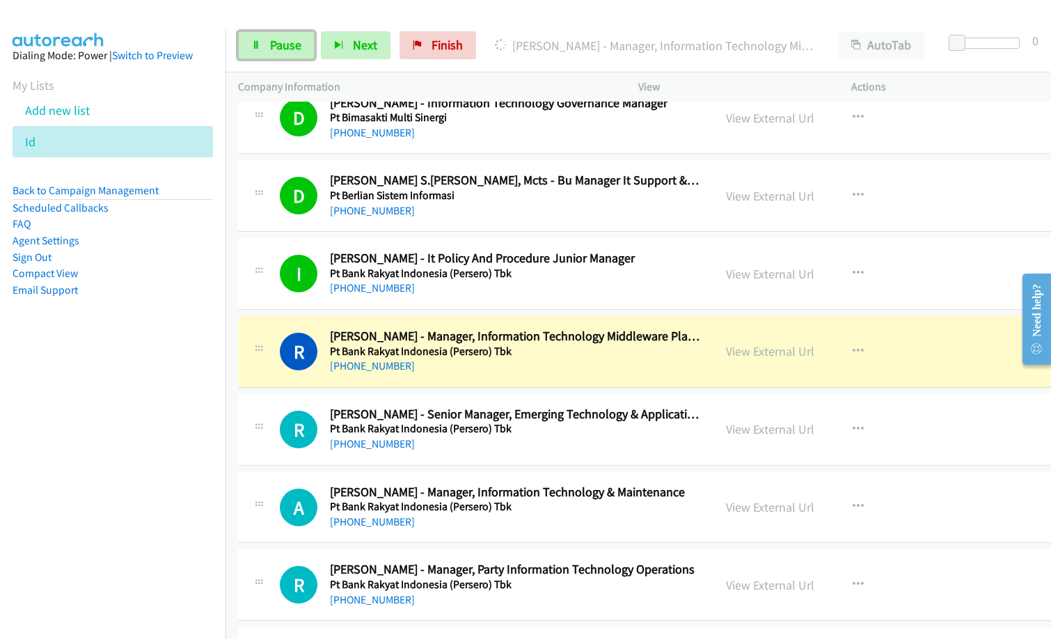
drag, startPoint x: 282, startPoint y: 38, endPoint x: 996, endPoint y: 149, distance: 721.7
click at [283, 38] on span "Pause" at bounding box center [285, 45] width 31 height 16
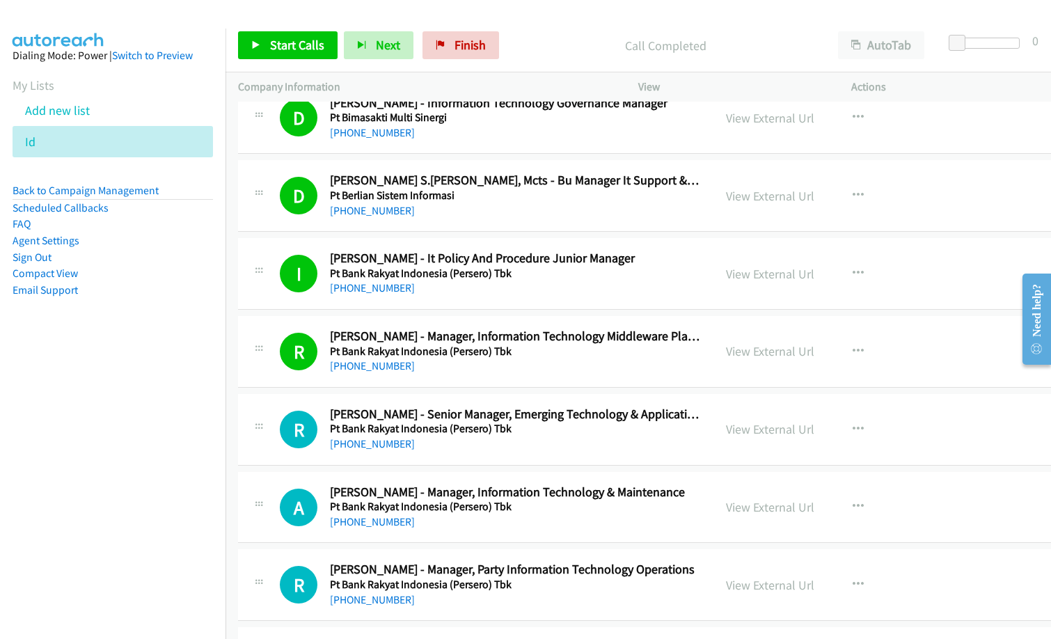
click at [547, 453] on div "R Callback Scheduled [PERSON_NAME] - Senior Manager, Emerging Technology & Appl…" at bounding box center [688, 430] width 900 height 72
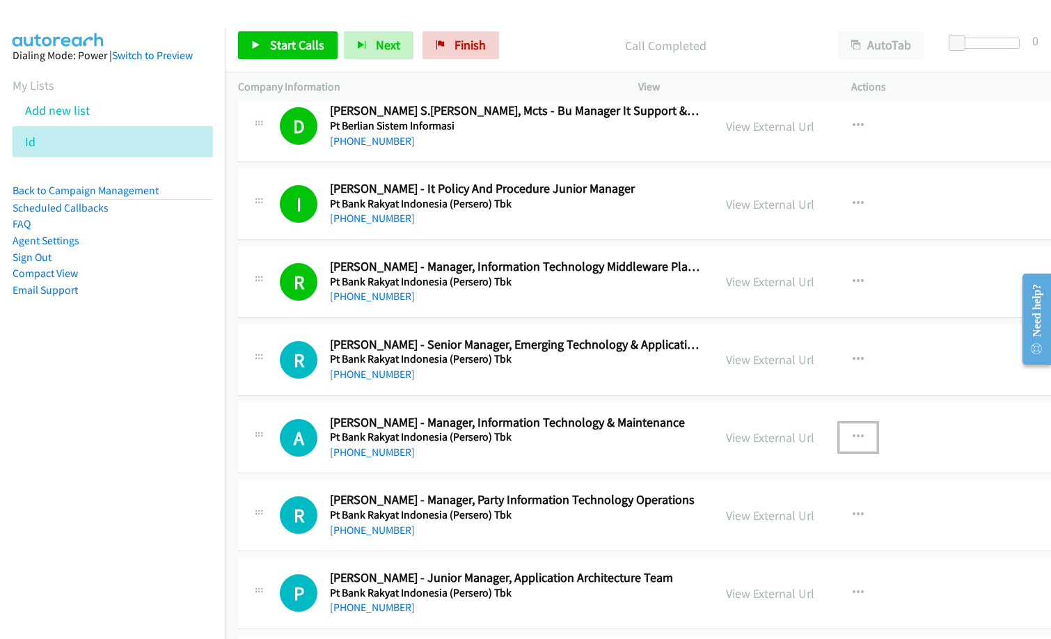
click at [852, 434] on icon "button" at bounding box center [857, 436] width 11 height 11
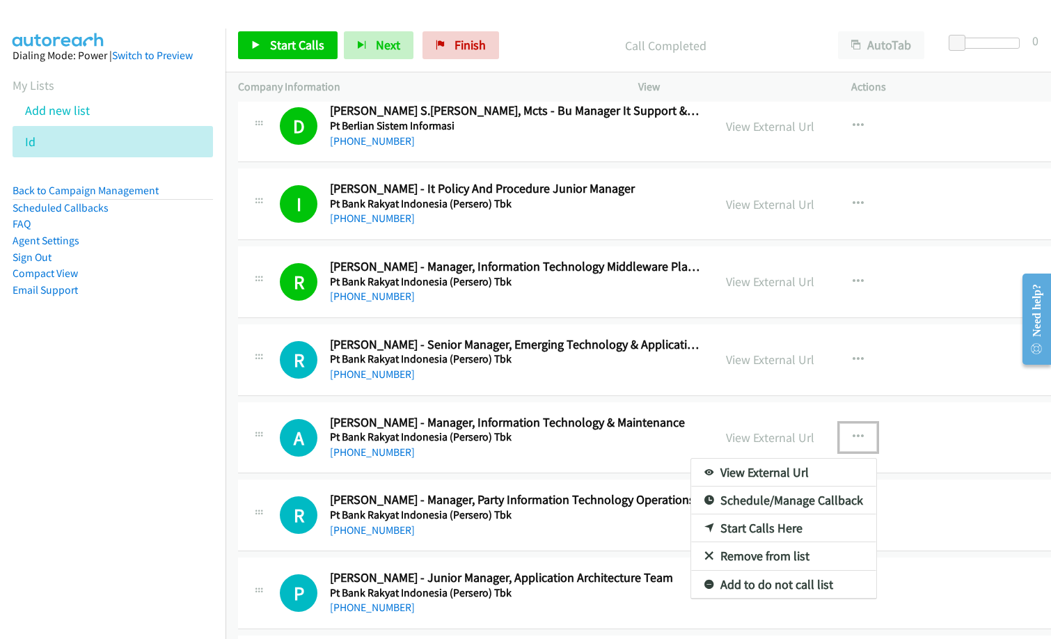
click at [760, 530] on link "Start Calls Here" at bounding box center [783, 528] width 185 height 28
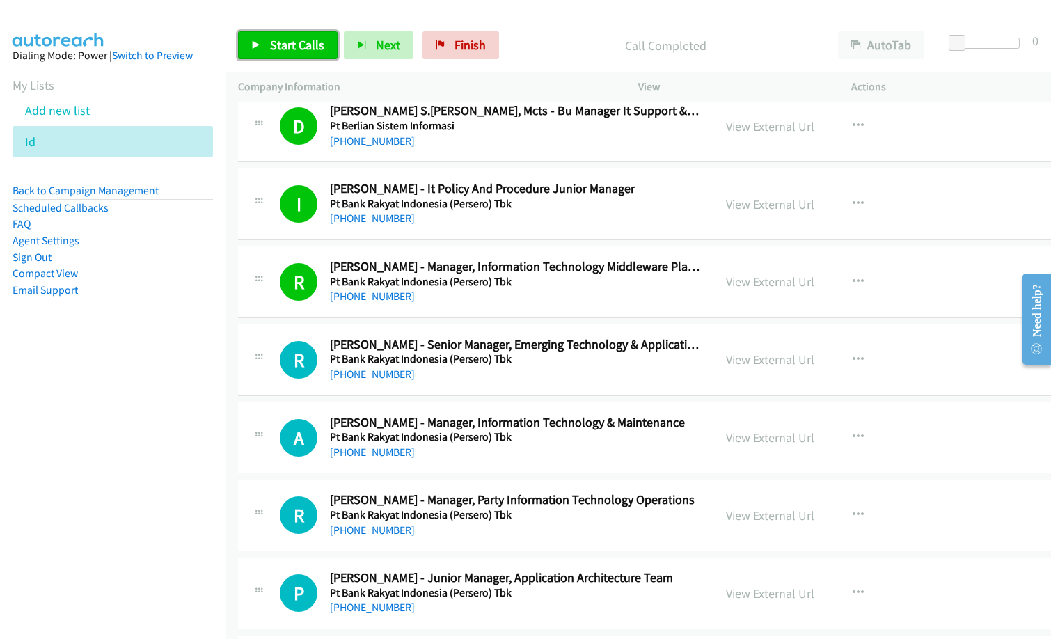
click at [298, 41] on span "Start Calls" at bounding box center [297, 45] width 54 height 16
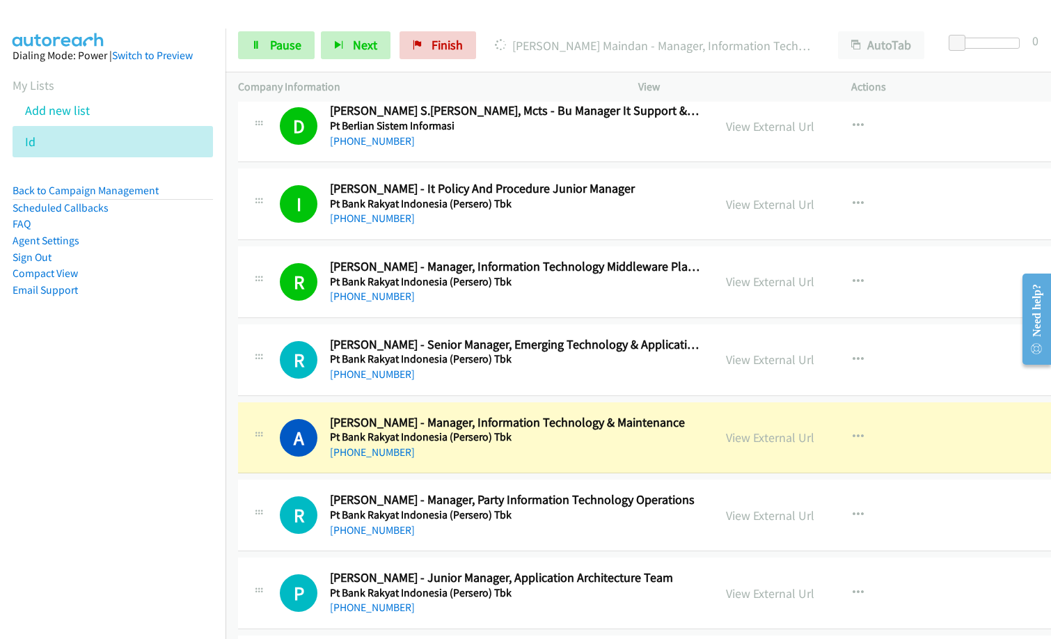
click at [81, 505] on nav "Dialing Mode: Power | Switch to Preview My Lists Add new list Id Back to Campai…" at bounding box center [113, 348] width 226 height 639
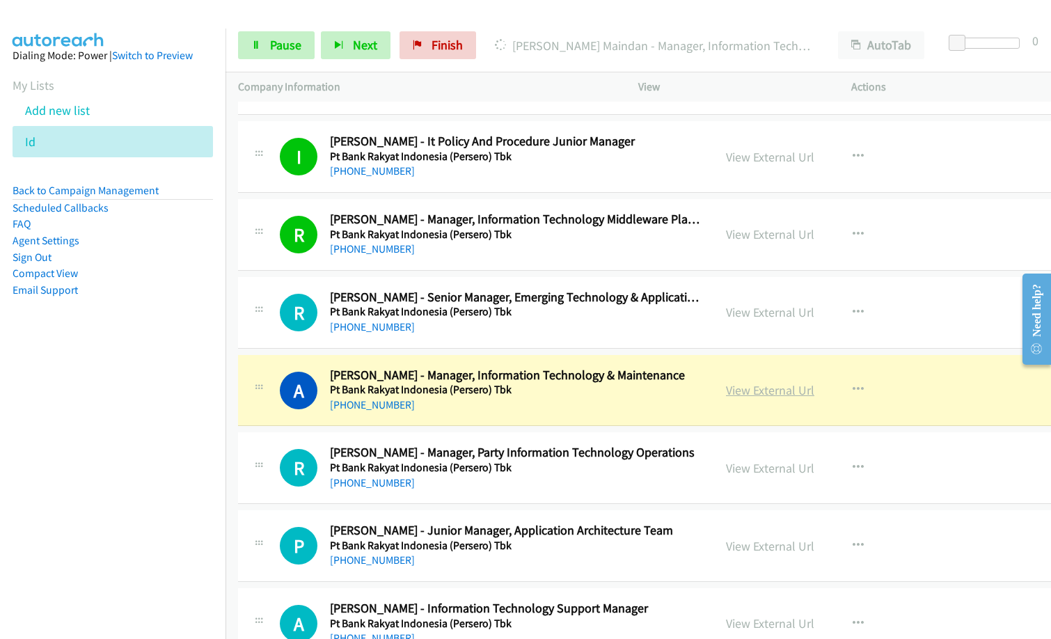
scroll to position [6818, 0]
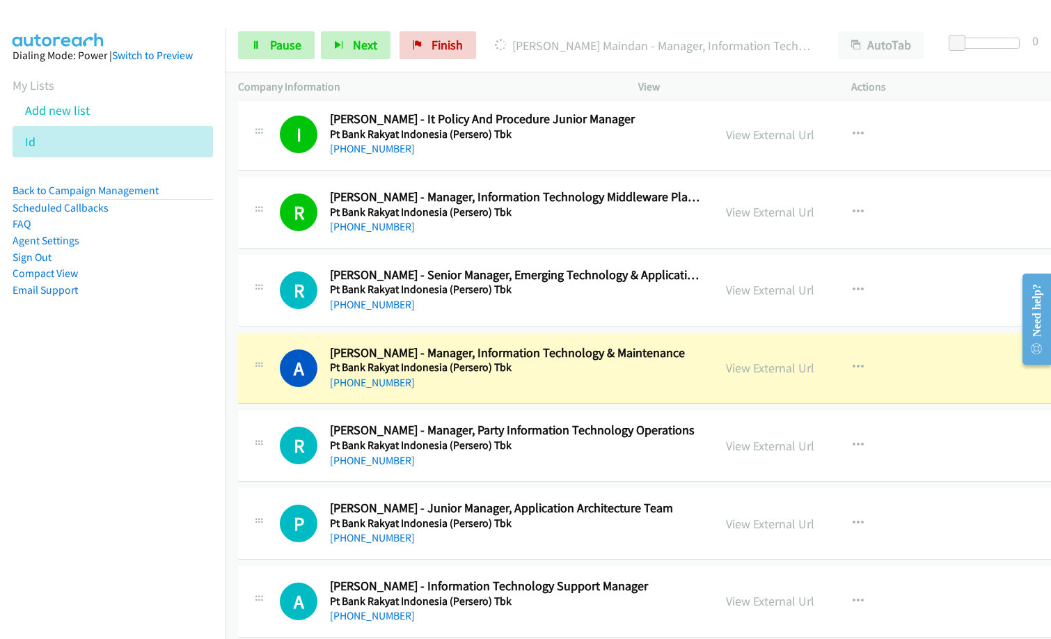
click at [64, 456] on nav "Dialing Mode: Power | Switch to Preview My Lists Add new list Id Back to Campai…" at bounding box center [113, 348] width 226 height 639
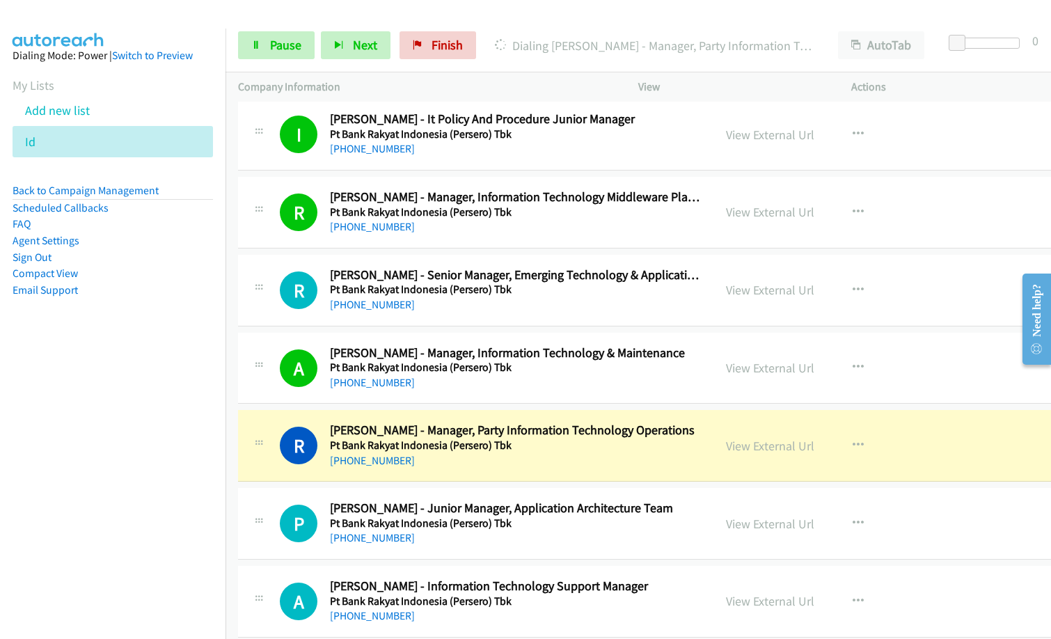
click at [177, 525] on nav "Dialing Mode: Power | Switch to Preview My Lists Add new list Id Back to Campai…" at bounding box center [113, 348] width 226 height 639
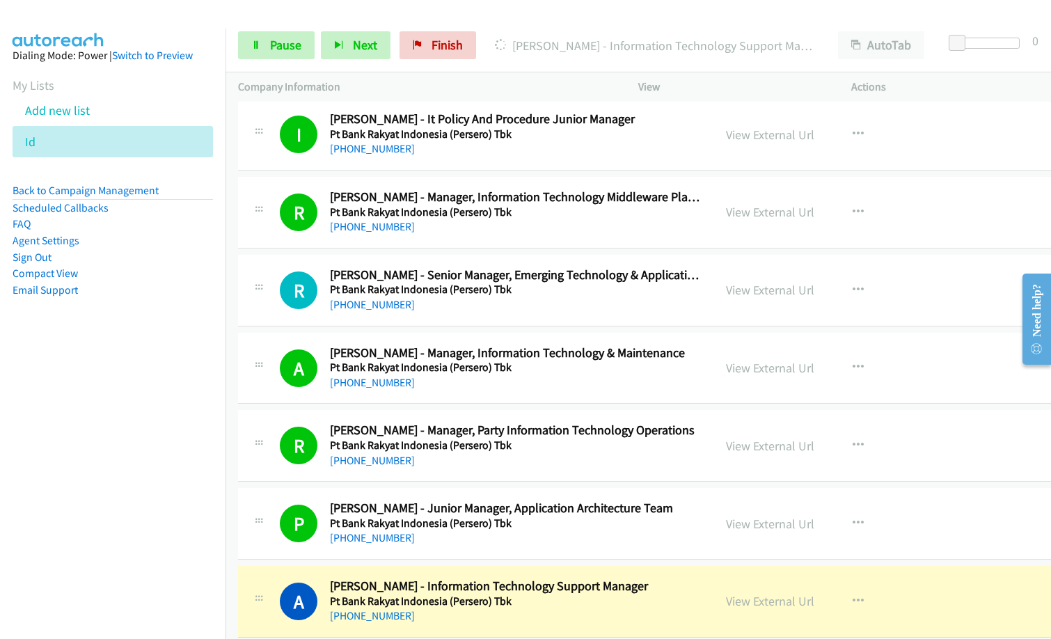
click at [239, 503] on div "P Callback Scheduled [PERSON_NAME] - Junior Manager, Application Architecture T…" at bounding box center [475, 523] width 475 height 46
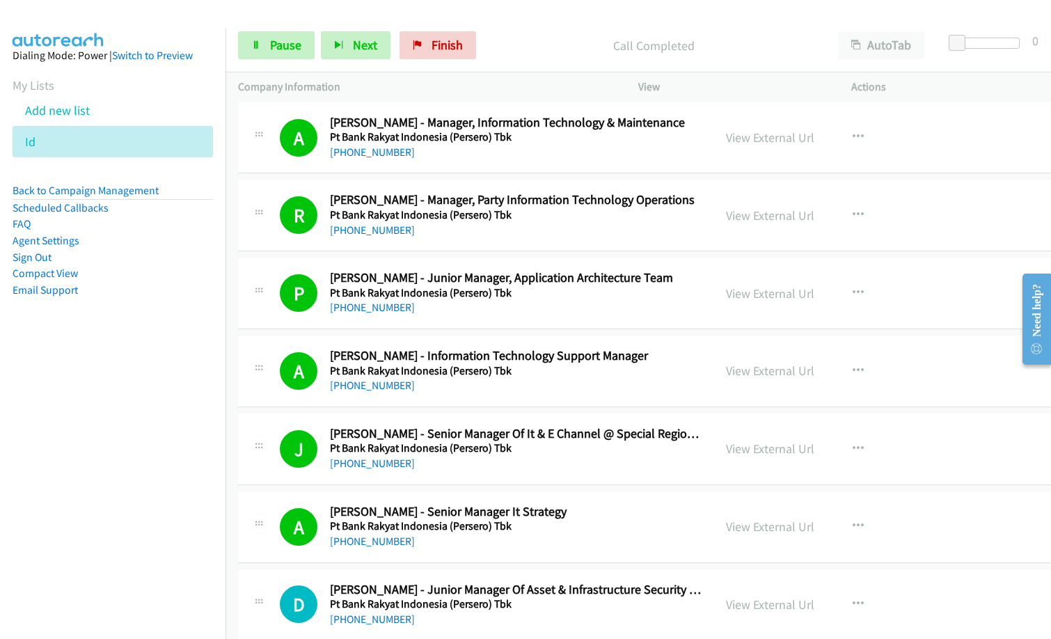
scroll to position [7166, 0]
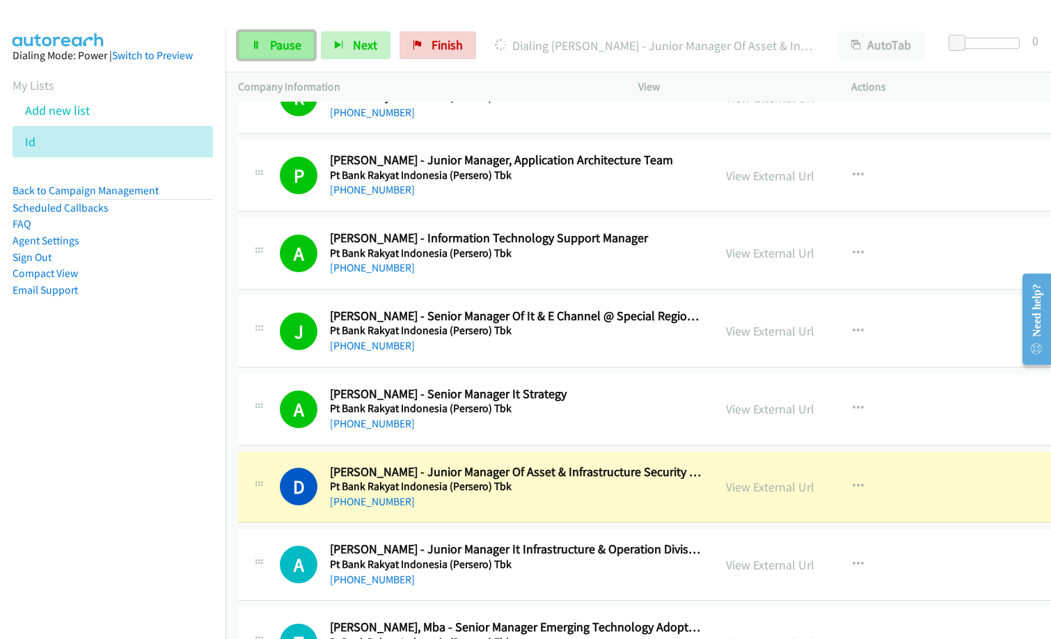
click at [289, 38] on span "Pause" at bounding box center [285, 45] width 31 height 16
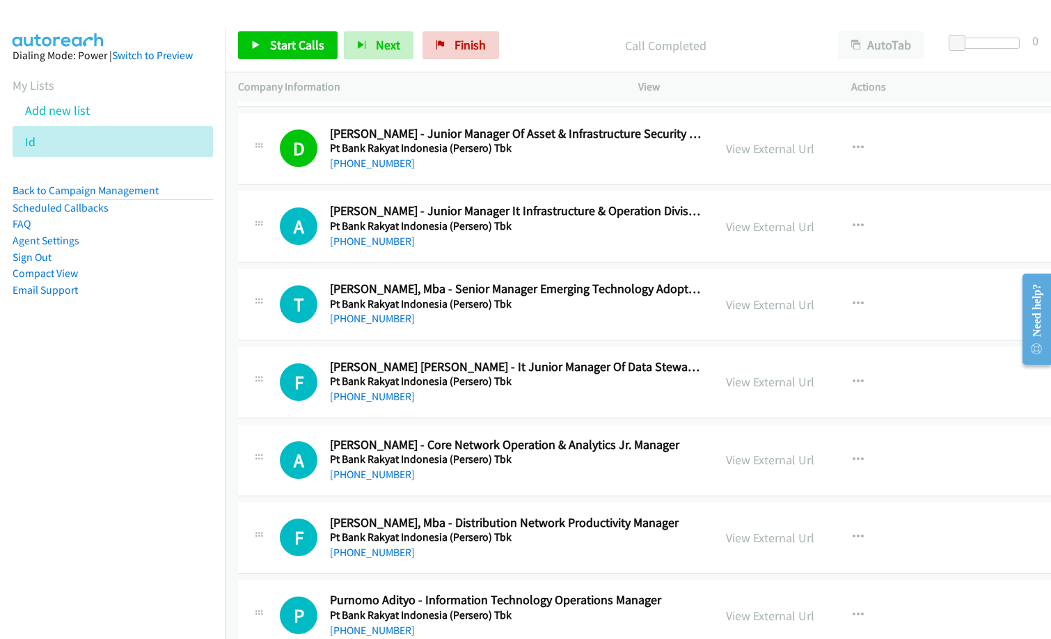
scroll to position [7514, 0]
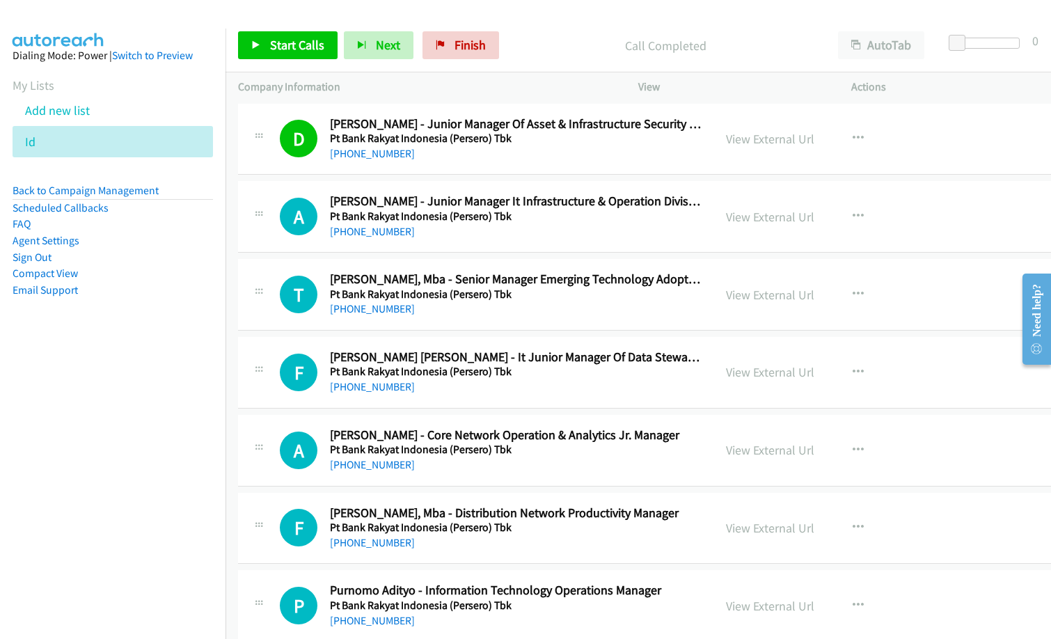
click at [115, 490] on nav "Dialing Mode: Power | Switch to Preview My Lists Add new list Id Back to Campai…" at bounding box center [113, 348] width 226 height 639
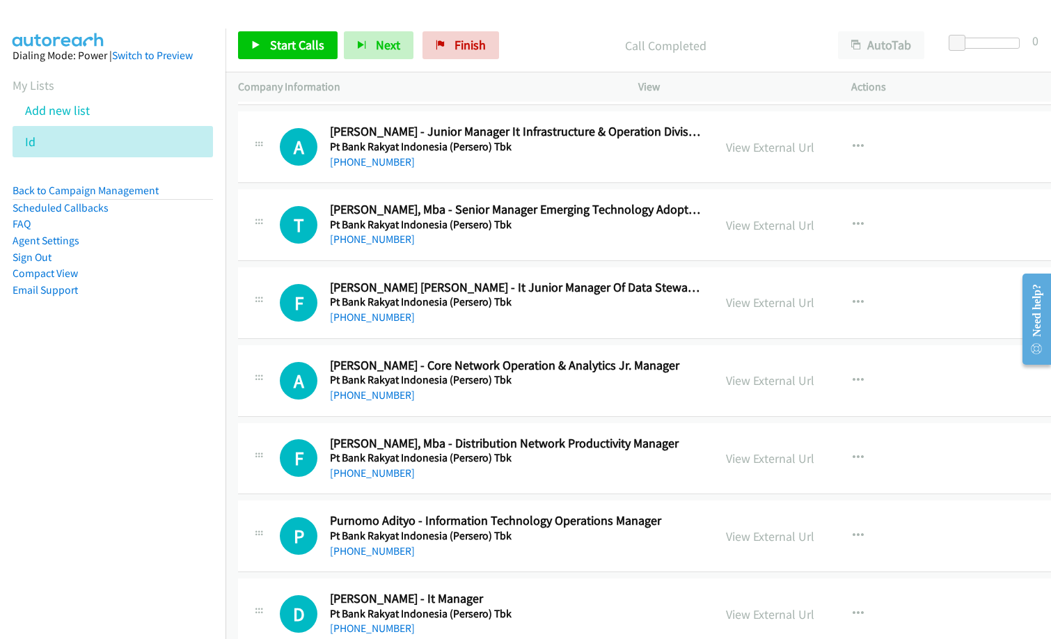
scroll to position [7653, 0]
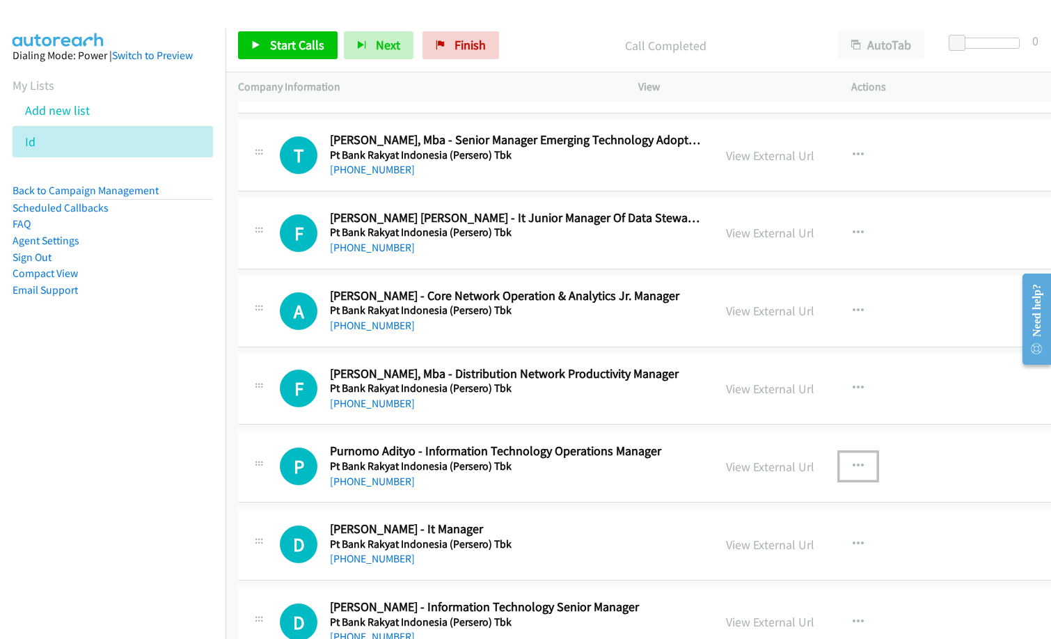
click at [855, 465] on button "button" at bounding box center [858, 466] width 38 height 28
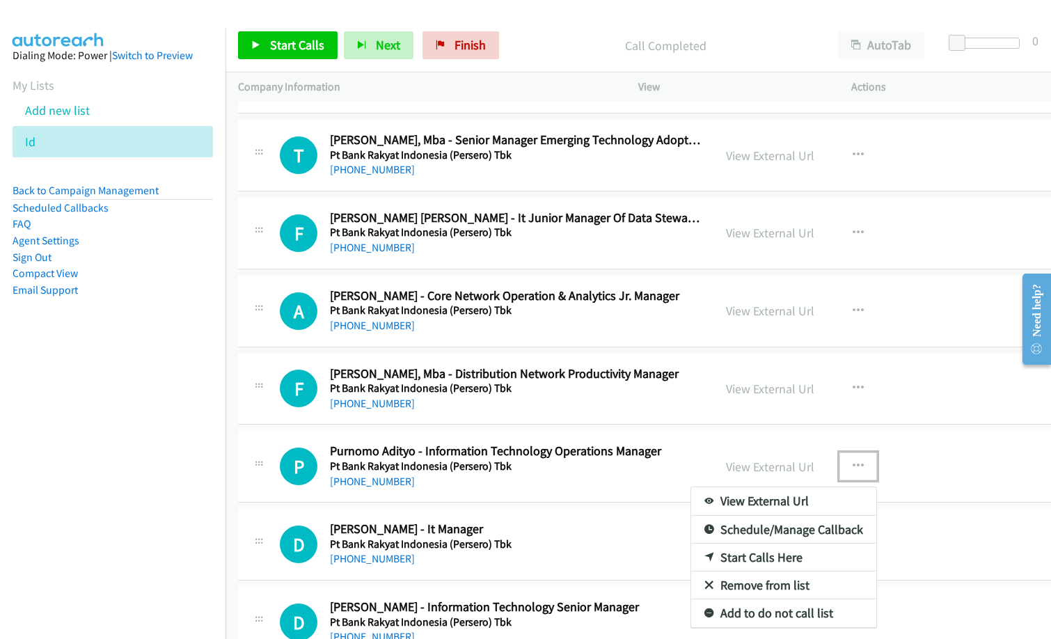
click at [770, 557] on link "Start Calls Here" at bounding box center [783, 557] width 185 height 28
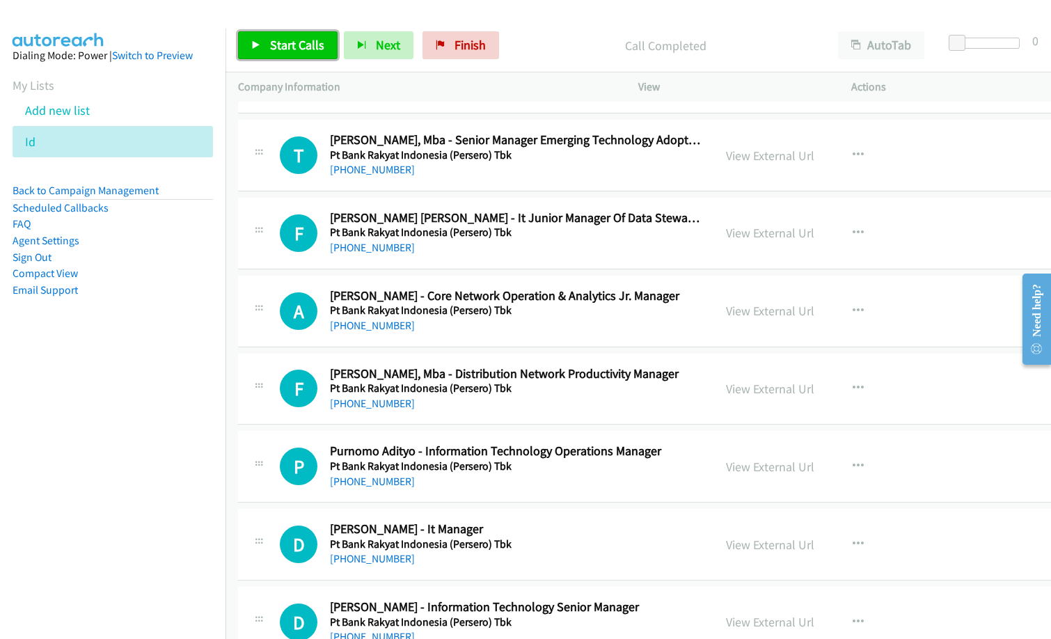
click at [303, 47] on span "Start Calls" at bounding box center [297, 45] width 54 height 16
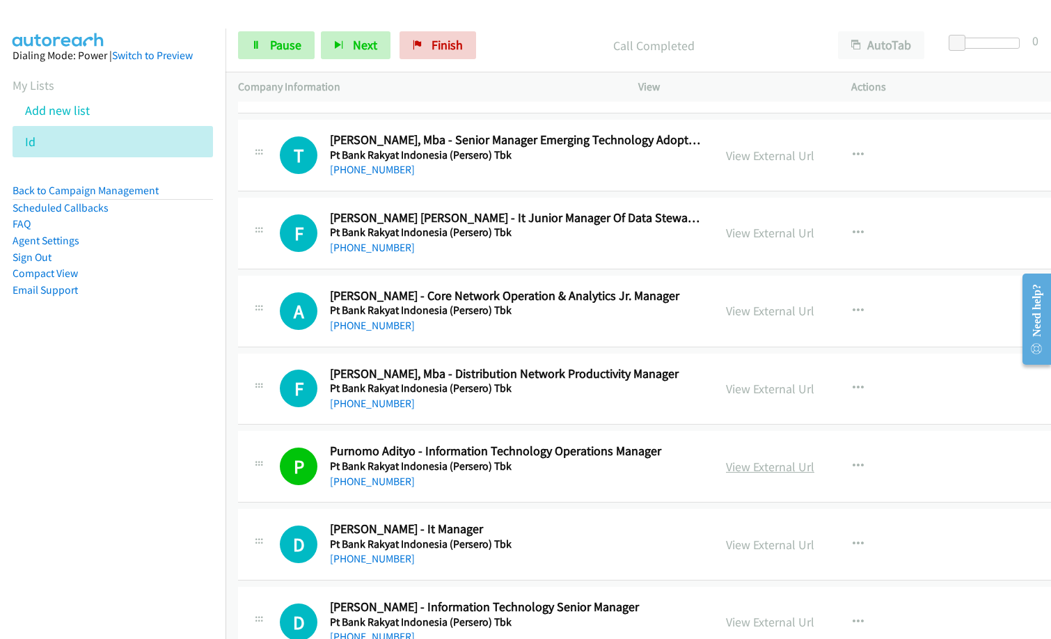
click at [755, 468] on link "View External Url" at bounding box center [770, 467] width 88 height 16
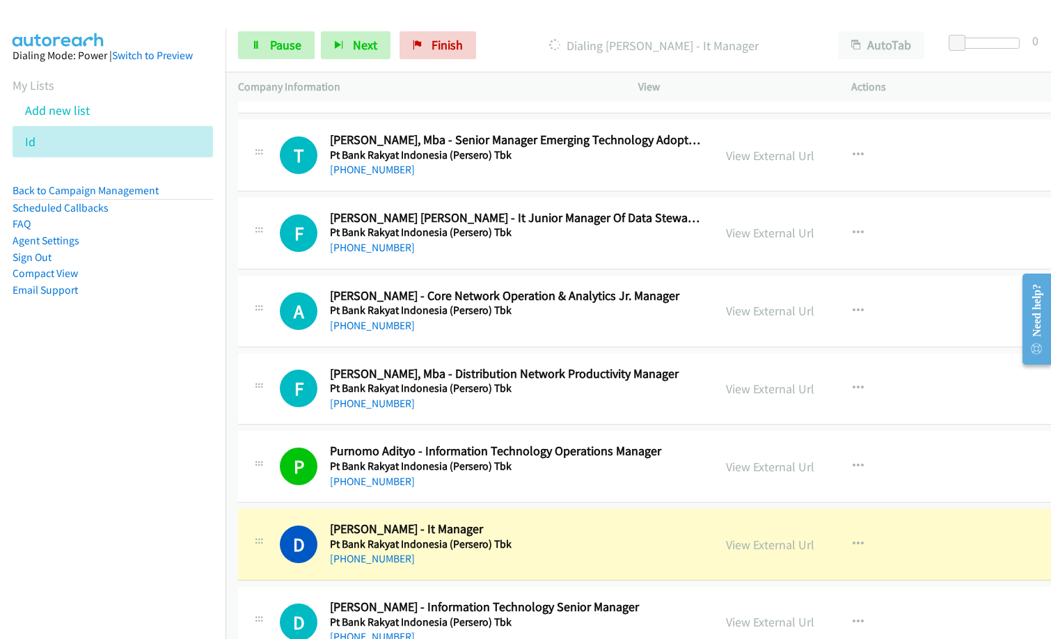
drag, startPoint x: 488, startPoint y: 349, endPoint x: 659, endPoint y: 382, distance: 174.3
click at [743, 460] on link "View External Url" at bounding box center [770, 467] width 88 height 16
click at [268, 48] on link "Pause" at bounding box center [276, 45] width 77 height 28
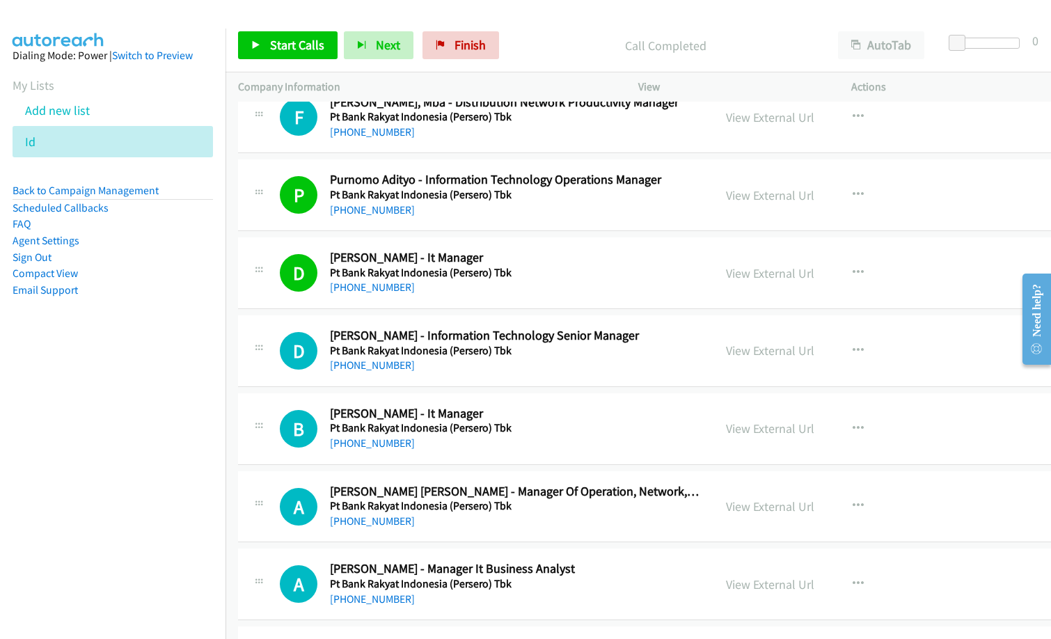
scroll to position [8001, 0]
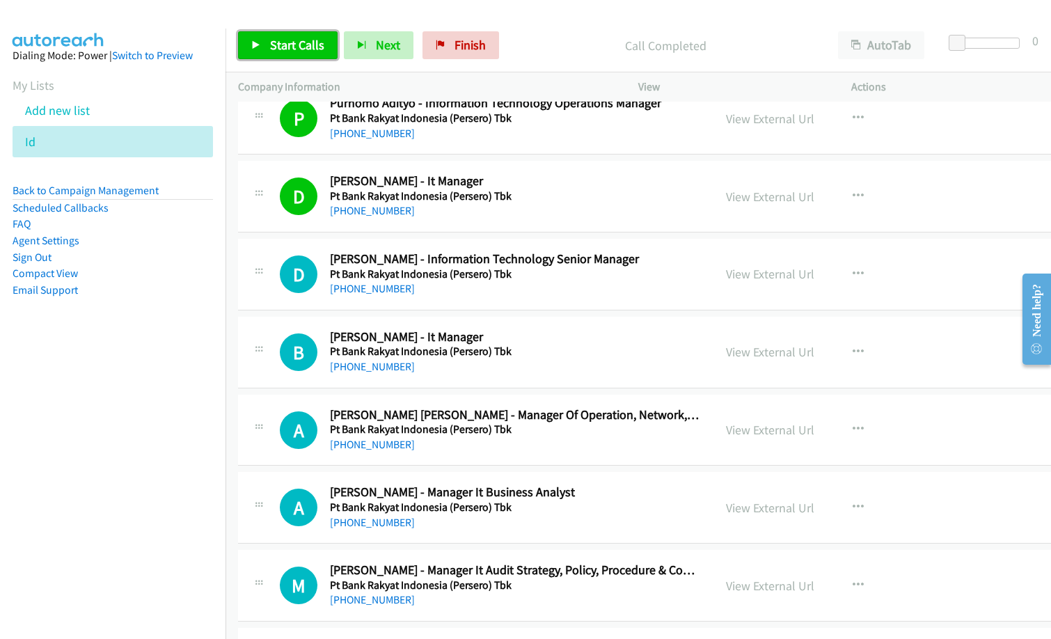
click at [298, 39] on span "Start Calls" at bounding box center [297, 45] width 54 height 16
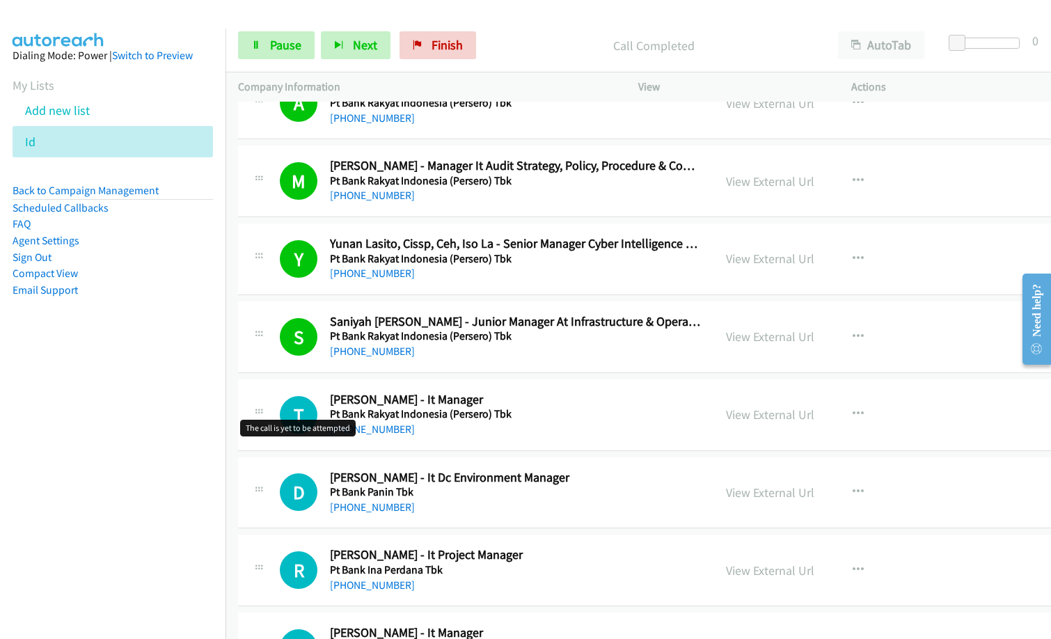
scroll to position [8419, 0]
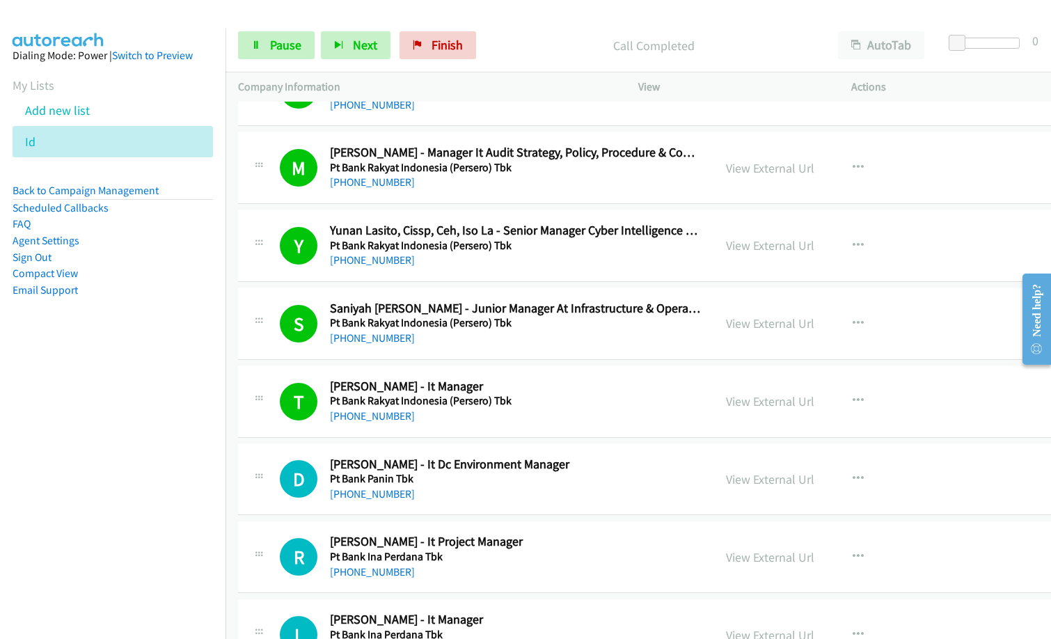
drag, startPoint x: 609, startPoint y: 462, endPoint x: 1050, endPoint y: 58, distance: 597.3
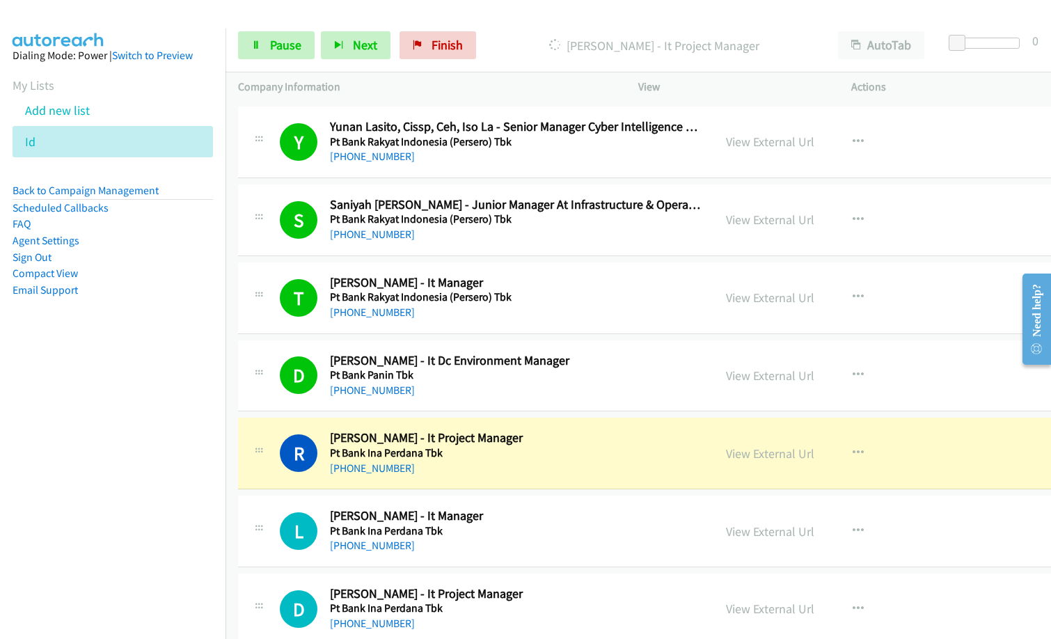
scroll to position [8697, 0]
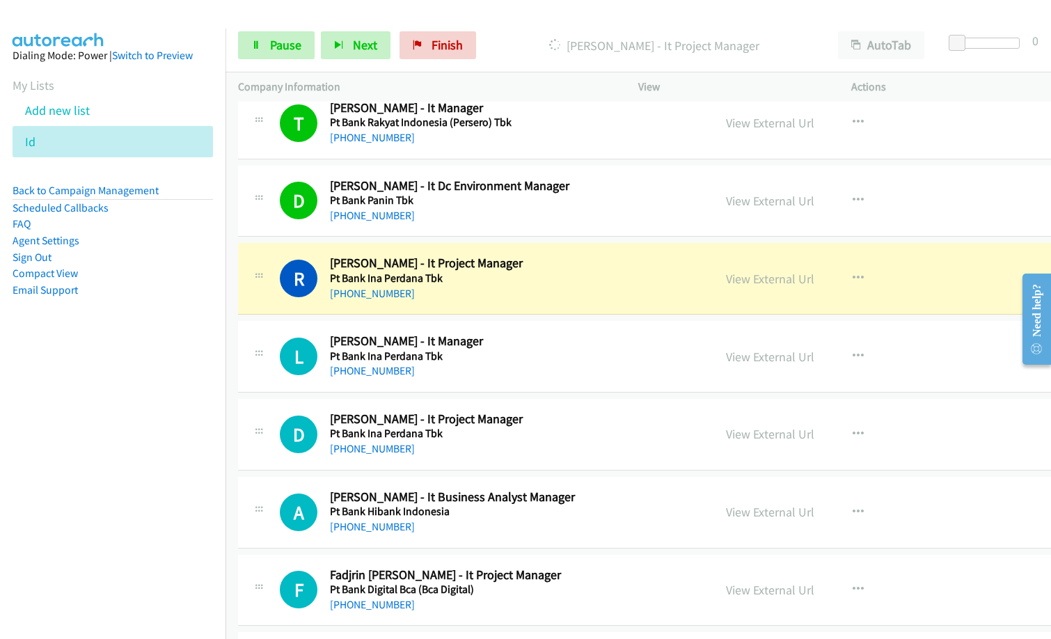
click at [523, 305] on div "R Callback Scheduled [PERSON_NAME] - It Project Manager Pt Bank Ina Perdana Tbk…" at bounding box center [688, 279] width 900 height 72
click at [775, 286] on link "View External Url" at bounding box center [770, 279] width 88 height 16
click at [287, 43] on span "Pause" at bounding box center [285, 45] width 31 height 16
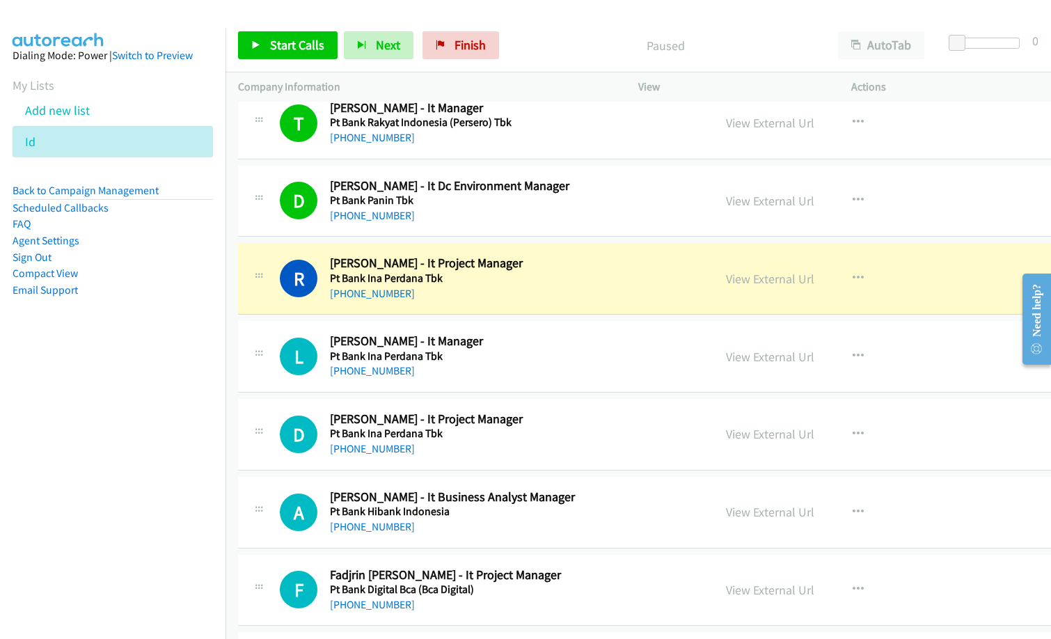
drag, startPoint x: 520, startPoint y: 19, endPoint x: 628, endPoint y: 0, distance: 109.5
click at [520, 19] on div "Start Calls Pause Next Finish Paused AutoTab AutoTab 0" at bounding box center [637, 46] width 825 height 54
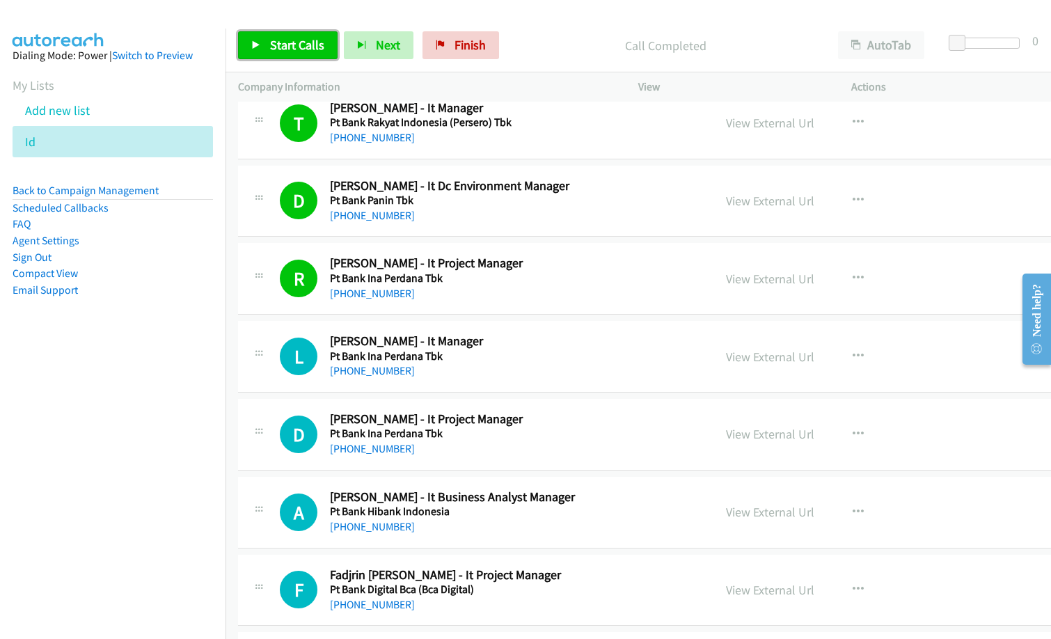
click at [296, 47] on span "Start Calls" at bounding box center [297, 45] width 54 height 16
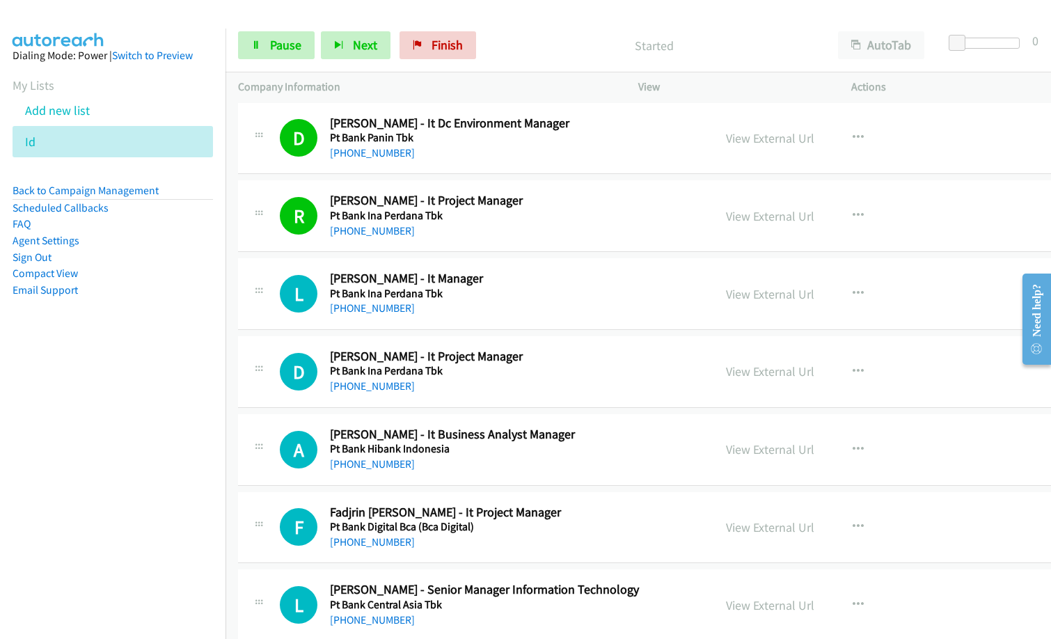
scroll to position [8766, 0]
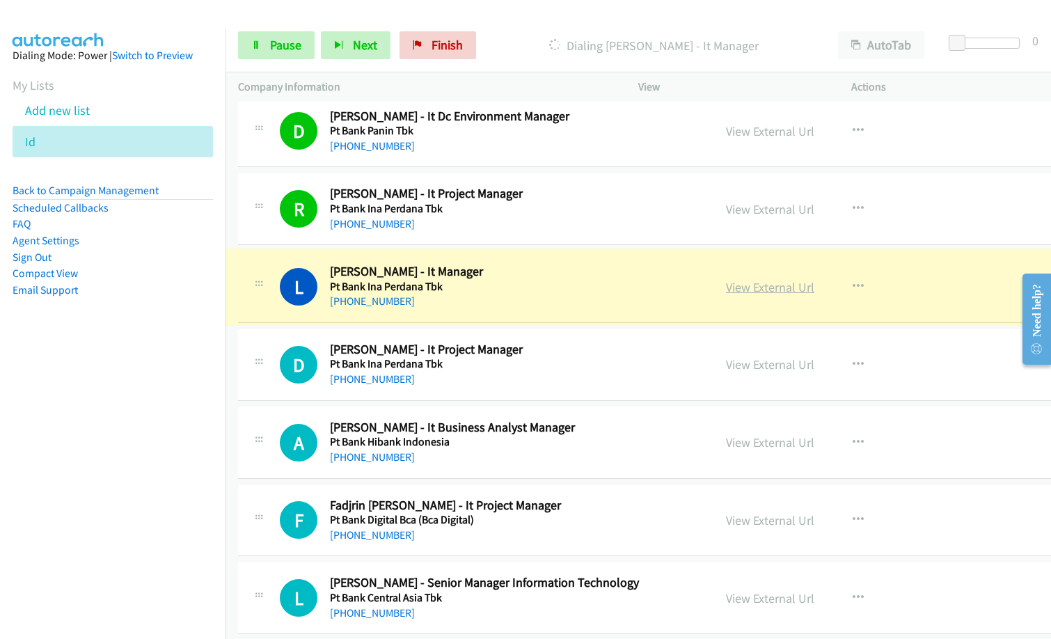
click at [776, 287] on link "View External Url" at bounding box center [770, 287] width 88 height 16
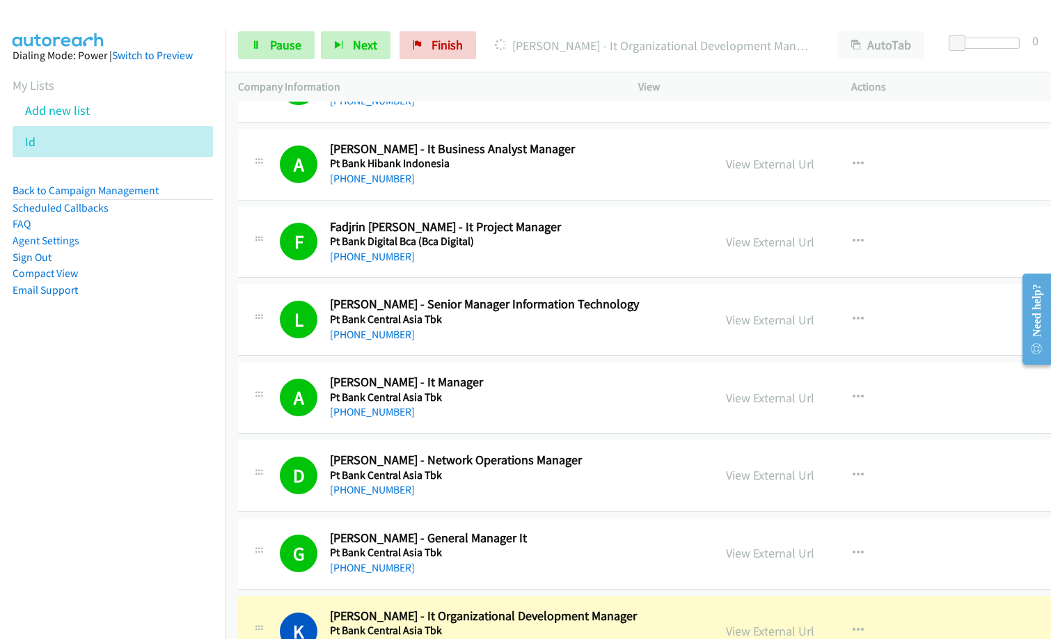
scroll to position [9323, 0]
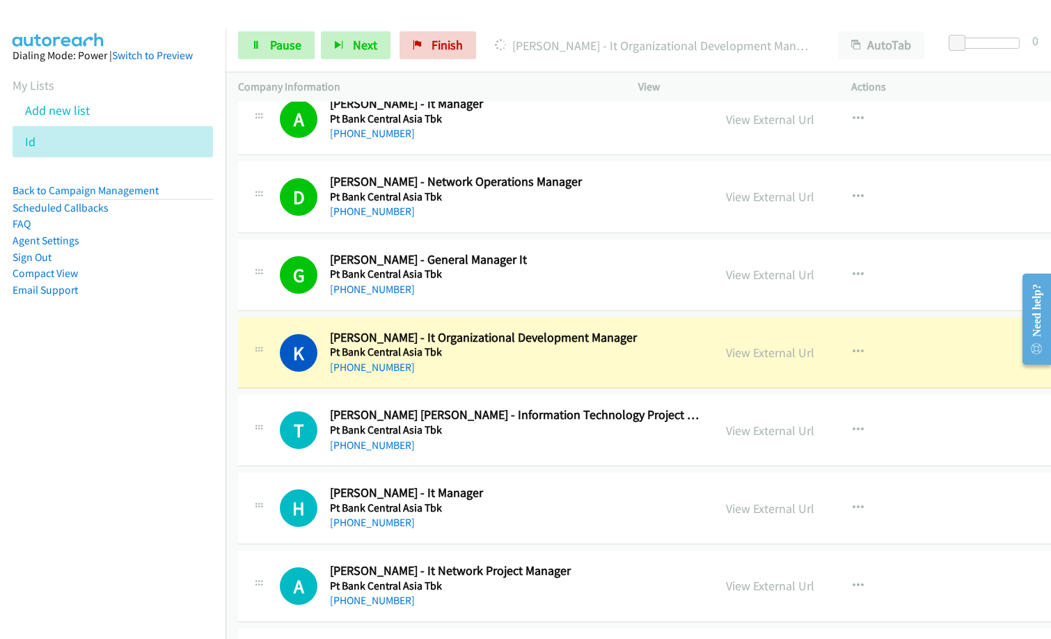
click at [187, 423] on nav "Dialing Mode: Power | Switch to Preview My Lists Add new list Id Back to Campai…" at bounding box center [113, 348] width 226 height 639
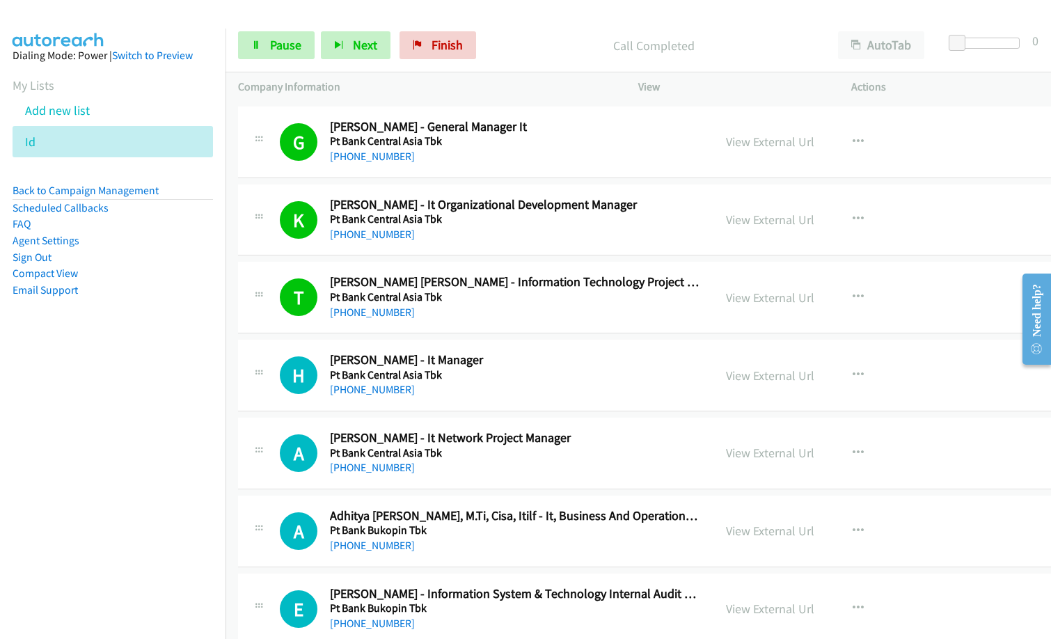
scroll to position [9462, 0]
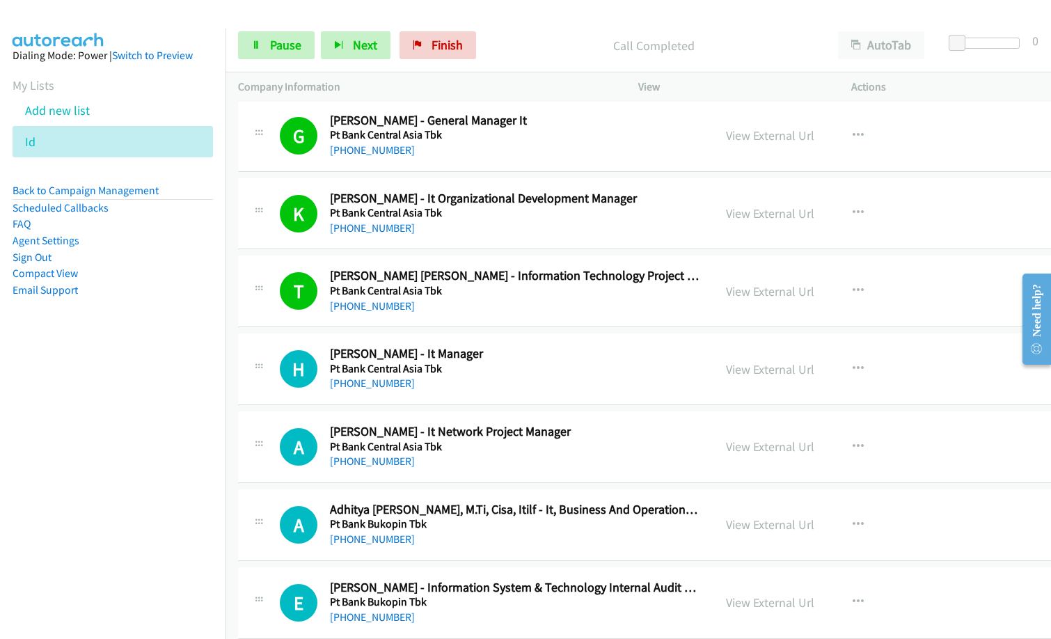
click at [151, 374] on nav "Dialing Mode: Power | Switch to Preview My Lists Add new list Id Back to Campai…" at bounding box center [113, 348] width 226 height 639
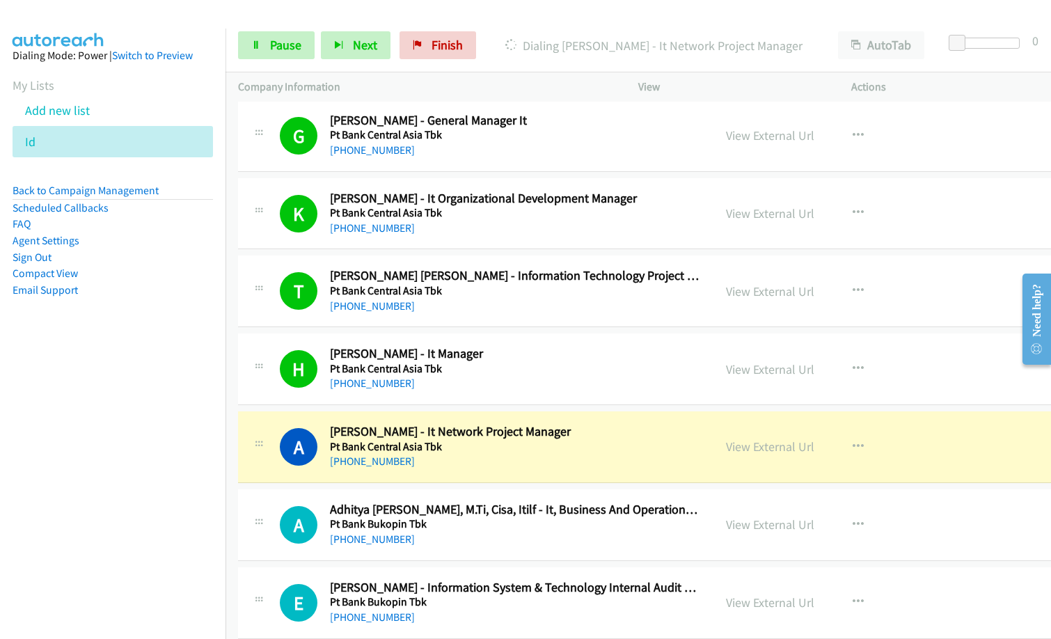
click at [529, 454] on div "[PHONE_NUMBER]" at bounding box center [515, 461] width 371 height 17
click at [756, 446] on link "View External Url" at bounding box center [770, 446] width 88 height 16
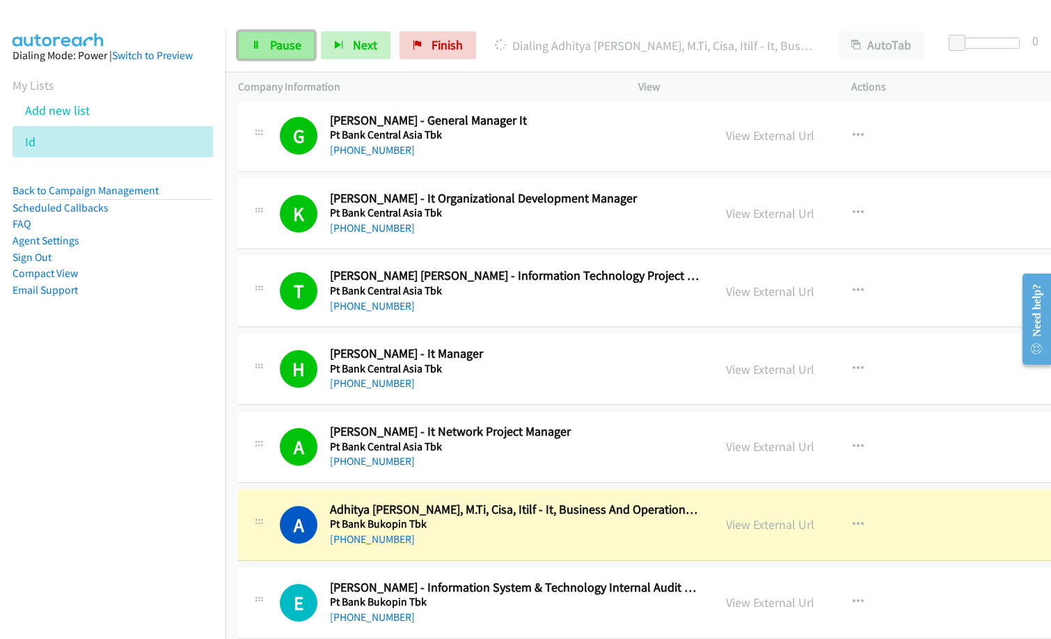
click at [292, 33] on link "Pause" at bounding box center [276, 45] width 77 height 28
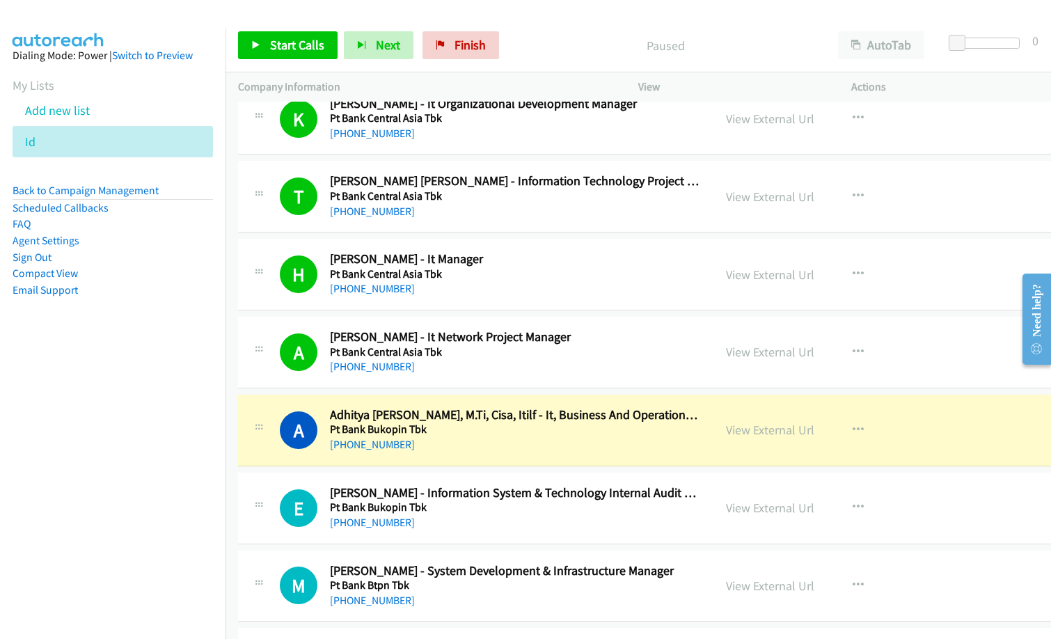
scroll to position [9532, 0]
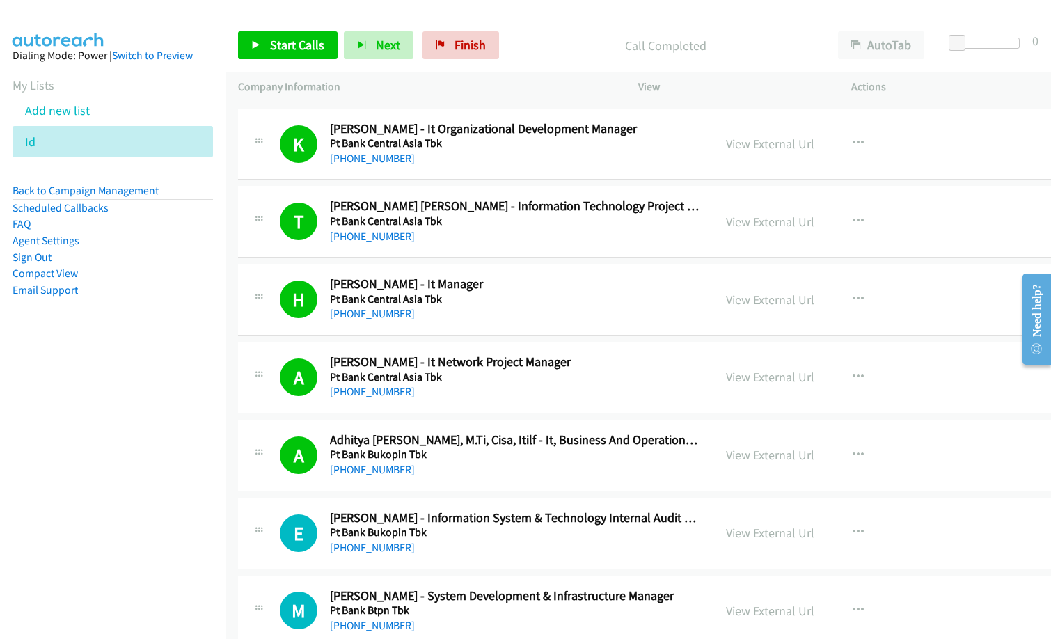
click at [83, 426] on nav "Dialing Mode: Power | Switch to Preview My Lists Add new list Id Back to Campai…" at bounding box center [113, 348] width 226 height 639
click at [294, 49] on span "Start Calls" at bounding box center [297, 45] width 54 height 16
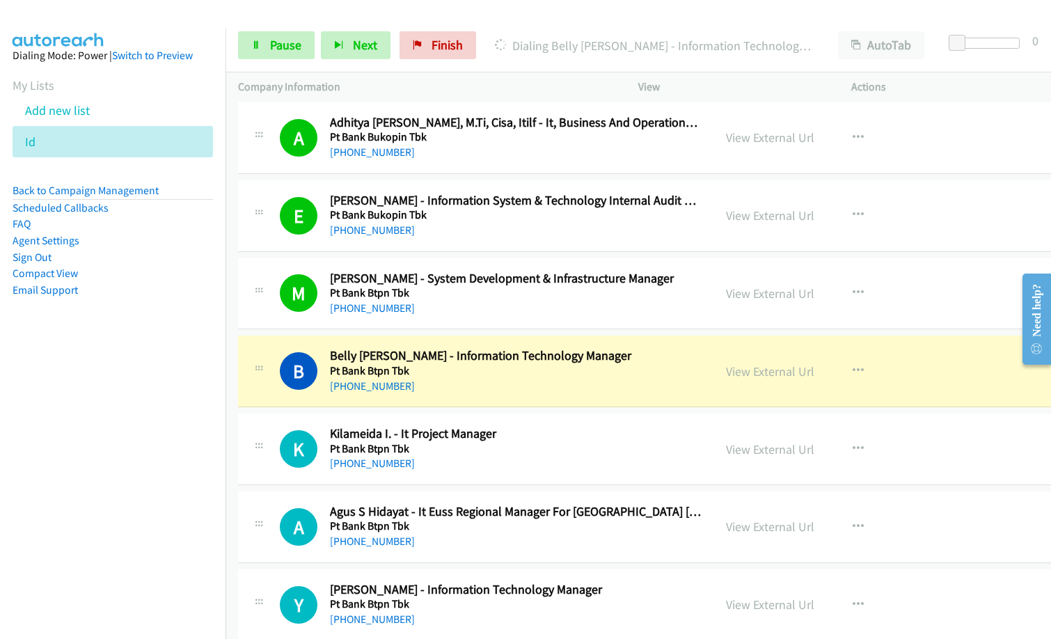
scroll to position [9949, 0]
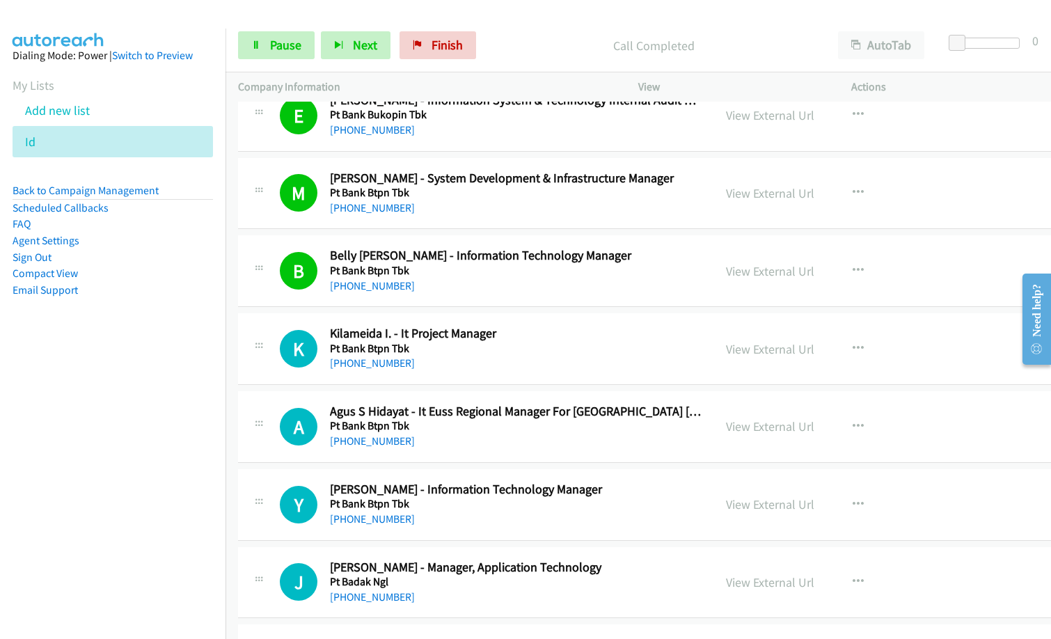
click at [144, 430] on nav "Dialing Mode: Power | Switch to Preview My Lists Add new list Id Back to Campai…" at bounding box center [113, 348] width 226 height 639
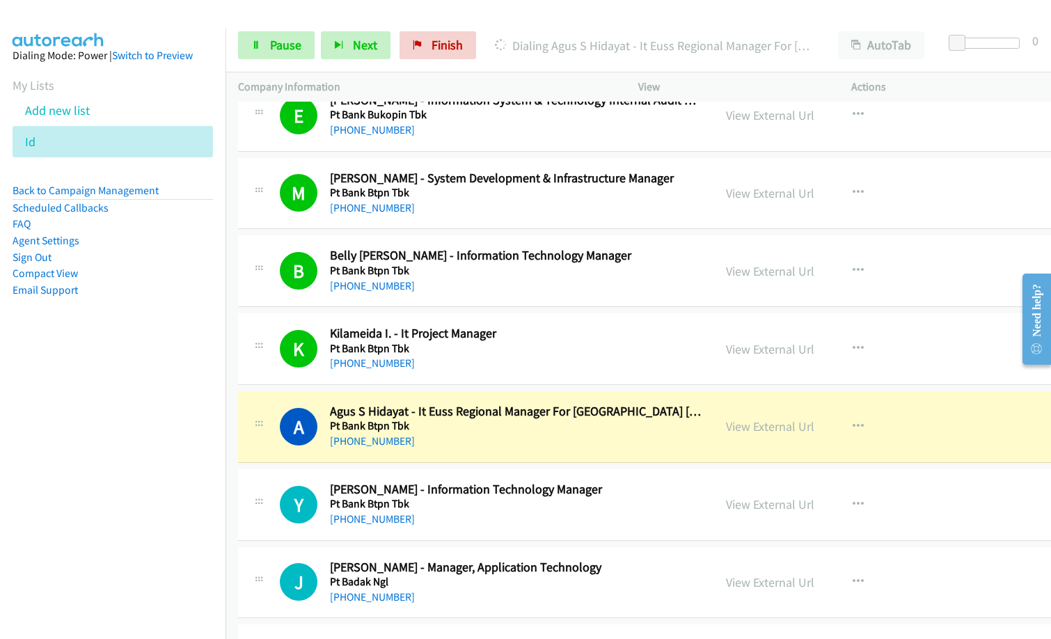
click at [466, 452] on div "A Callback Scheduled Agus S Hidayat - It Euss Regional Manager For [GEOGRAPHIC_…" at bounding box center [688, 427] width 900 height 72
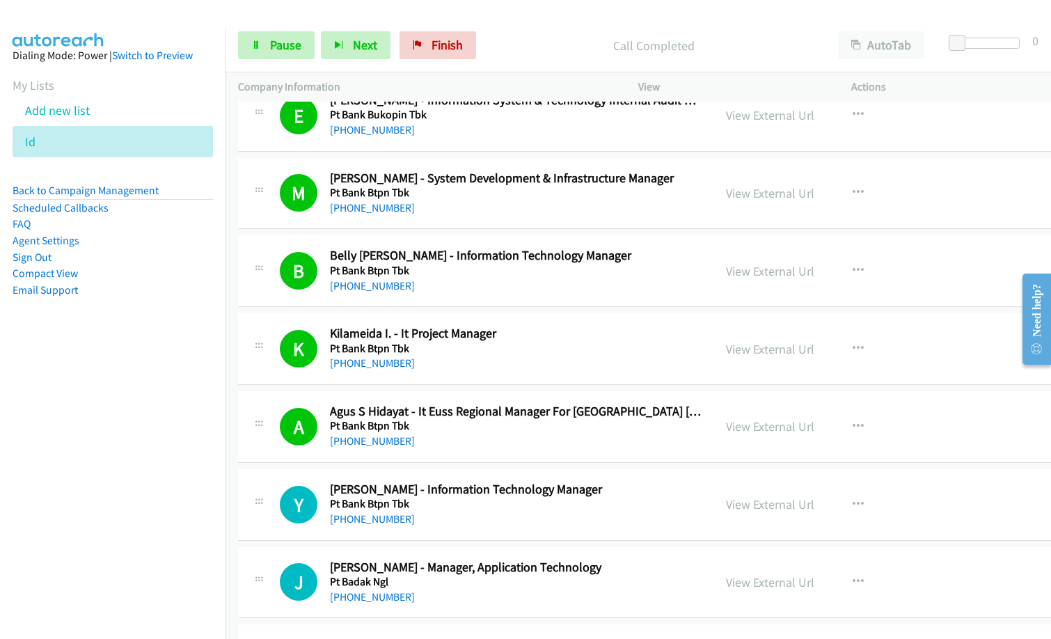
click at [523, 356] on div "[PHONE_NUMBER]" at bounding box center [515, 363] width 371 height 17
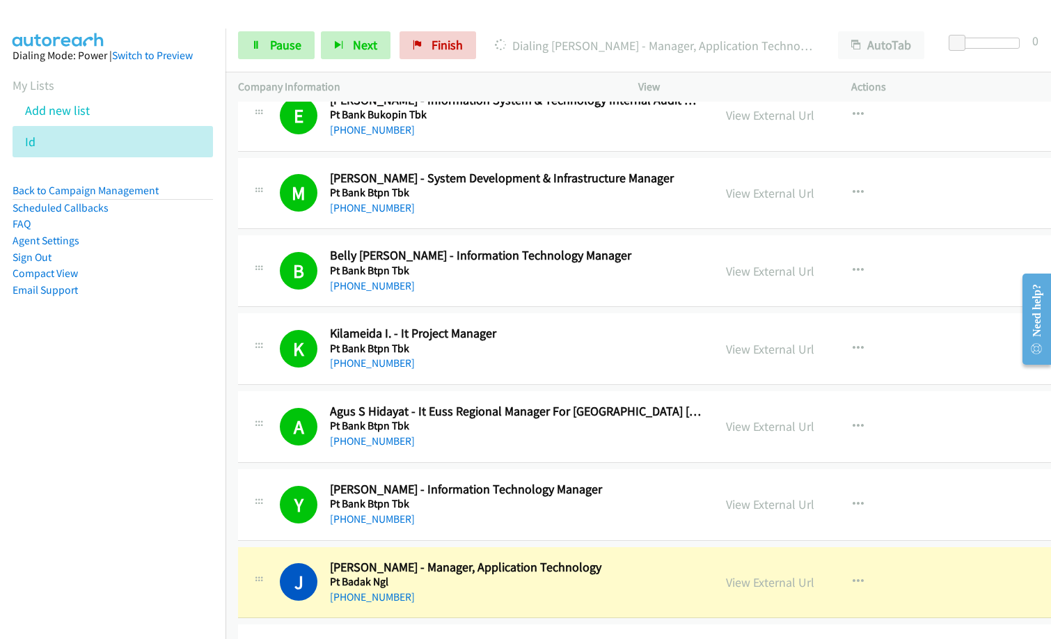
click at [659, 519] on div "[PHONE_NUMBER]" at bounding box center [515, 519] width 371 height 17
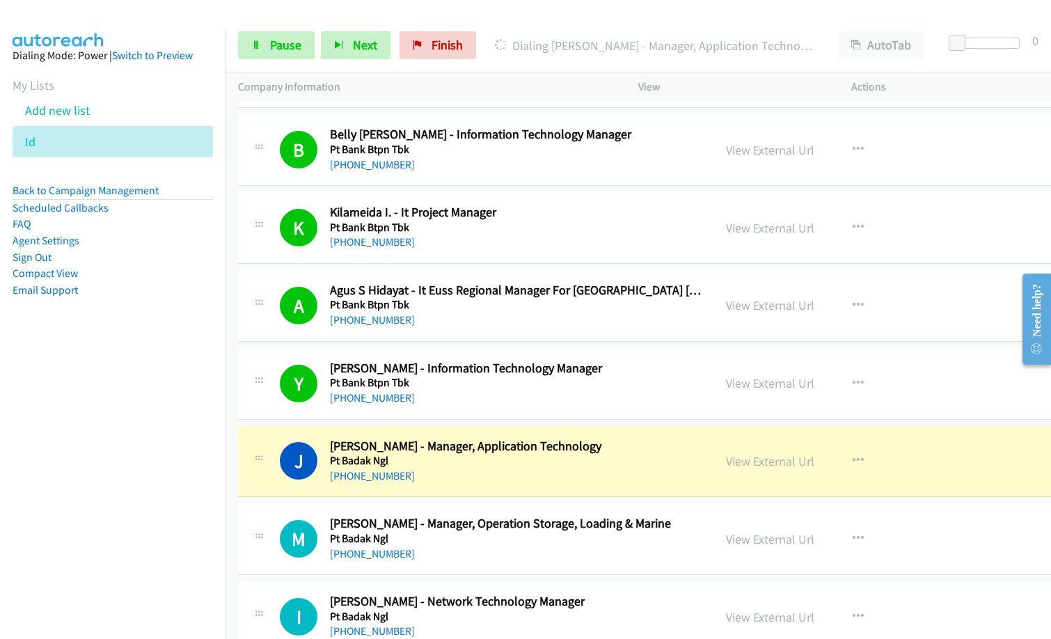
scroll to position [10158, 0]
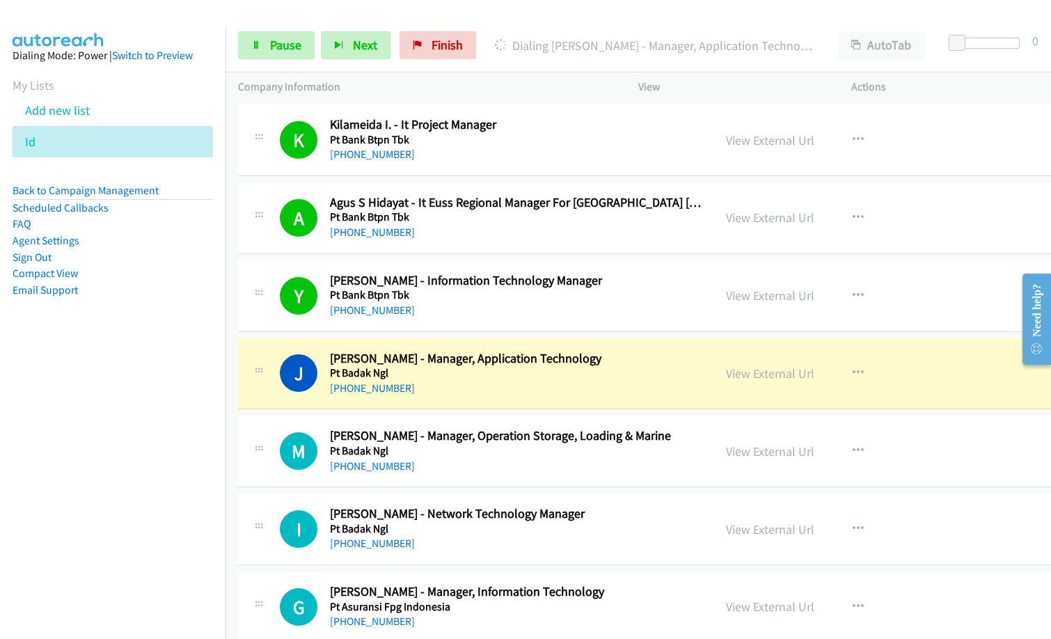
click at [512, 461] on div "[PHONE_NUMBER]" at bounding box center [515, 466] width 371 height 17
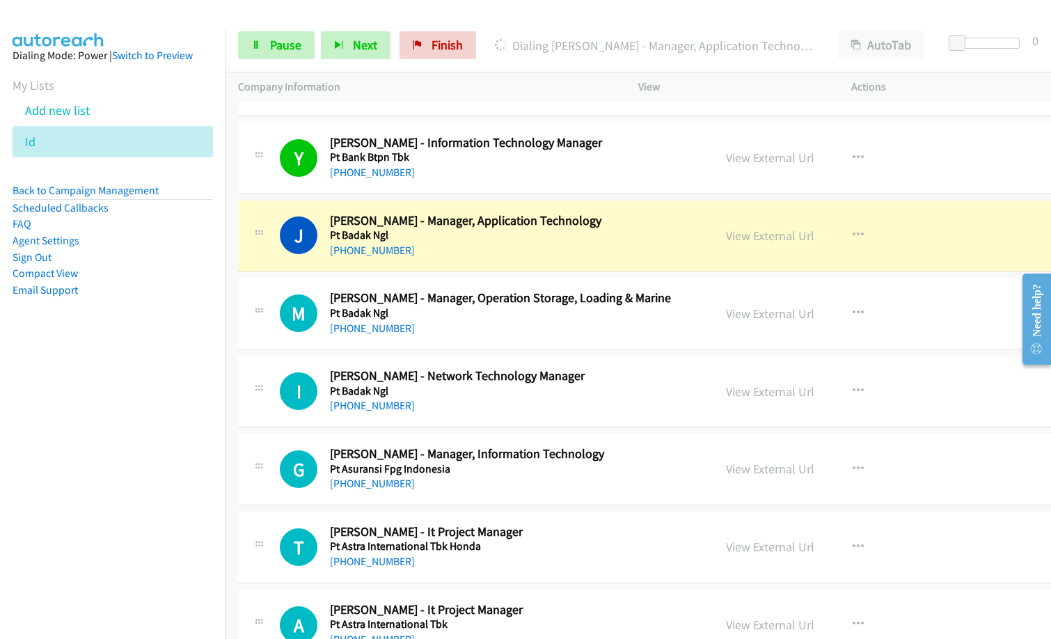
scroll to position [10297, 0]
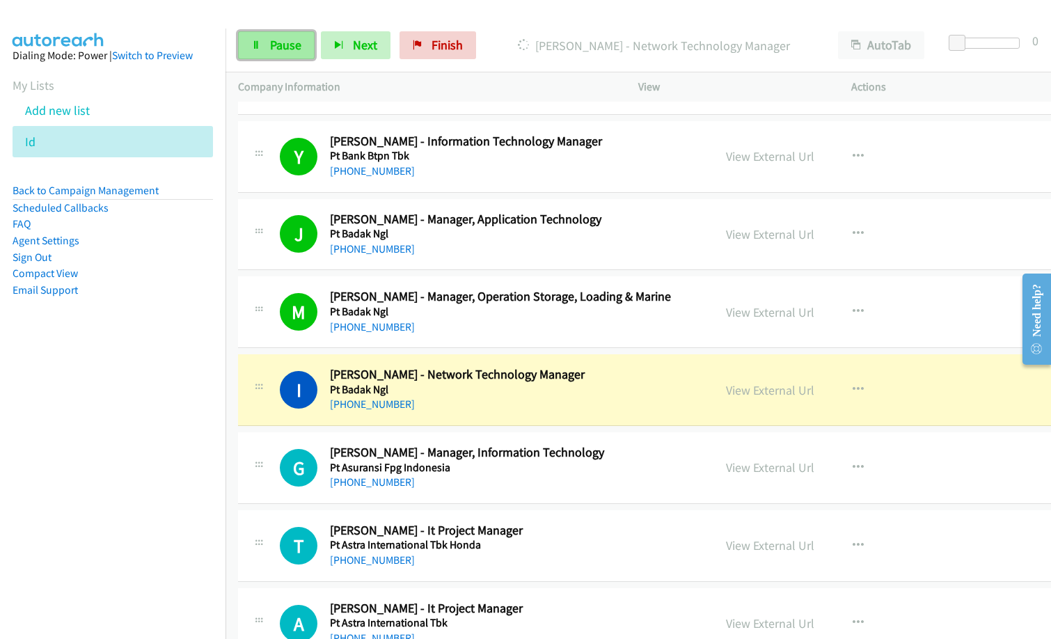
click at [277, 57] on link "Pause" at bounding box center [276, 45] width 77 height 28
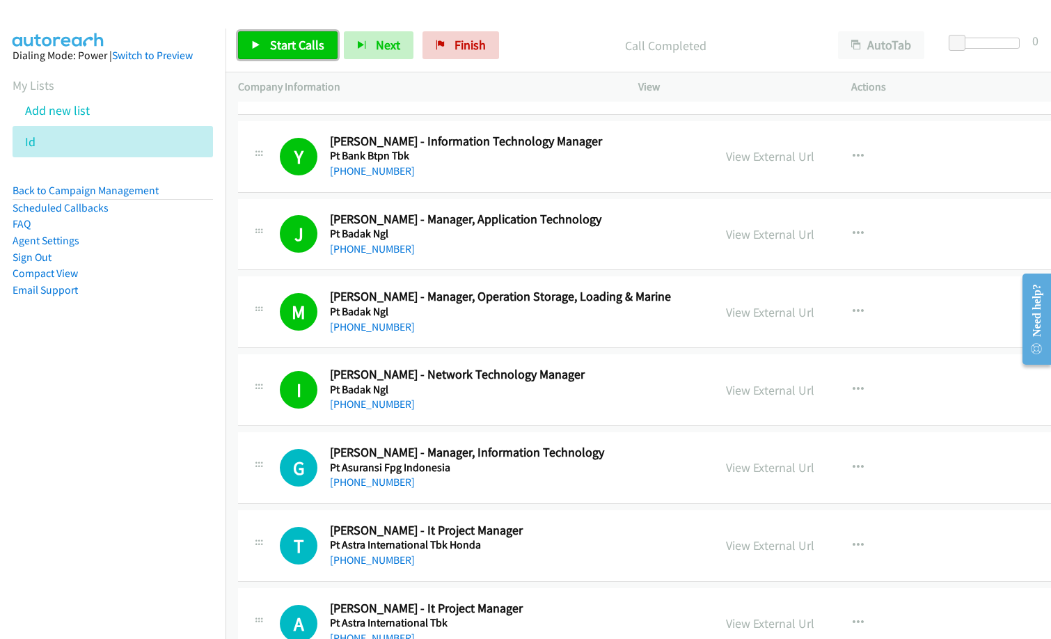
click at [292, 33] on link "Start Calls" at bounding box center [287, 45] width 99 height 28
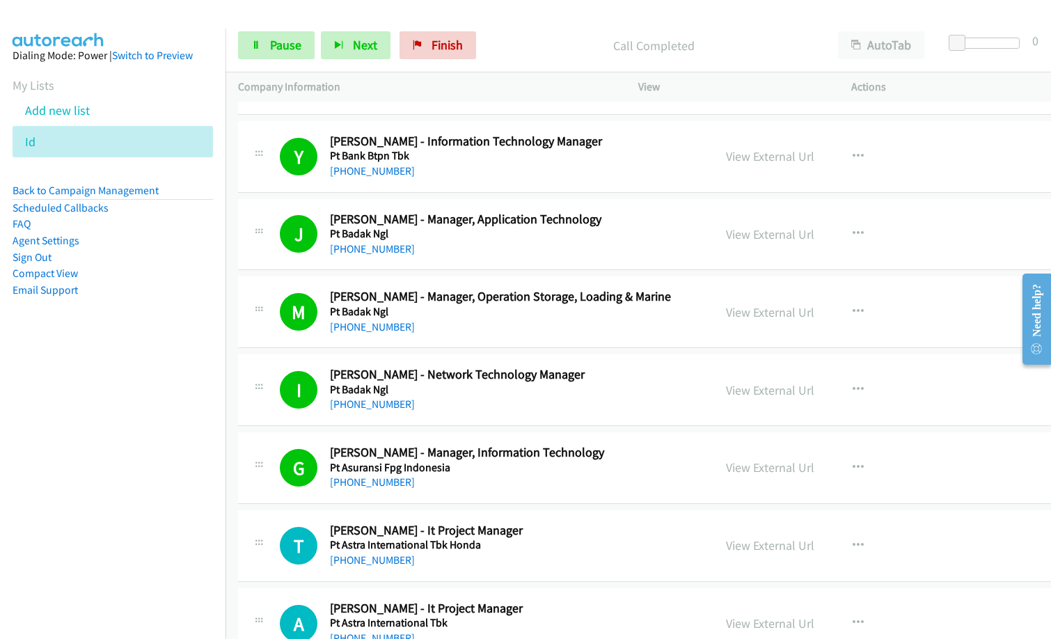
click at [564, 523] on h2 "[PERSON_NAME] - It Project Manager" at bounding box center [515, 531] width 371 height 16
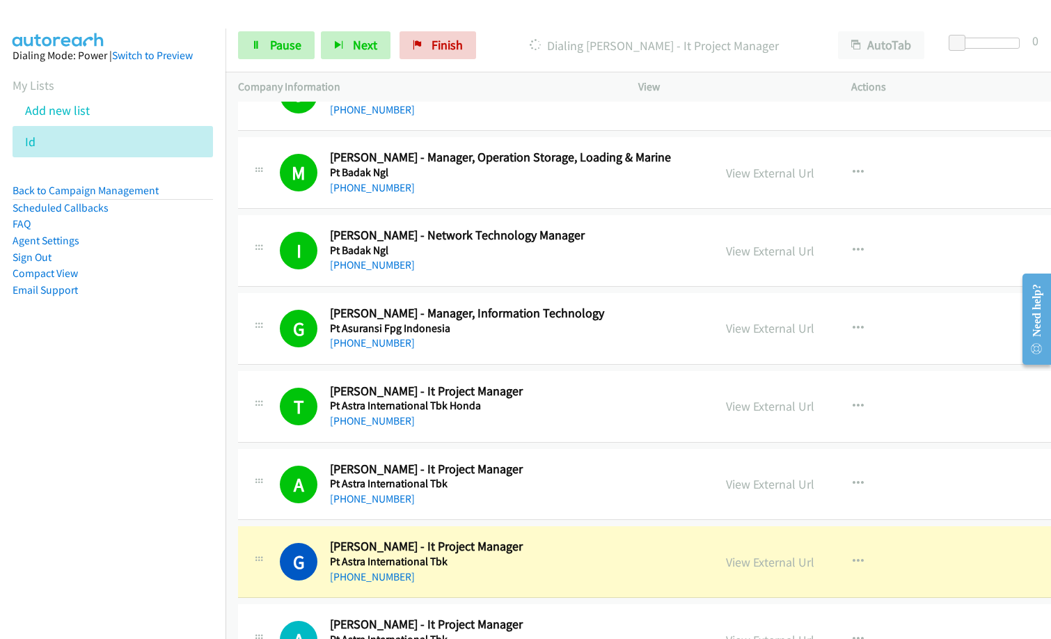
scroll to position [10645, 0]
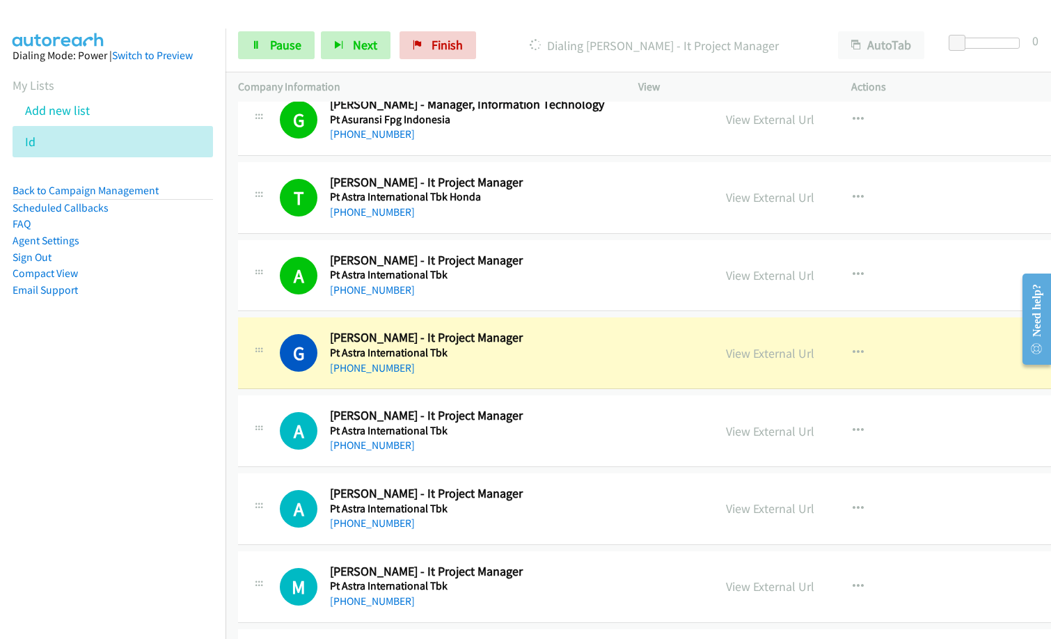
click at [94, 448] on nav "Dialing Mode: Power | Switch to Preview My Lists Add new list Id Back to Campai…" at bounding box center [113, 348] width 226 height 639
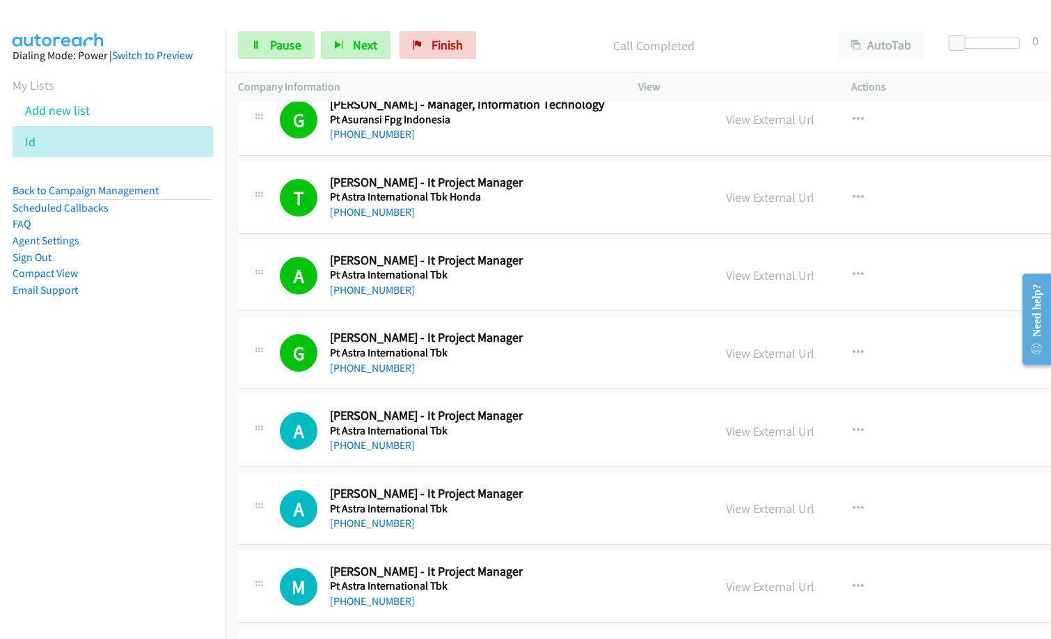
click at [516, 440] on div "[PHONE_NUMBER]" at bounding box center [515, 445] width 371 height 17
click at [738, 355] on link "View External Url" at bounding box center [770, 353] width 88 height 16
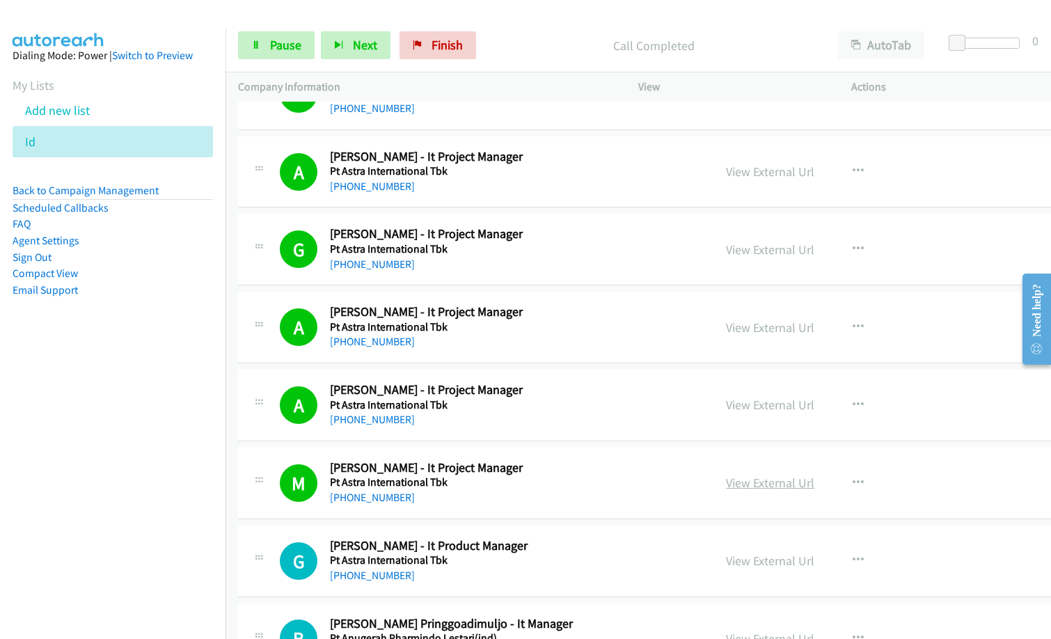
scroll to position [10784, 0]
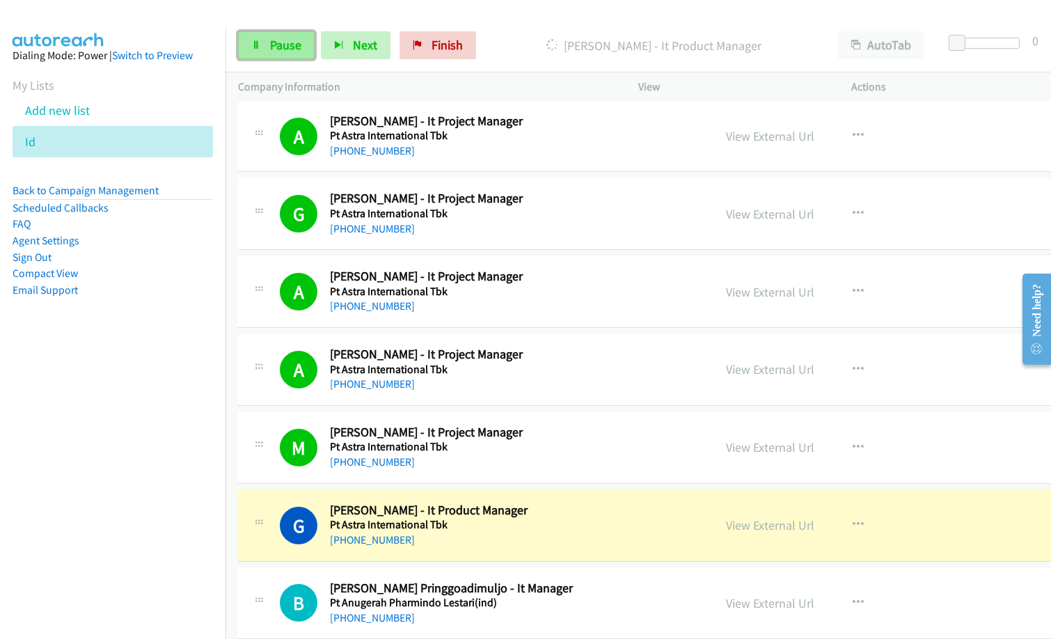
click at [270, 42] on span "Pause" at bounding box center [285, 45] width 31 height 16
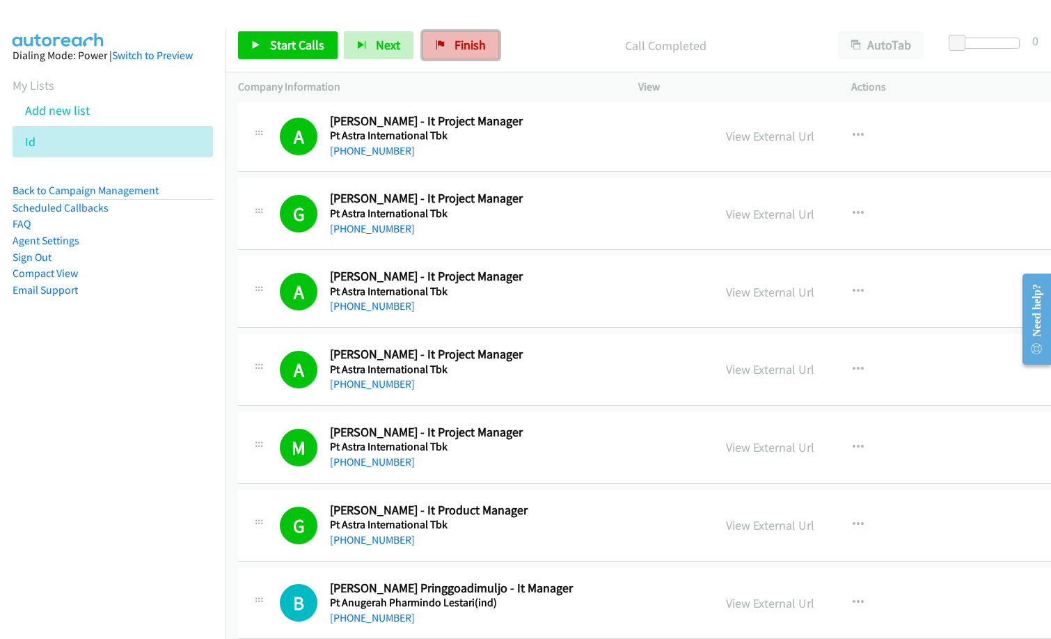
click at [448, 39] on link "Finish" at bounding box center [460, 45] width 77 height 28
